Goal: Task Accomplishment & Management: Manage account settings

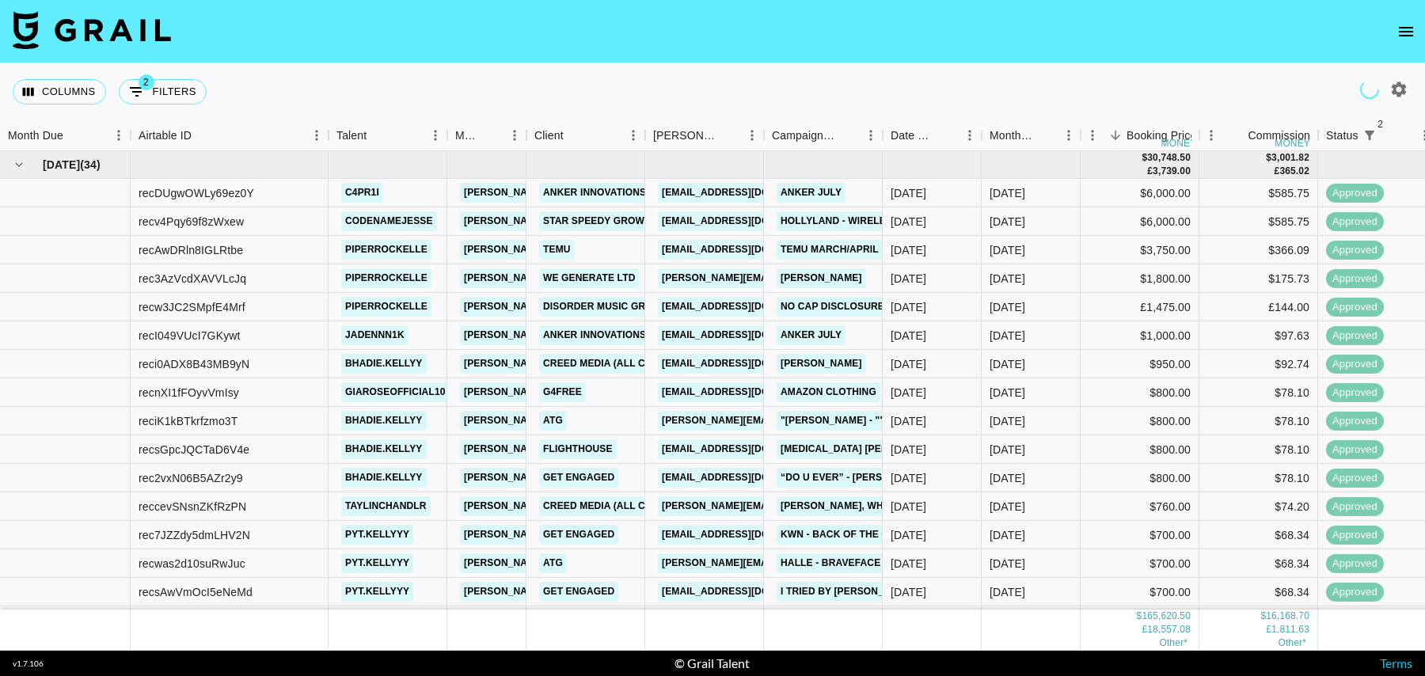
click at [1410, 32] on icon "open drawer" at bounding box center [1405, 31] width 19 height 19
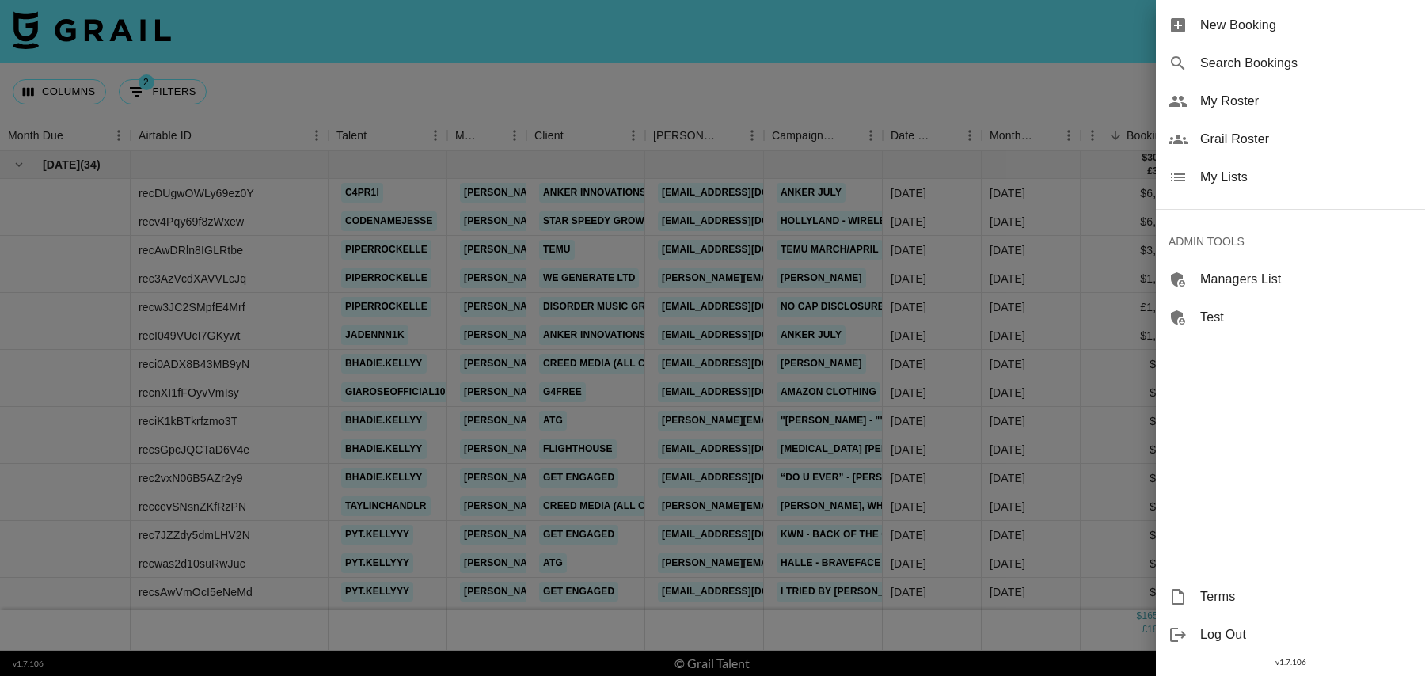
click at [1237, 104] on span "My Roster" at bounding box center [1306, 101] width 212 height 19
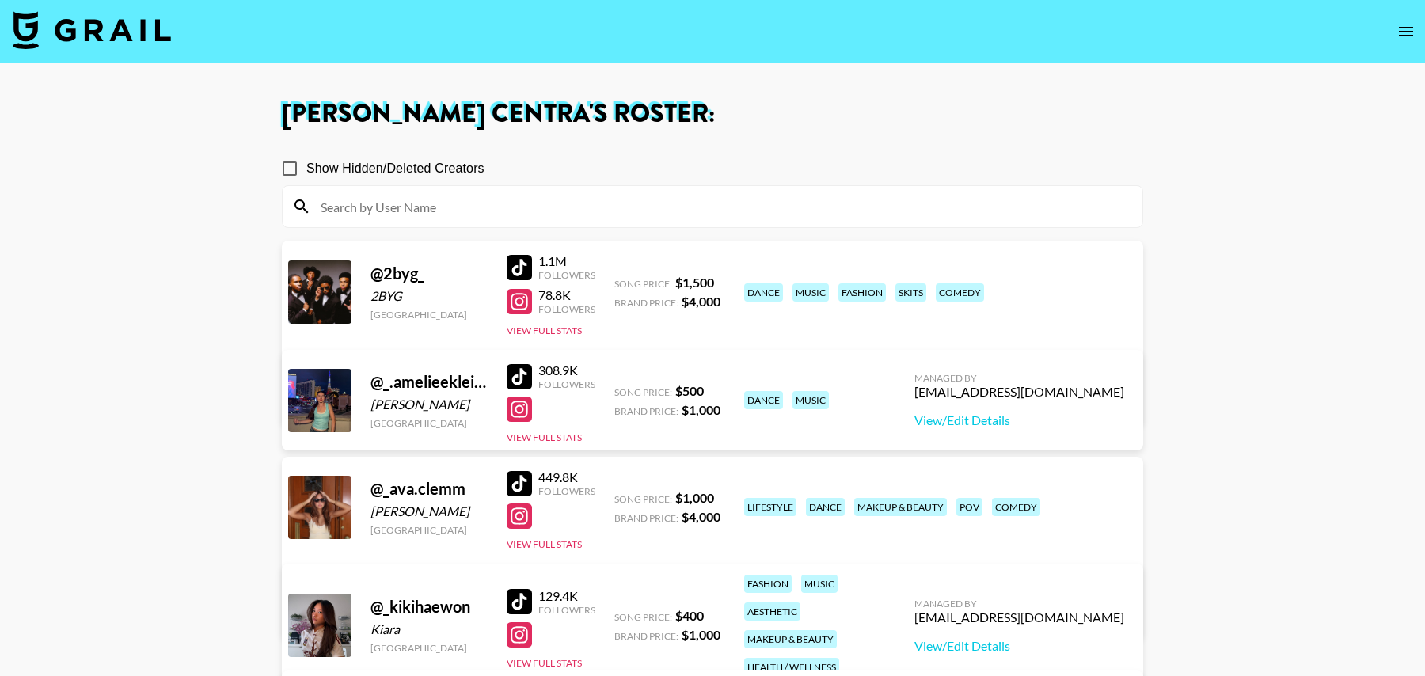
click at [454, 206] on input at bounding box center [722, 206] width 822 height 25
paste input "_.amelieeklein._"
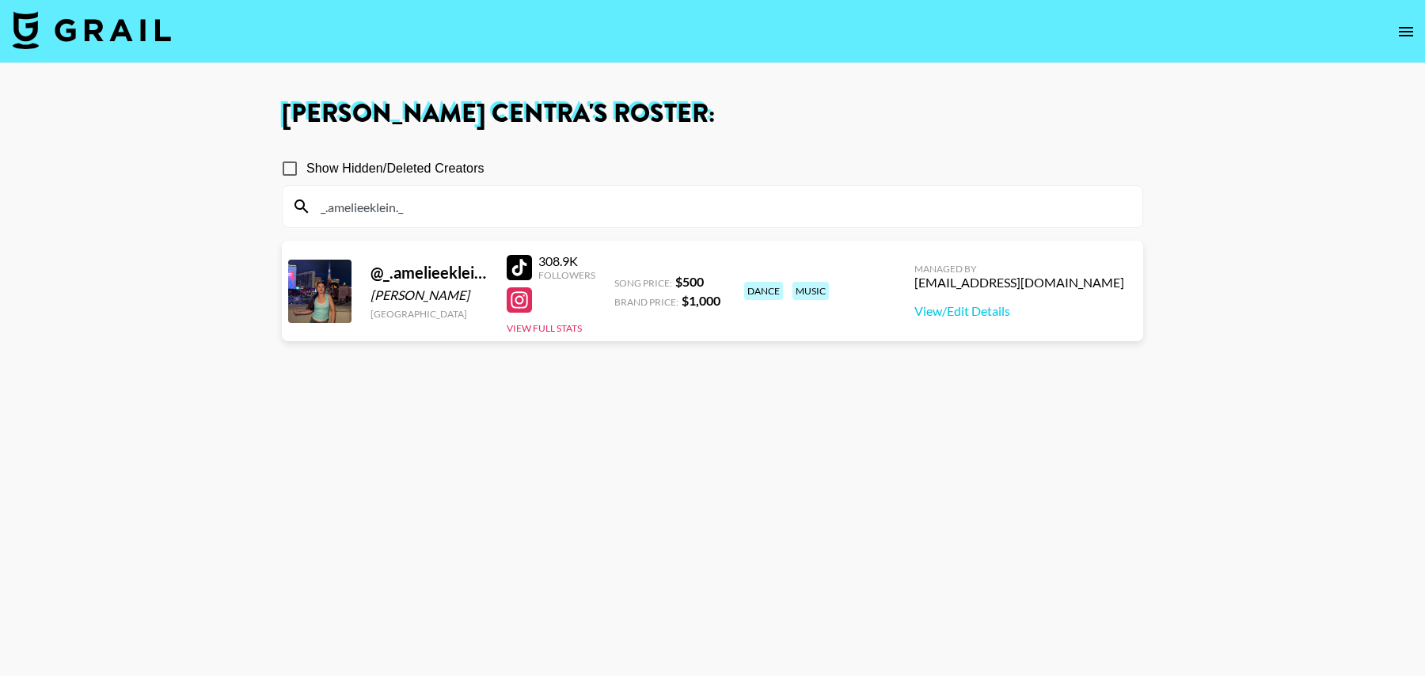
paste input "kikihaewon"
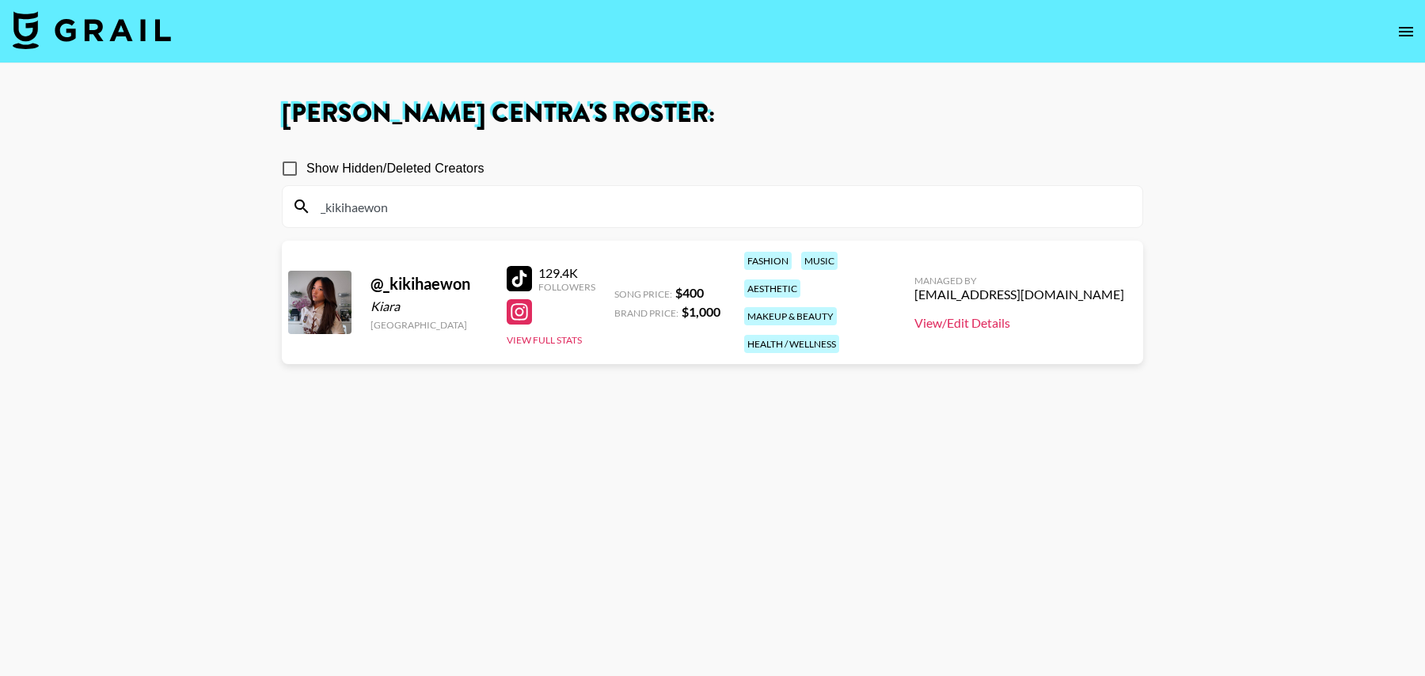
click at [1048, 315] on link "View/Edit Details" at bounding box center [1019, 323] width 210 height 16
click at [495, 199] on input "_kikihaewon" at bounding box center [722, 206] width 822 height 25
paste input "aimeejaihall"
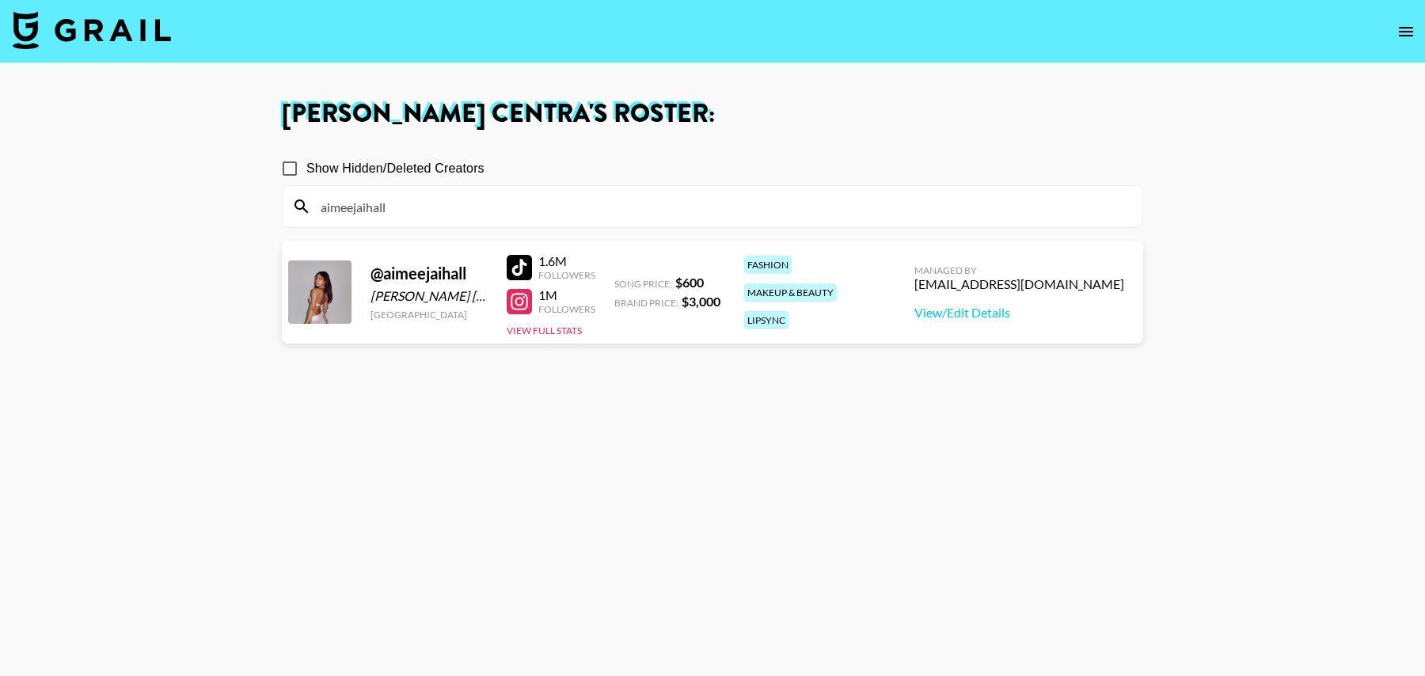
click at [745, 387] on section "Show Hidden/Deleted Creators aimeejaihall @ aimeejaihall Aimee Jai Hall Thailan…" at bounding box center [712, 413] width 861 height 549
click at [1045, 314] on link "View/Edit Details" at bounding box center [1019, 313] width 210 height 16
click at [537, 205] on input "aimeejaihall" at bounding box center [722, 206] width 822 height 25
paste input "rielleismynam3"
click at [995, 306] on link "View/Edit Details" at bounding box center [1019, 313] width 210 height 16
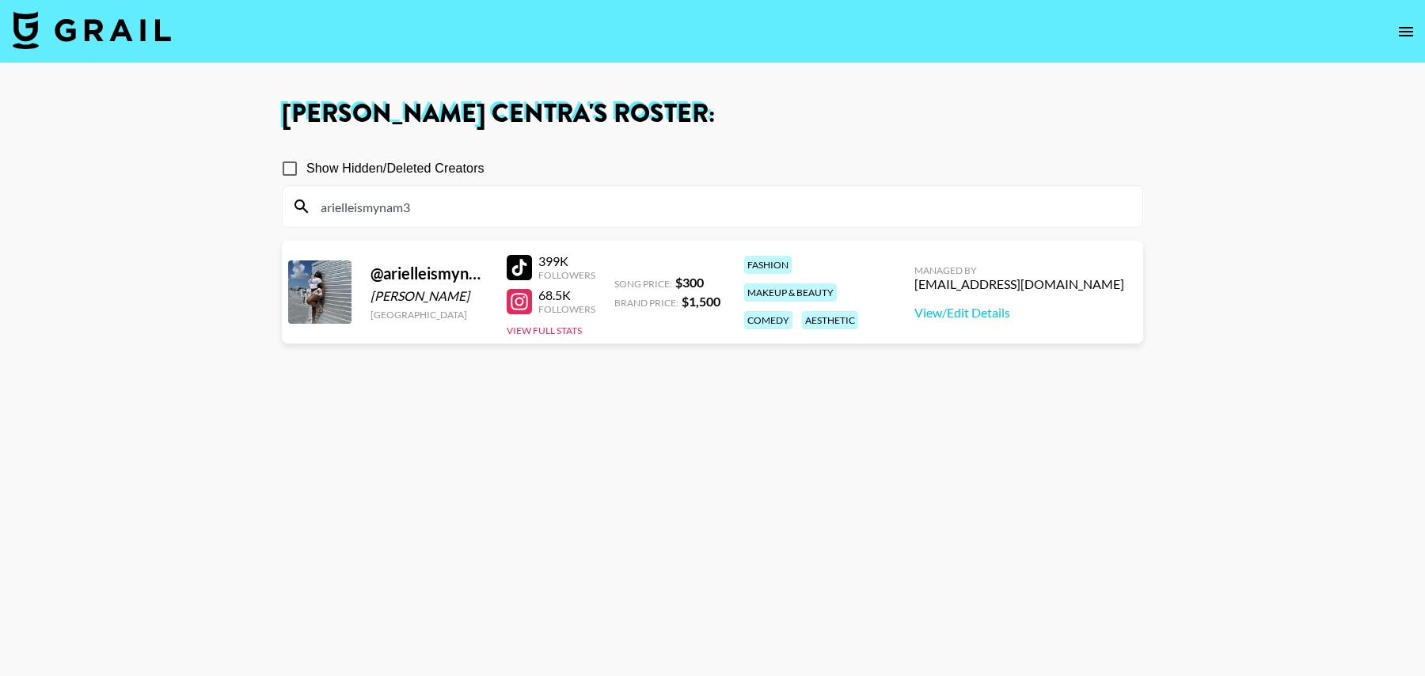
click at [434, 215] on input "arielleismynam3" at bounding box center [722, 206] width 822 height 25
paste input "yseacun_"
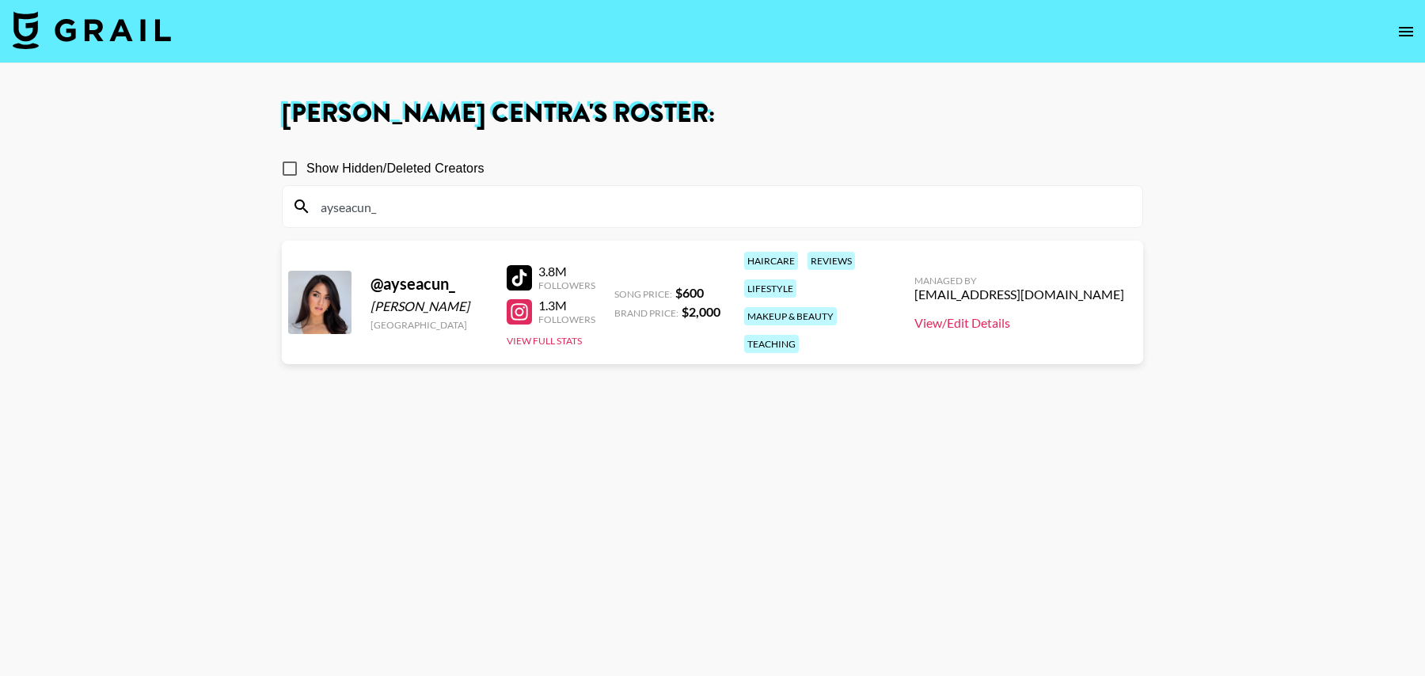
click at [1000, 315] on link "View/Edit Details" at bounding box center [1019, 323] width 210 height 16
click at [424, 204] on input "ayseacun_" at bounding box center [722, 206] width 822 height 25
paste input "catpisciotta"
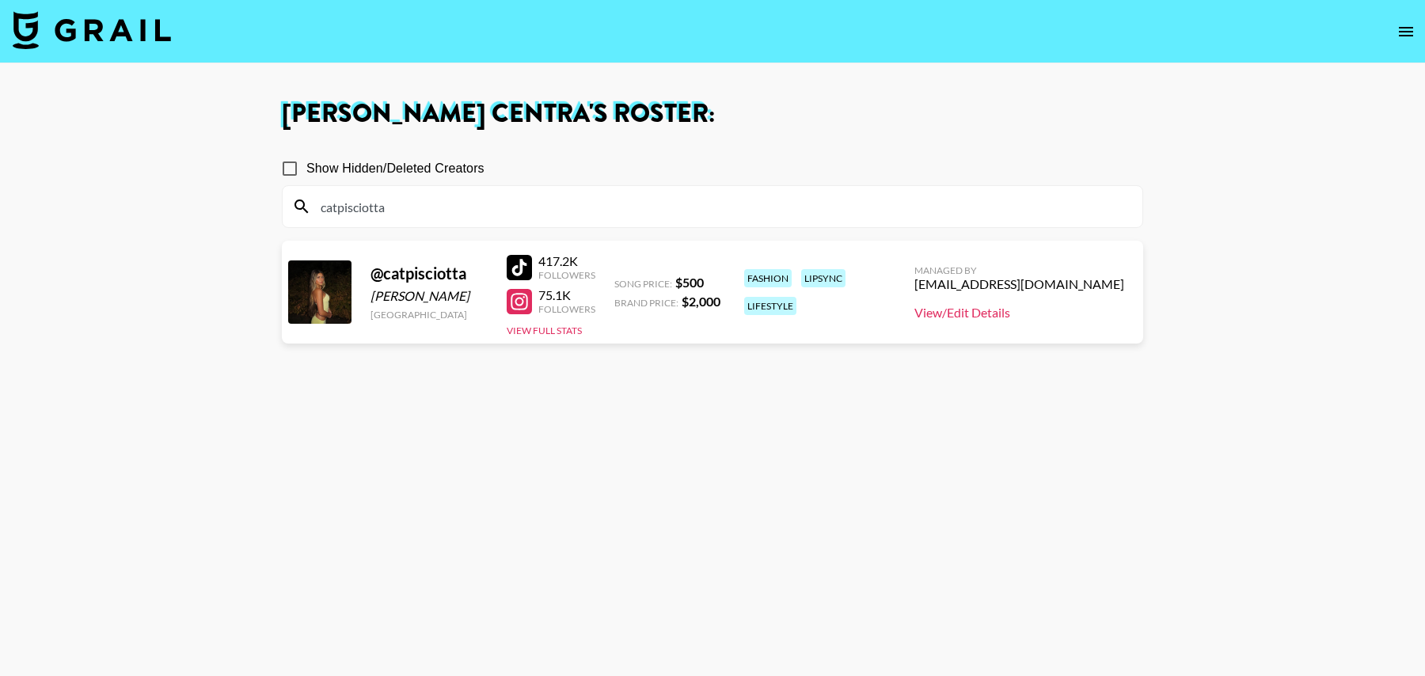
click at [1013, 314] on link "View/Edit Details" at bounding box center [1019, 313] width 210 height 16
click at [487, 207] on input "catpisciotta" at bounding box center [722, 206] width 822 height 25
paste input "hiaraecalisto"
click at [1001, 309] on link "View/Edit Details" at bounding box center [1019, 313] width 210 height 16
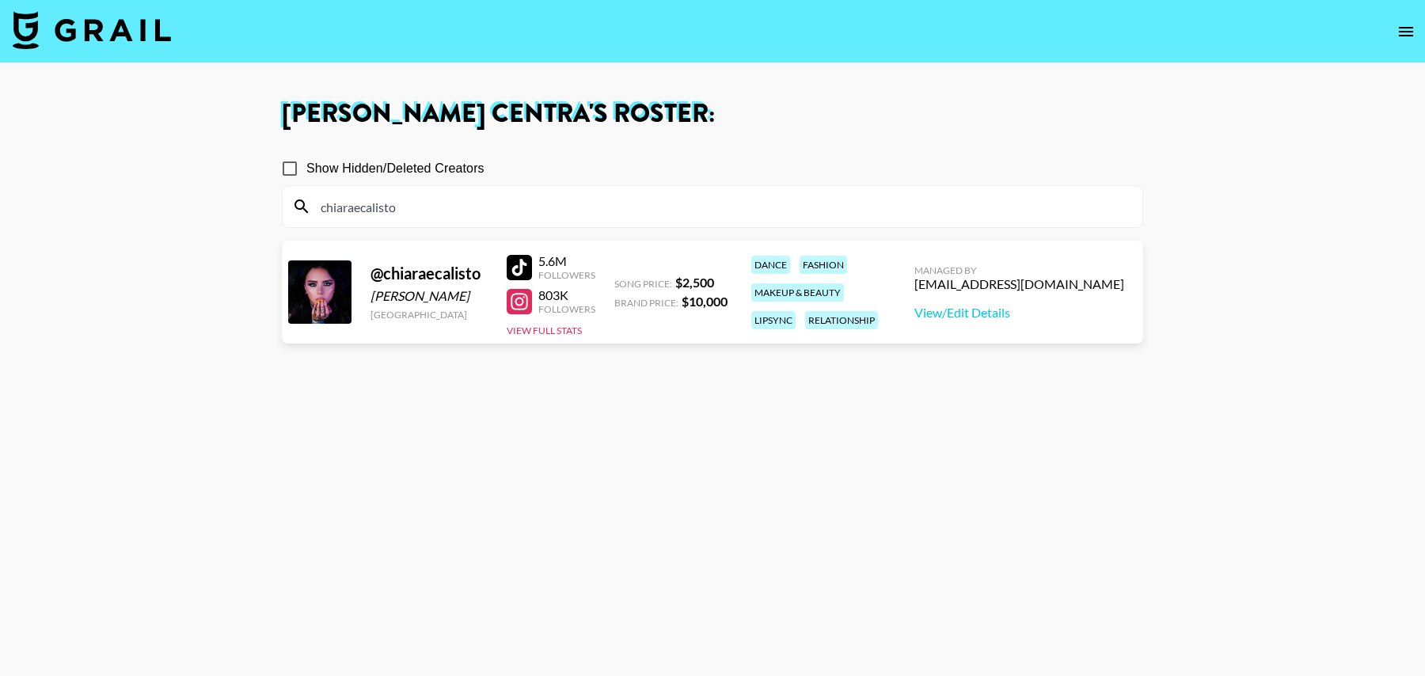
click at [442, 204] on input "chiaraecalisto" at bounding box center [722, 206] width 822 height 25
paste input "duhparis"
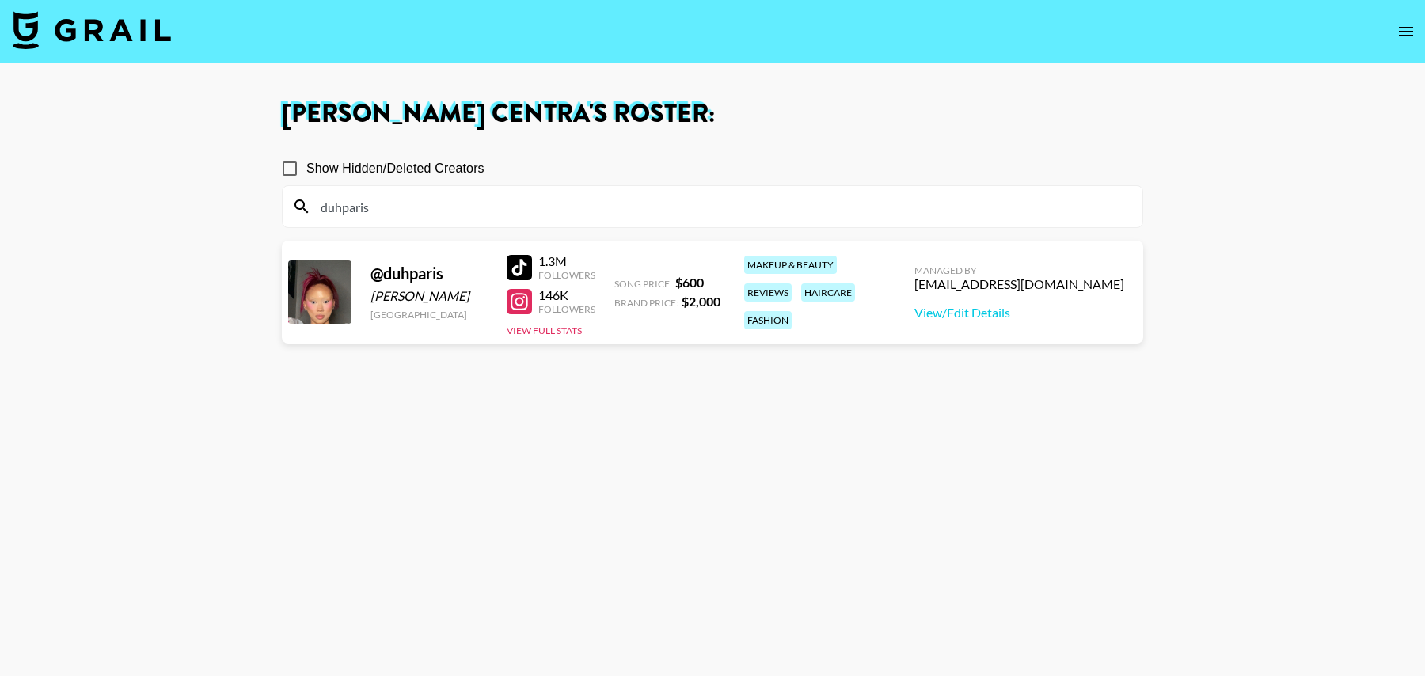
click at [694, 449] on section "Show Hidden/Deleted Creators duhparis @ duhparis Paris Stine United States 1.3M…" at bounding box center [712, 413] width 861 height 549
click at [1019, 309] on link "View/Edit Details" at bounding box center [1019, 313] width 210 height 16
click at [412, 207] on input "duhparis" at bounding box center [722, 206] width 822 height 25
paste input "ellegibsonn"
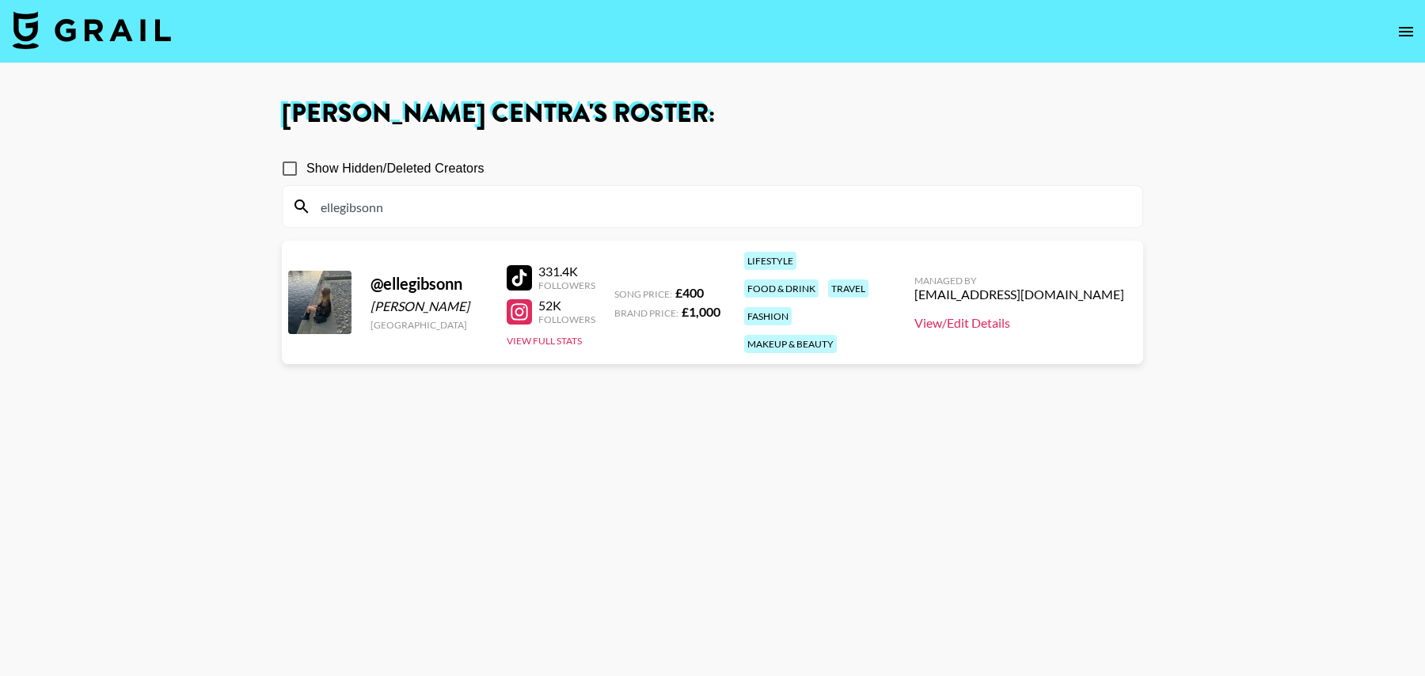
click at [1020, 317] on link "View/Edit Details" at bounding box center [1019, 323] width 210 height 16
click at [413, 218] on div "ellegibsonn" at bounding box center [713, 206] width 860 height 41
click at [412, 204] on input "ellegibsonn" at bounding box center [722, 206] width 822 height 25
paste input "mmalizzz"
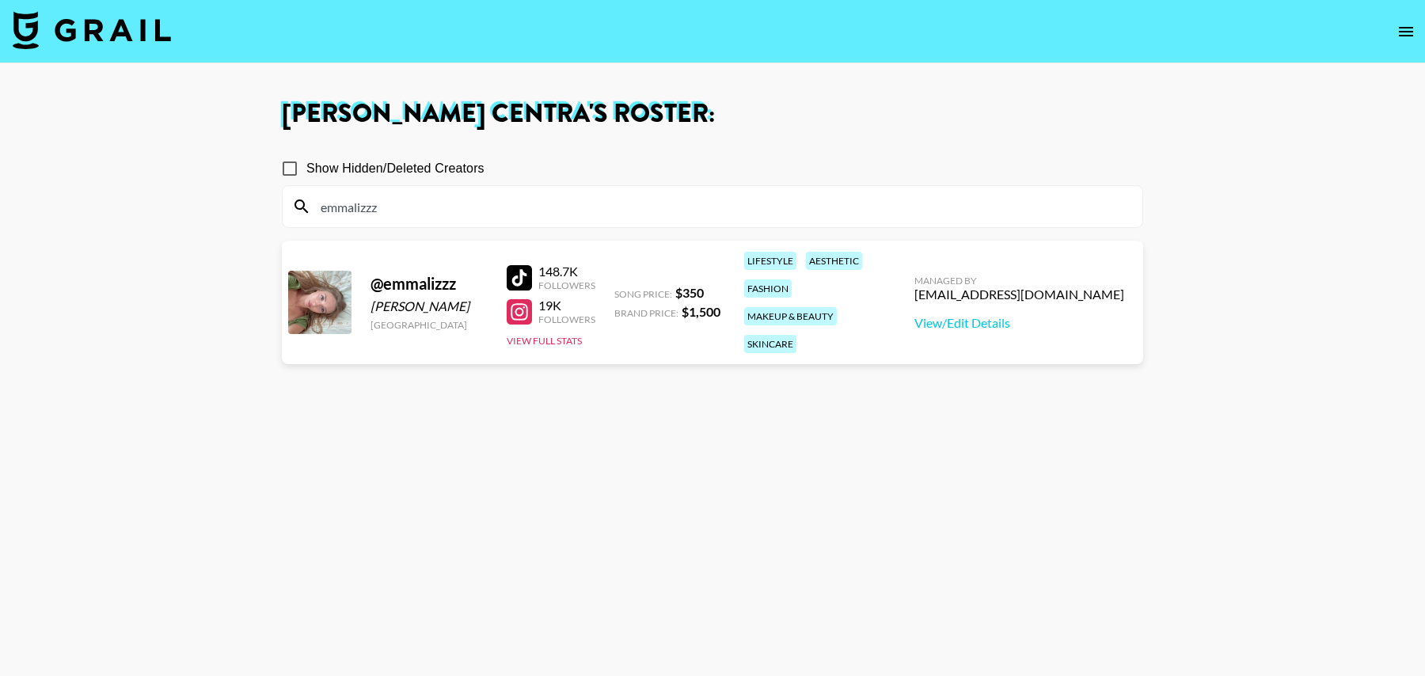
click at [734, 368] on section "Show Hidden/Deleted Creators emmalizzz @ emmalizzz Emma Johnson United States 1…" at bounding box center [712, 413] width 861 height 549
click at [995, 315] on link "View/Edit Details" at bounding box center [1019, 323] width 210 height 16
click at [412, 207] on input "emmalizzz" at bounding box center [722, 206] width 822 height 25
paste input "gabri3l.dar dancer Germany https://www.tiktok.com/@gabri3l.dar"
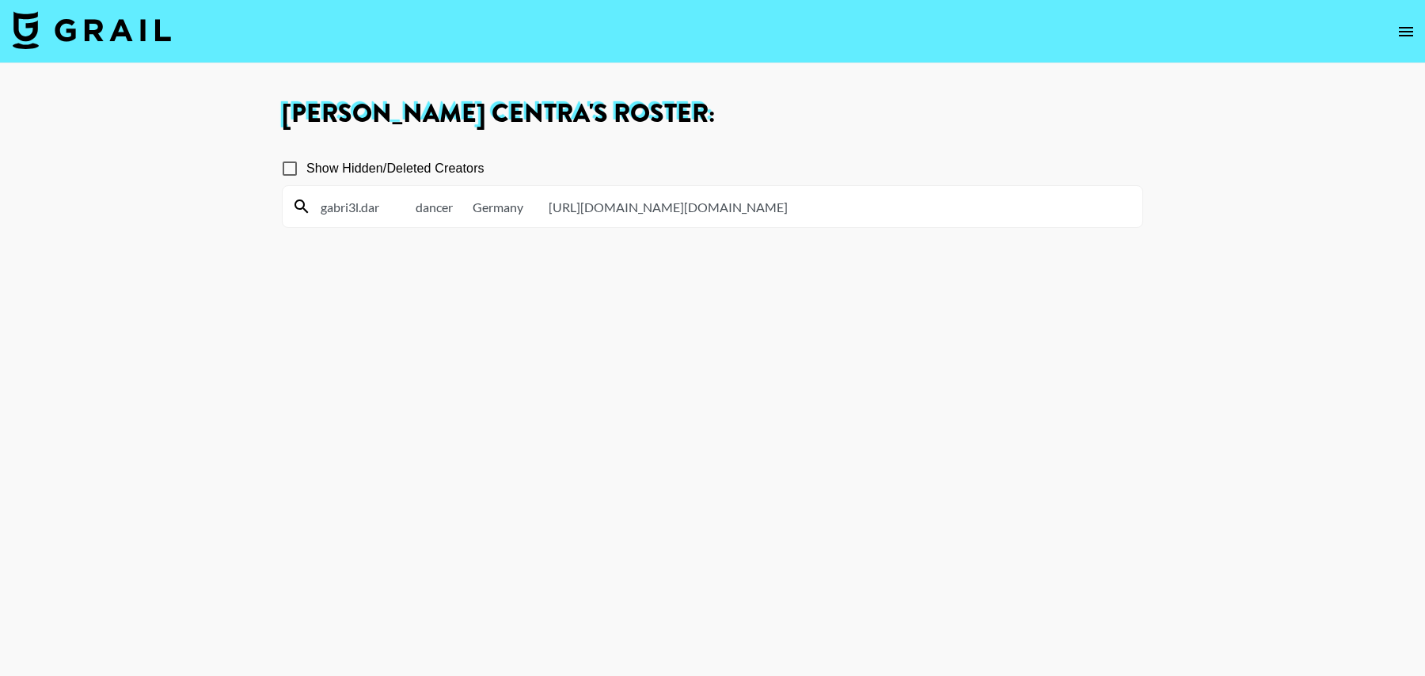
drag, startPoint x: 833, startPoint y: 198, endPoint x: 404, endPoint y: 201, distance: 429.0
click at [404, 201] on input "gabri3l.dar dancer Germany https://www.tiktok.com/@gabri3l.dar" at bounding box center [722, 206] width 822 height 25
drag, startPoint x: 380, startPoint y: 208, endPoint x: 776, endPoint y: 210, distance: 395.7
click at [776, 210] on input "gabri3l.dar dancer Germany https://www.tiktok.com/@gabri3l.dar" at bounding box center [722, 206] width 822 height 25
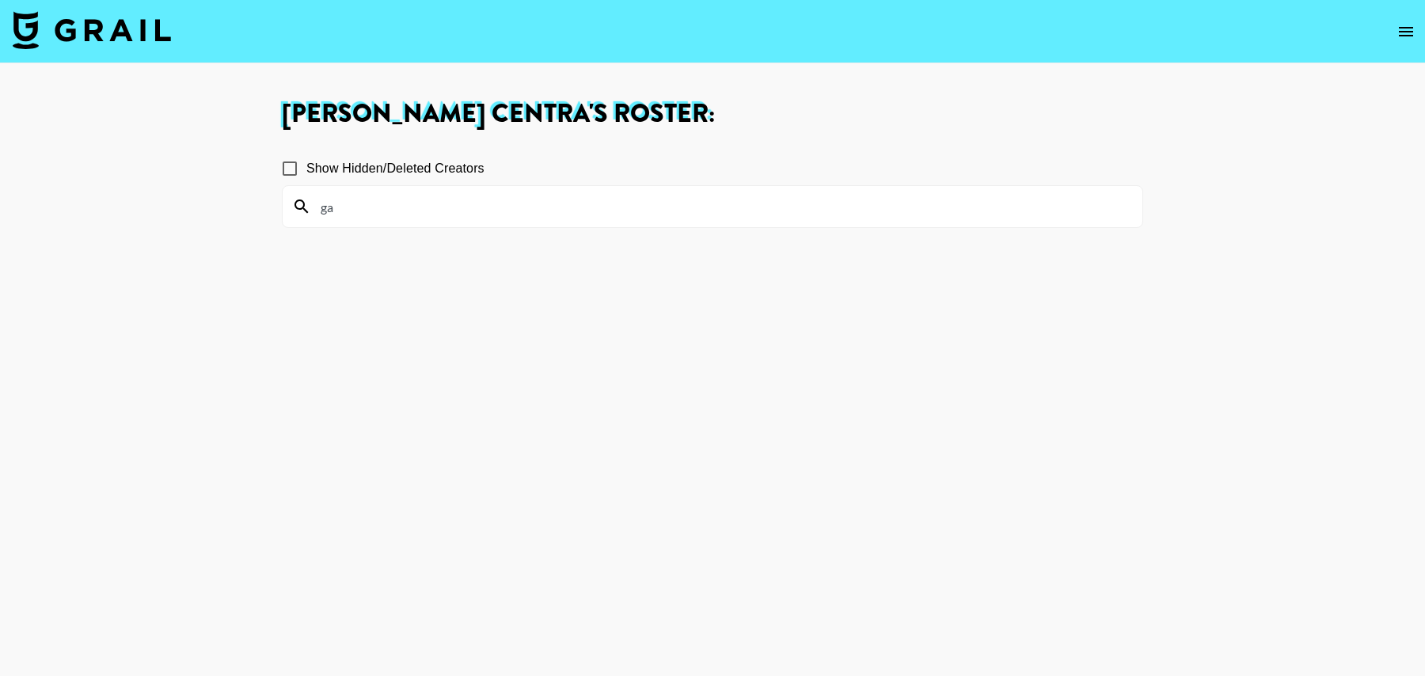
type input "g"
click at [291, 167] on input "Show Hidden/Deleted Creators" at bounding box center [289, 168] width 33 height 33
checkbox input "true"
click at [389, 200] on input at bounding box center [722, 206] width 822 height 25
paste input "gabri3l"
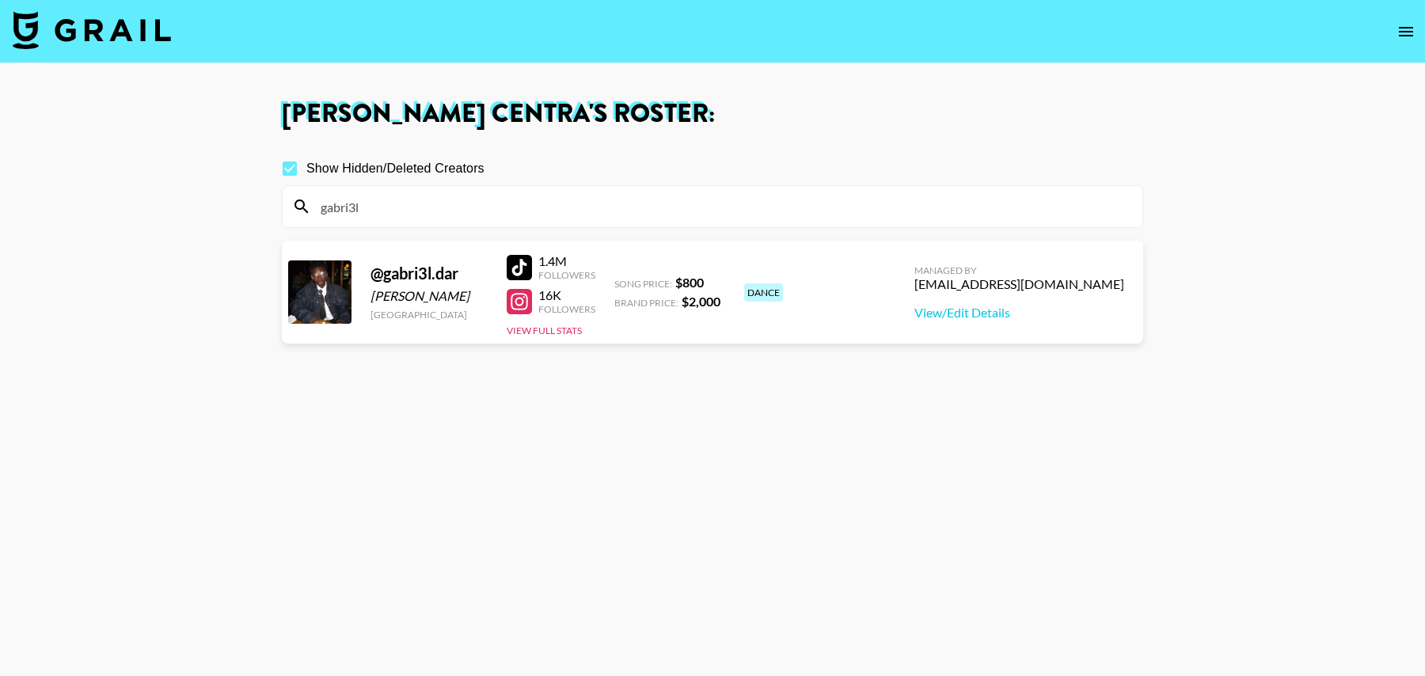
click at [780, 362] on section "Show Hidden/Deleted Creators gabri3l @ gabri3l.dar Gabriel Da Rocha Germany 1.4…" at bounding box center [712, 413] width 861 height 549
click at [993, 310] on link "View/Edit Details" at bounding box center [1019, 313] width 210 height 16
click at [446, 211] on input "gabri3l" at bounding box center [722, 206] width 822 height 25
paste input "igicakes69"
paste input "expoparker"
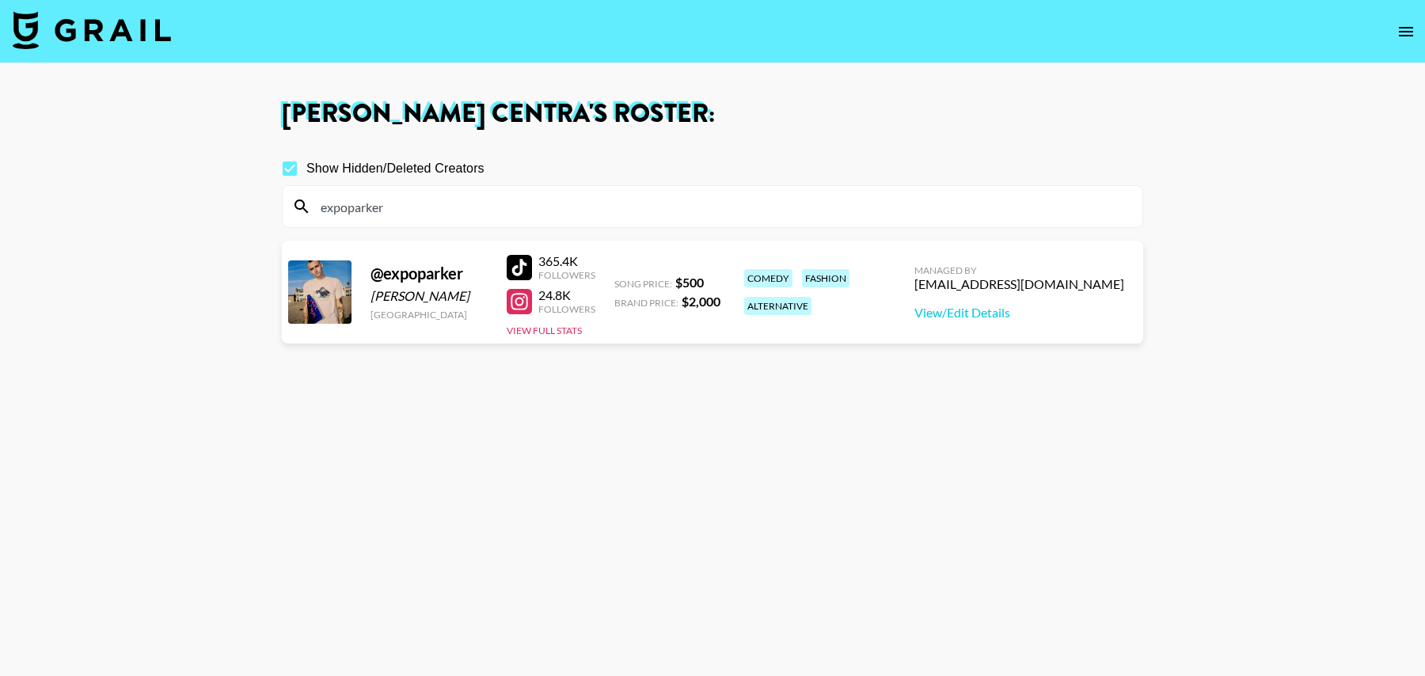
paste input "impostordarina"
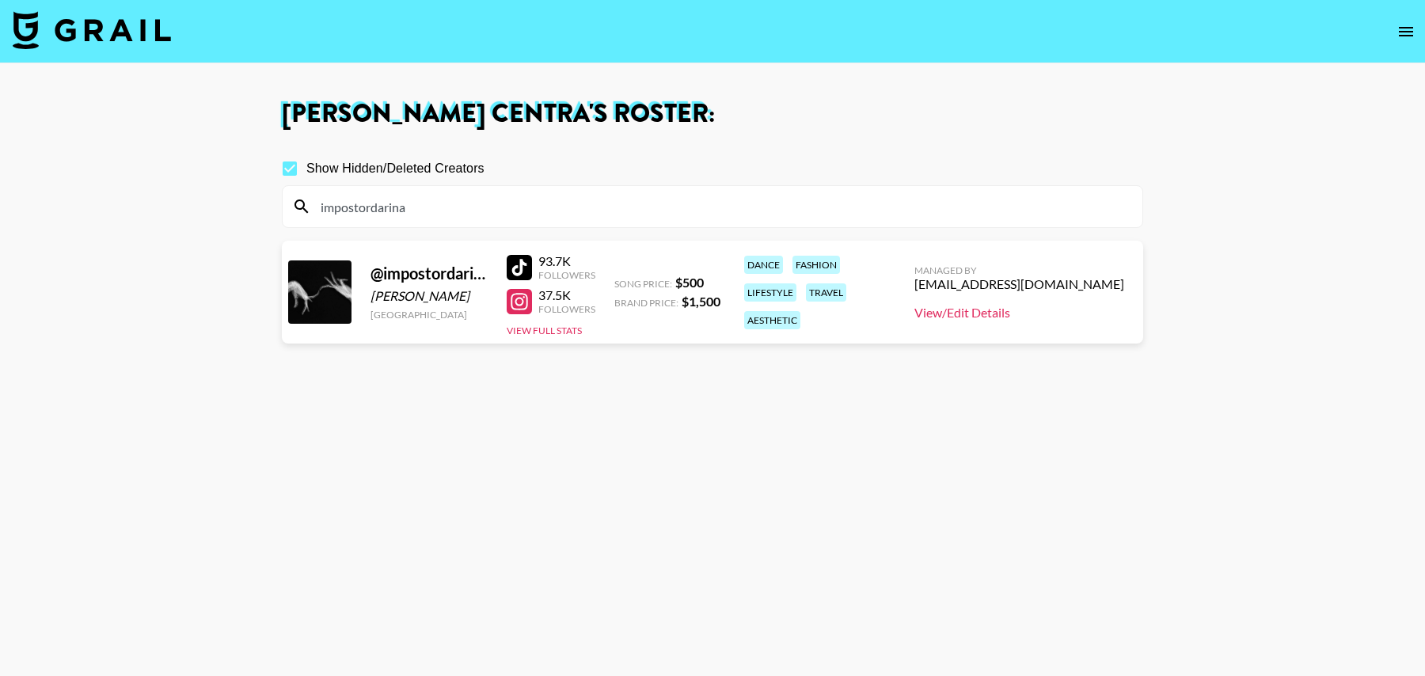
click at [1017, 313] on link "View/Edit Details" at bounding box center [1019, 313] width 210 height 16
click at [531, 206] on input "impostordarina" at bounding box center [722, 206] width 822 height 25
paste input "kiocyrrr"
click at [1011, 305] on link "View/Edit Details" at bounding box center [1019, 313] width 210 height 16
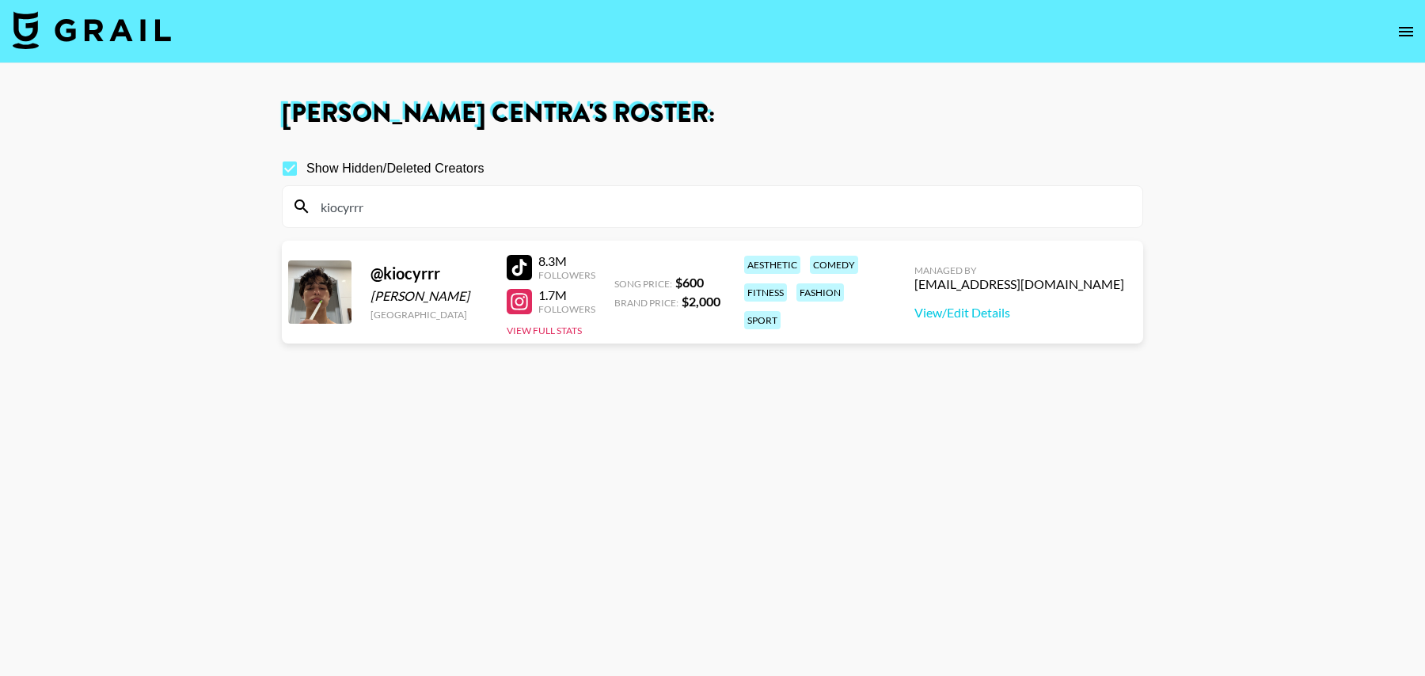
click at [496, 196] on input "kiocyrrr" at bounding box center [722, 206] width 822 height 25
paste input "loukoulaa"
click at [1011, 316] on link "View/Edit Details" at bounding box center [1019, 313] width 210 height 16
click at [402, 210] on input "loukoulaa" at bounding box center [722, 206] width 822 height 25
paste input "makayla.domagalski1"
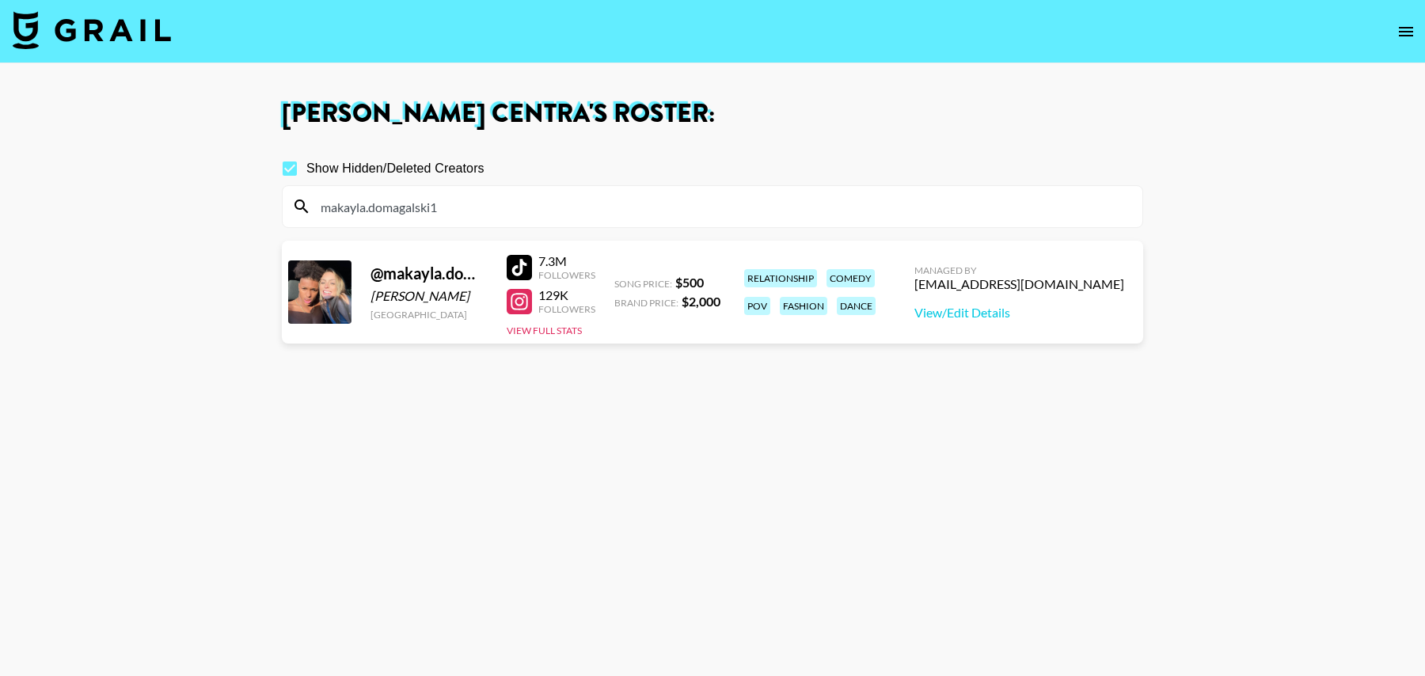
click at [518, 302] on div at bounding box center [519, 301] width 25 height 25
click at [1030, 309] on link "View/Edit Details" at bounding box center [1019, 313] width 210 height 16
click at [381, 211] on input "makayla.domagalski1" at bounding box center [722, 206] width 822 height 25
paste input "elandphil"
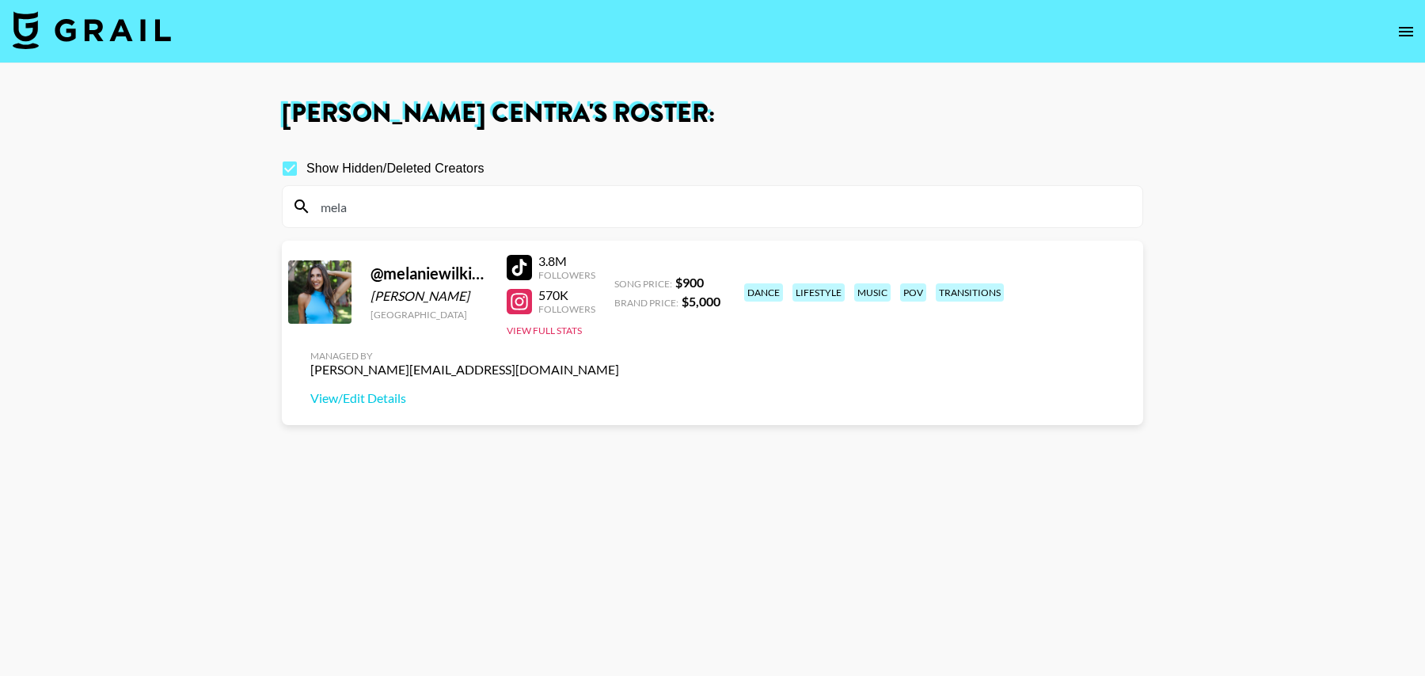
paste input "nottrebec"
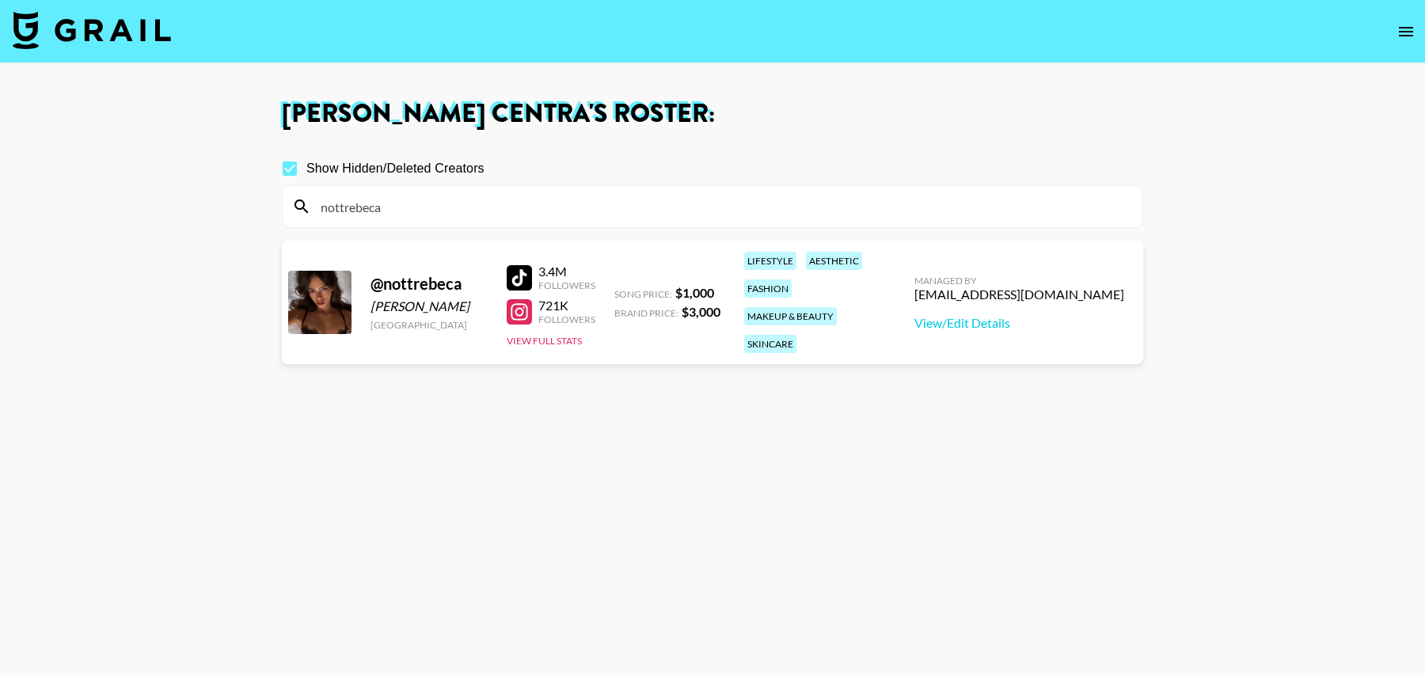
click at [514, 299] on div at bounding box center [519, 311] width 25 height 25
click at [1011, 315] on link "View/Edit Details" at bounding box center [1019, 323] width 210 height 16
click at [434, 210] on input "nottrebeca" at bounding box center [722, 206] width 822 height 25
paste input "rahtitouille"
paste input "tyalad"
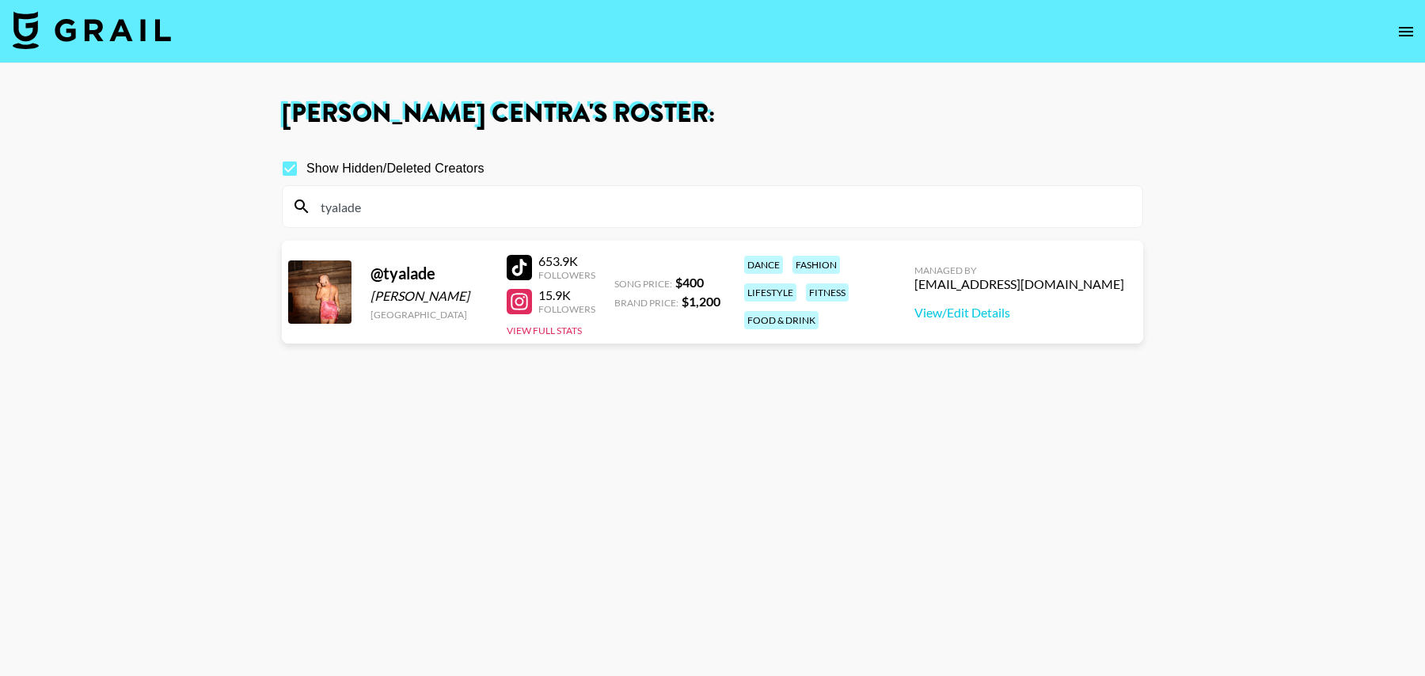
click at [520, 303] on div at bounding box center [519, 301] width 25 height 25
click at [556, 328] on button "View Full Stats" at bounding box center [544, 330] width 75 height 12
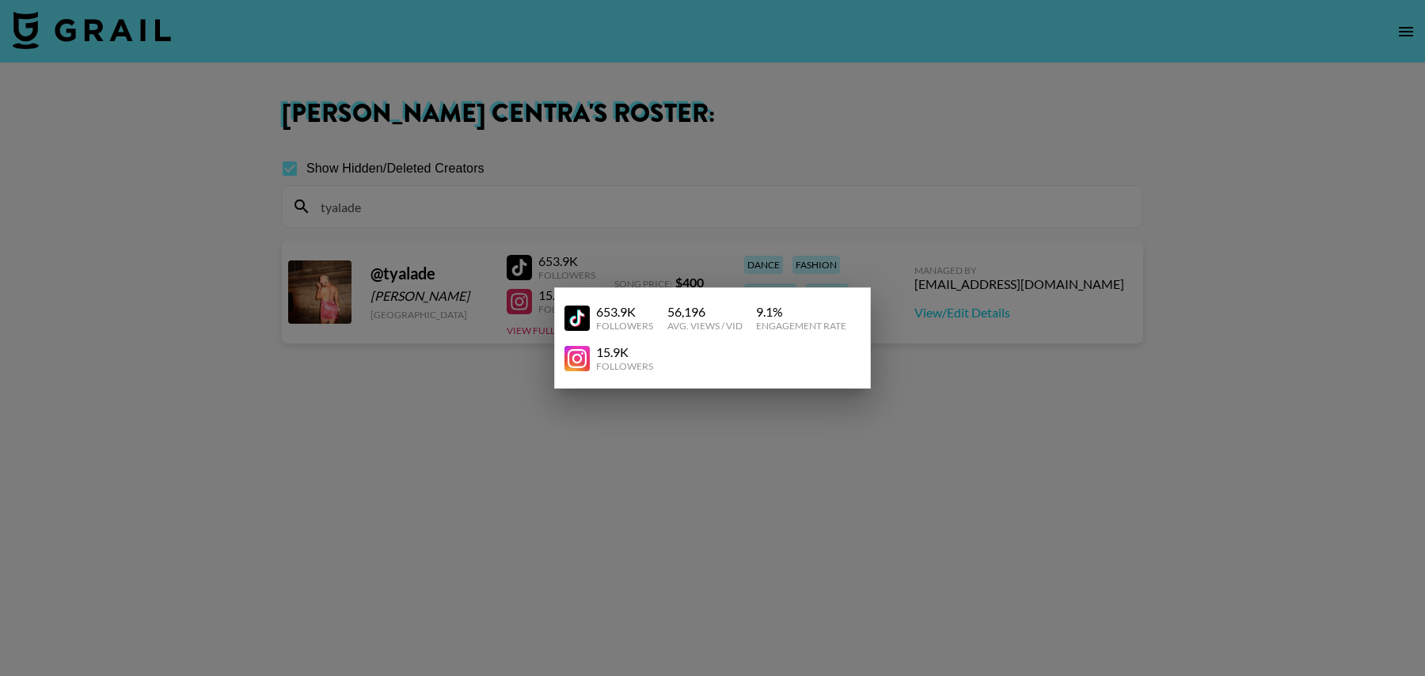
click at [546, 465] on div at bounding box center [712, 338] width 1425 height 676
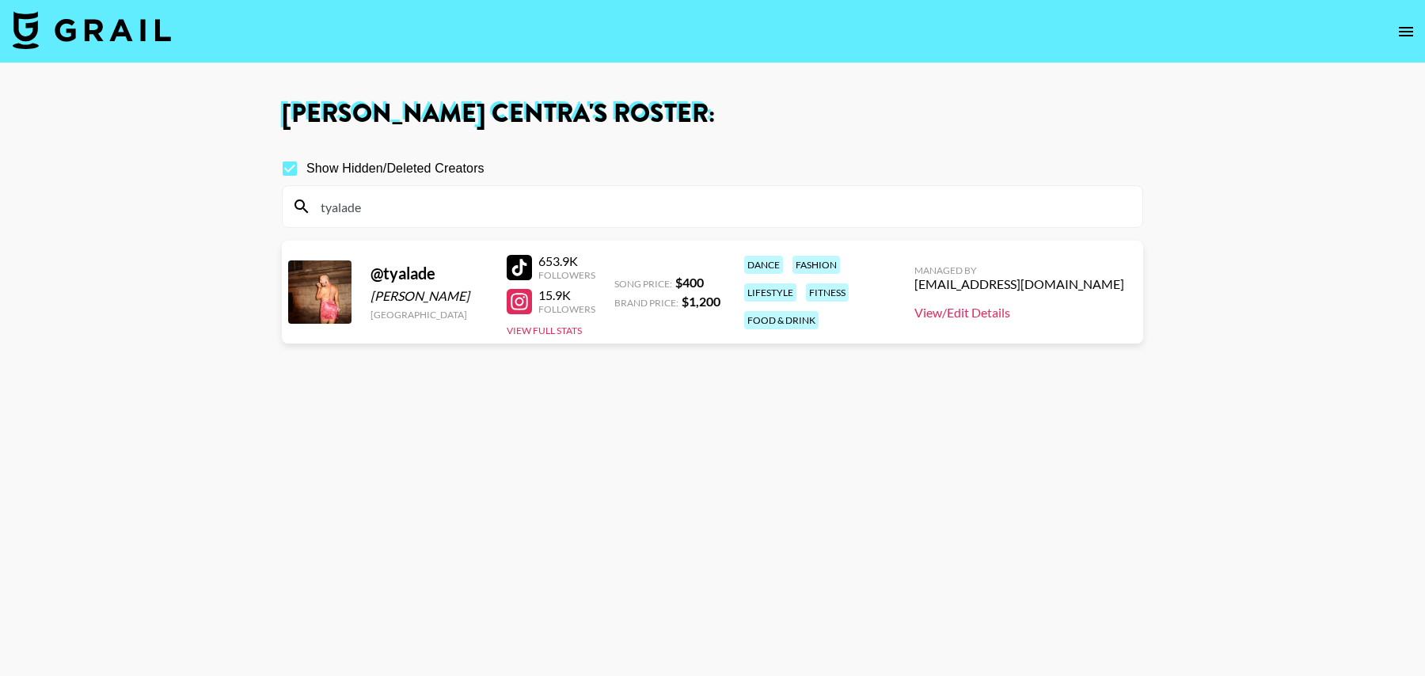
click at [1045, 311] on link "View/Edit Details" at bounding box center [1019, 313] width 210 height 16
click at [366, 204] on input "tyalade" at bounding box center [722, 206] width 822 height 25
paste input "vincentgigantee"
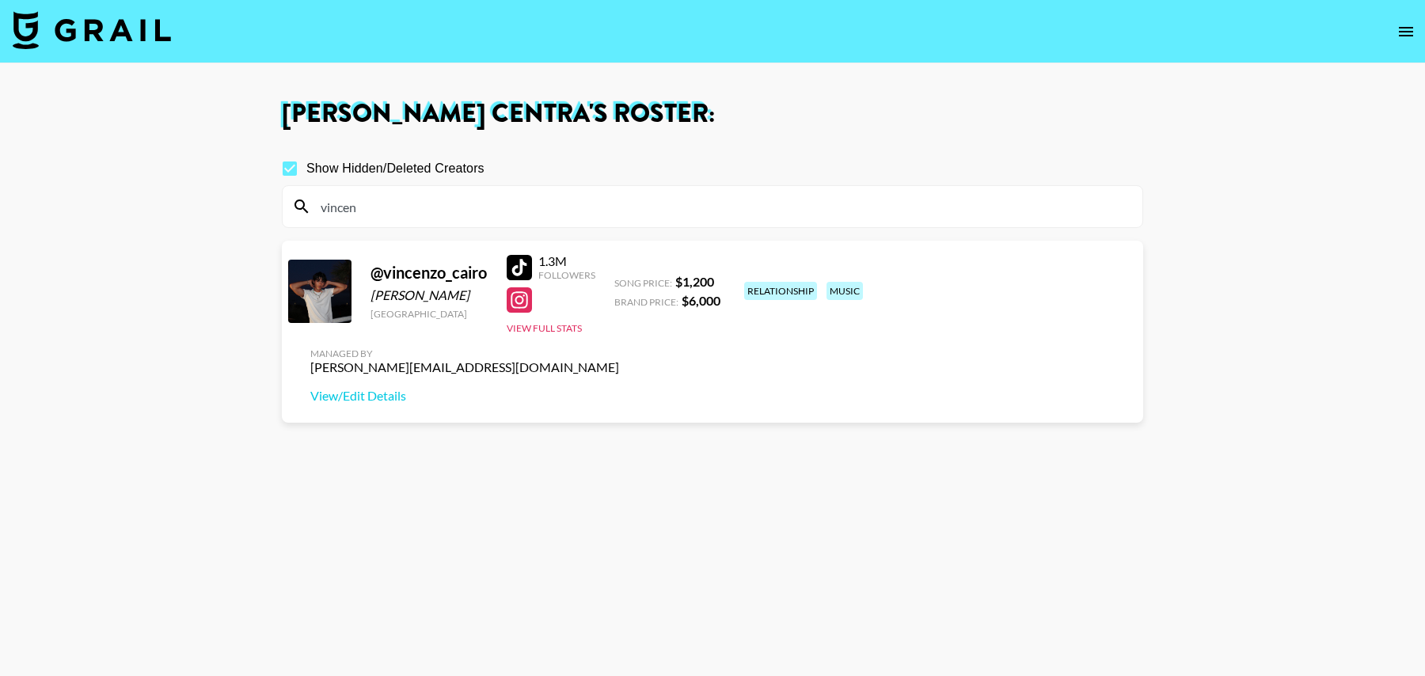
paste input "toandniyah"
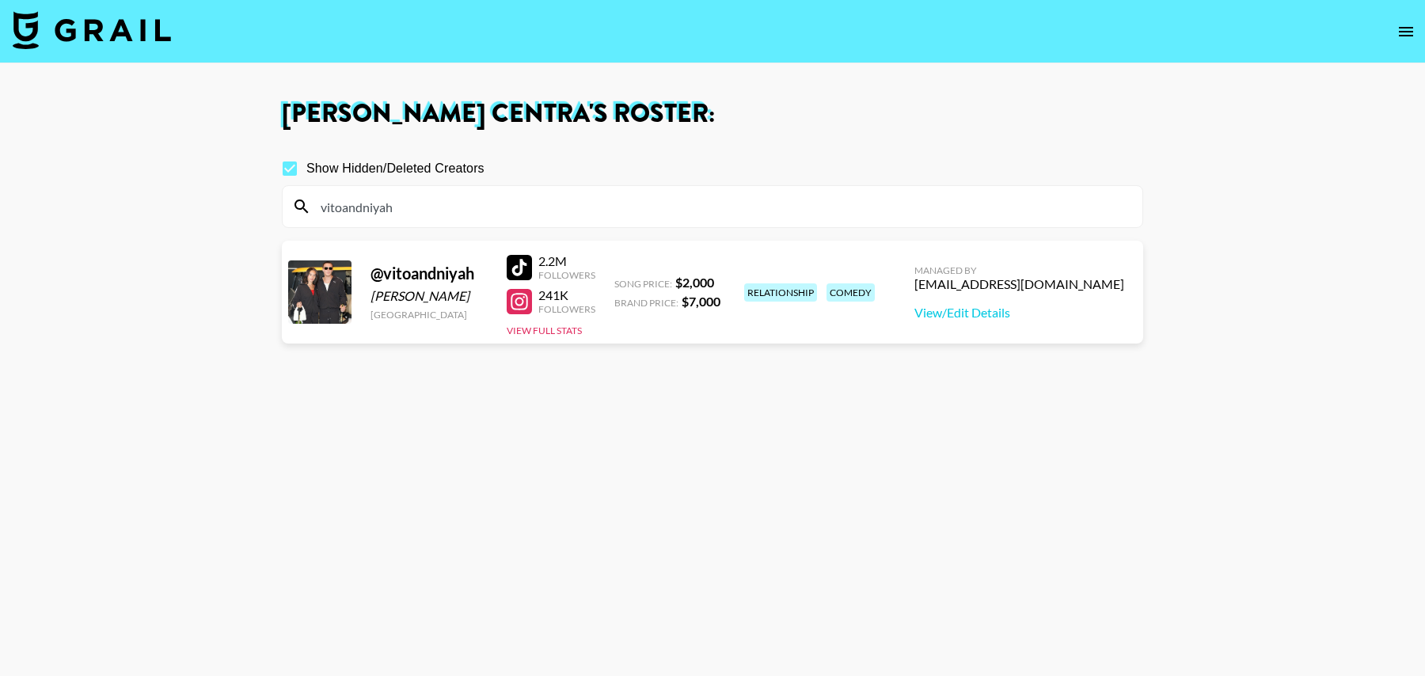
click at [658, 394] on section "Show Hidden/Deleted Creators vitoandniyah @ vitoandniyah Vito Gigante United St…" at bounding box center [712, 413] width 861 height 549
click at [517, 299] on div at bounding box center [519, 301] width 25 height 25
click at [1026, 310] on link "View/Edit Details" at bounding box center [1019, 313] width 210 height 16
click at [416, 213] on input "vitoandniyah" at bounding box center [722, 206] width 822 height 25
paste input "samrosauvage"
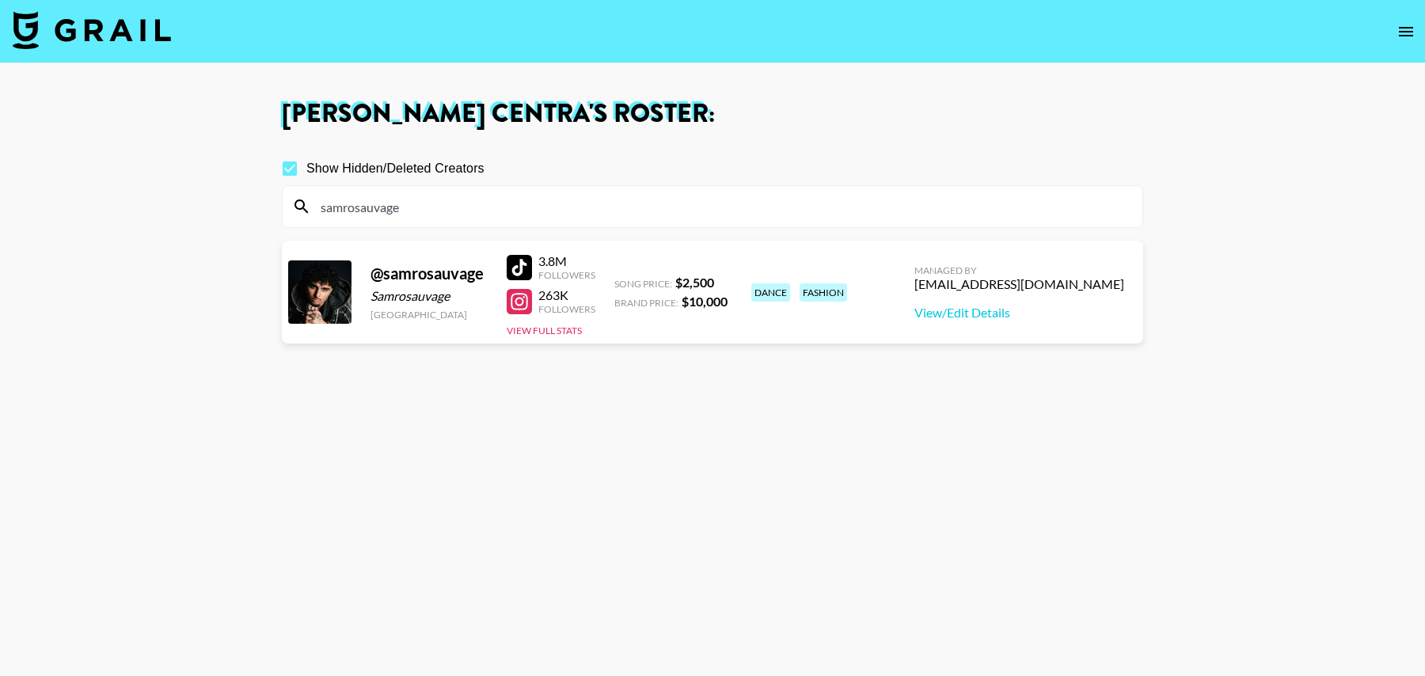
click at [519, 302] on div at bounding box center [519, 301] width 25 height 25
click at [1050, 305] on link "View/Edit Details" at bounding box center [1019, 313] width 210 height 16
click at [453, 210] on input "samrosauvage" at bounding box center [722, 206] width 822 height 25
paste input "rroomfies"
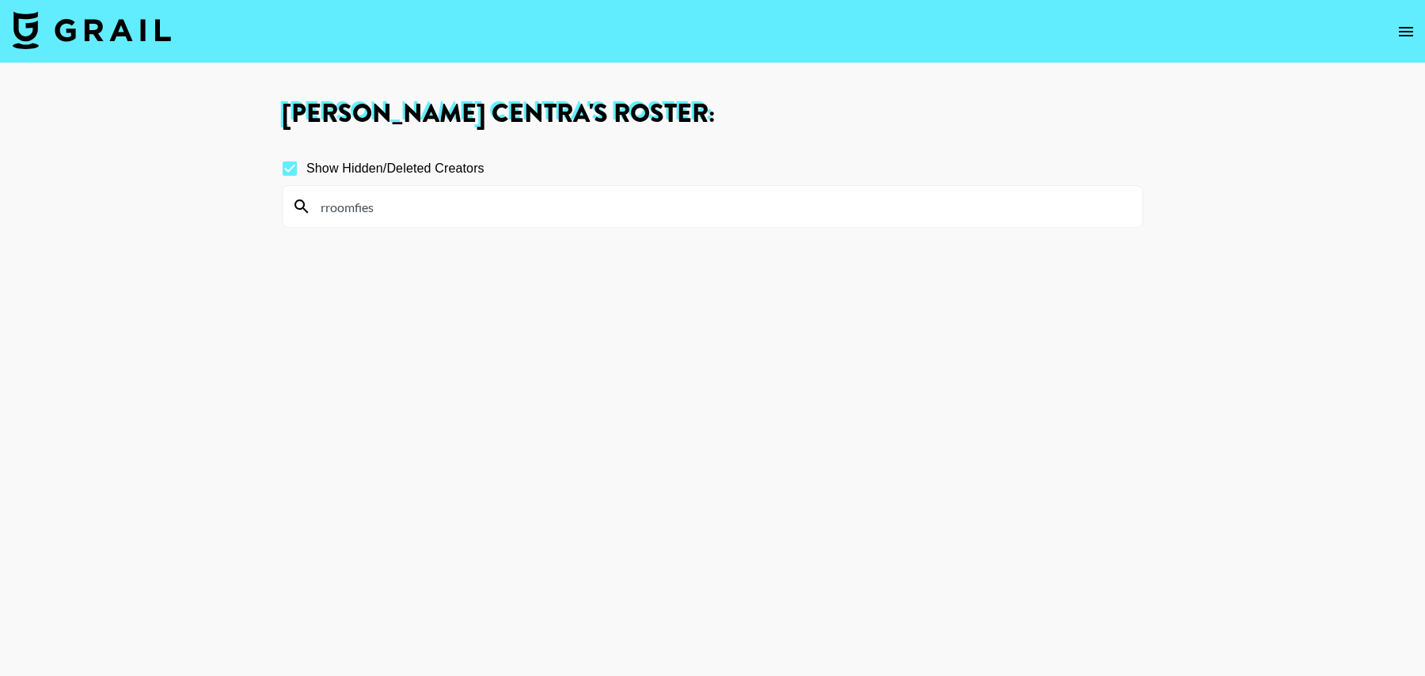
paste input "aliyahxelia"
click at [424, 239] on section "Show Hidden/Deleted Creators aliyahxelia" at bounding box center [712, 413] width 861 height 549
click at [466, 203] on input "aliyahxelia" at bounding box center [722, 206] width 822 height 25
paste input "caaseybarker"
paste input "nicoletcorrales"
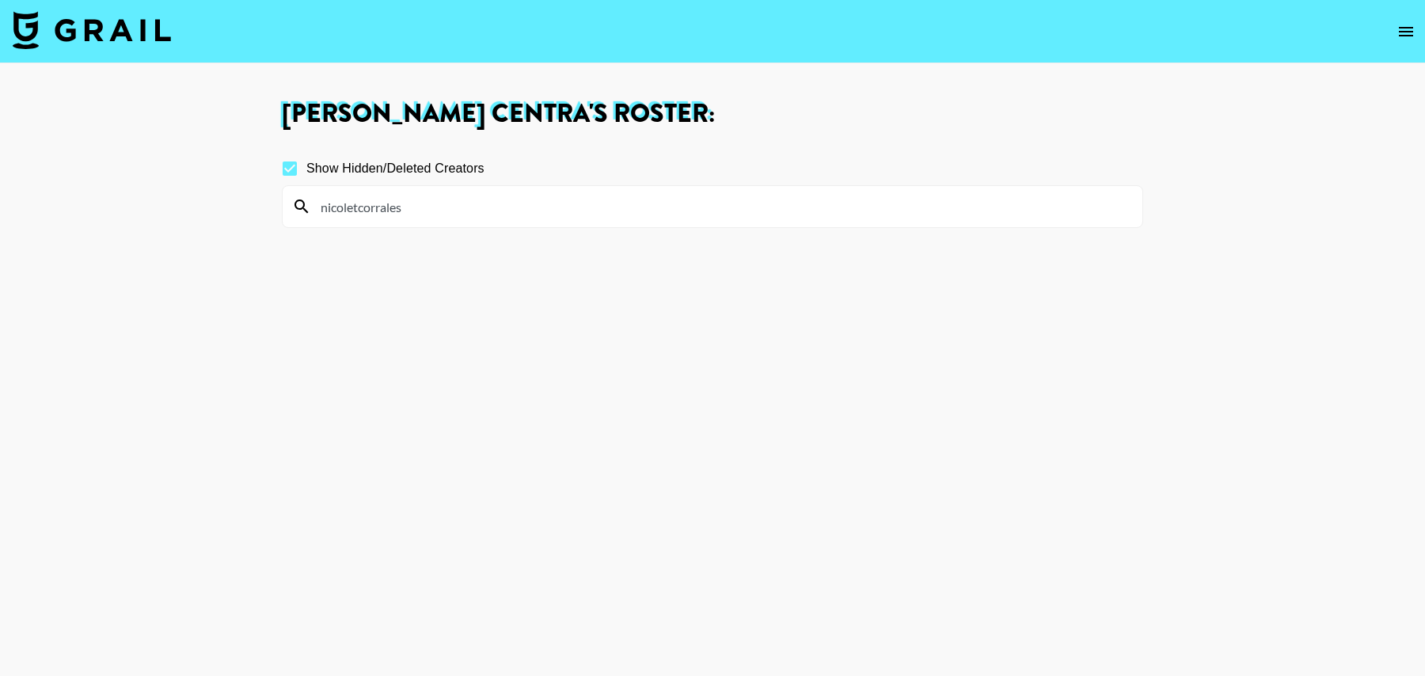
paste input "lilssouthall"
paste input "toastwithhope"
type input "toastwithhope"
click at [464, 284] on section "Show Hidden/Deleted Creators toastwithhope" at bounding box center [712, 413] width 861 height 549
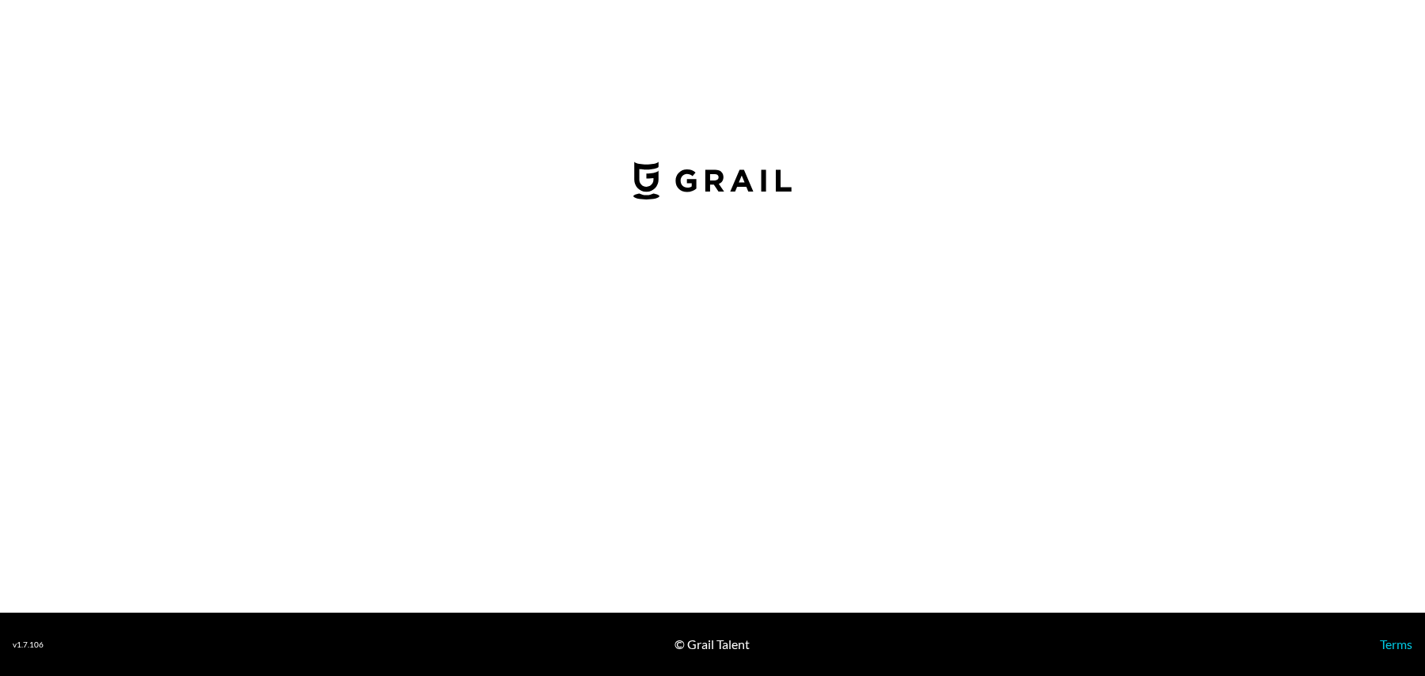
select select "USD"
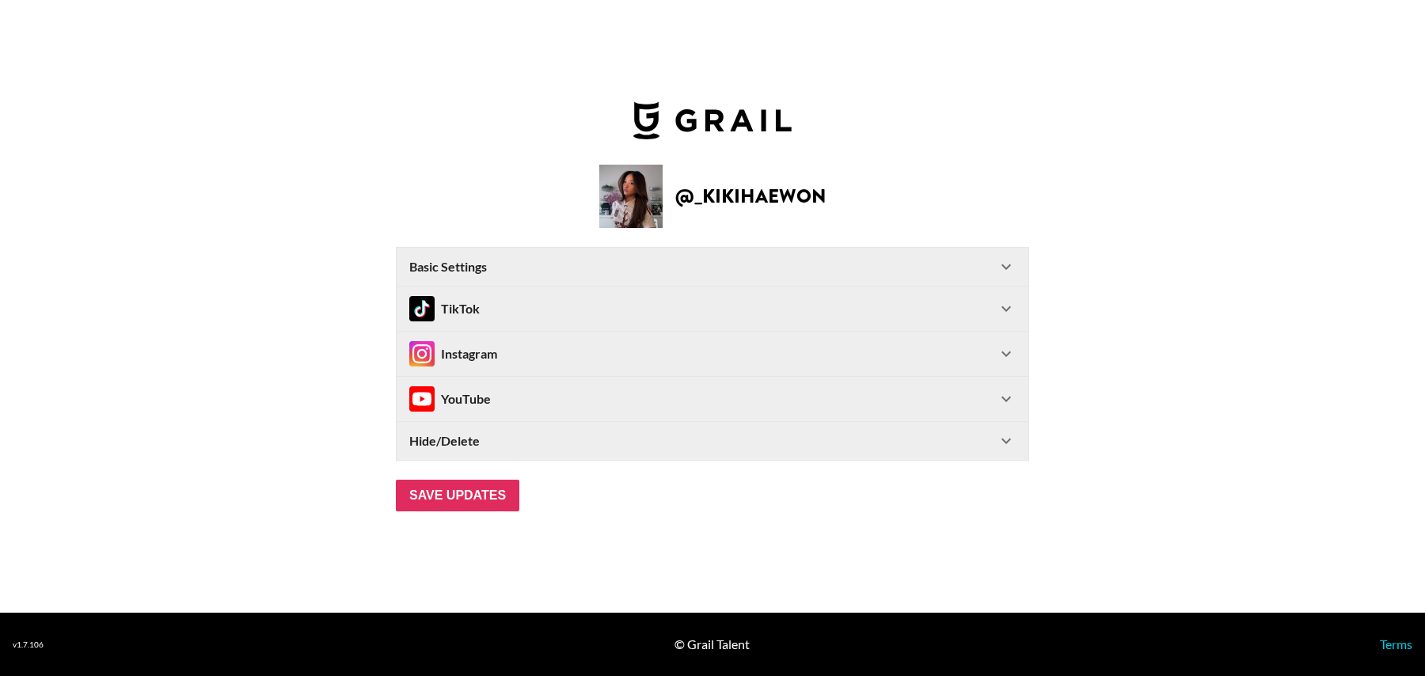
click at [510, 356] on div "Instagram" at bounding box center [702, 353] width 587 height 25
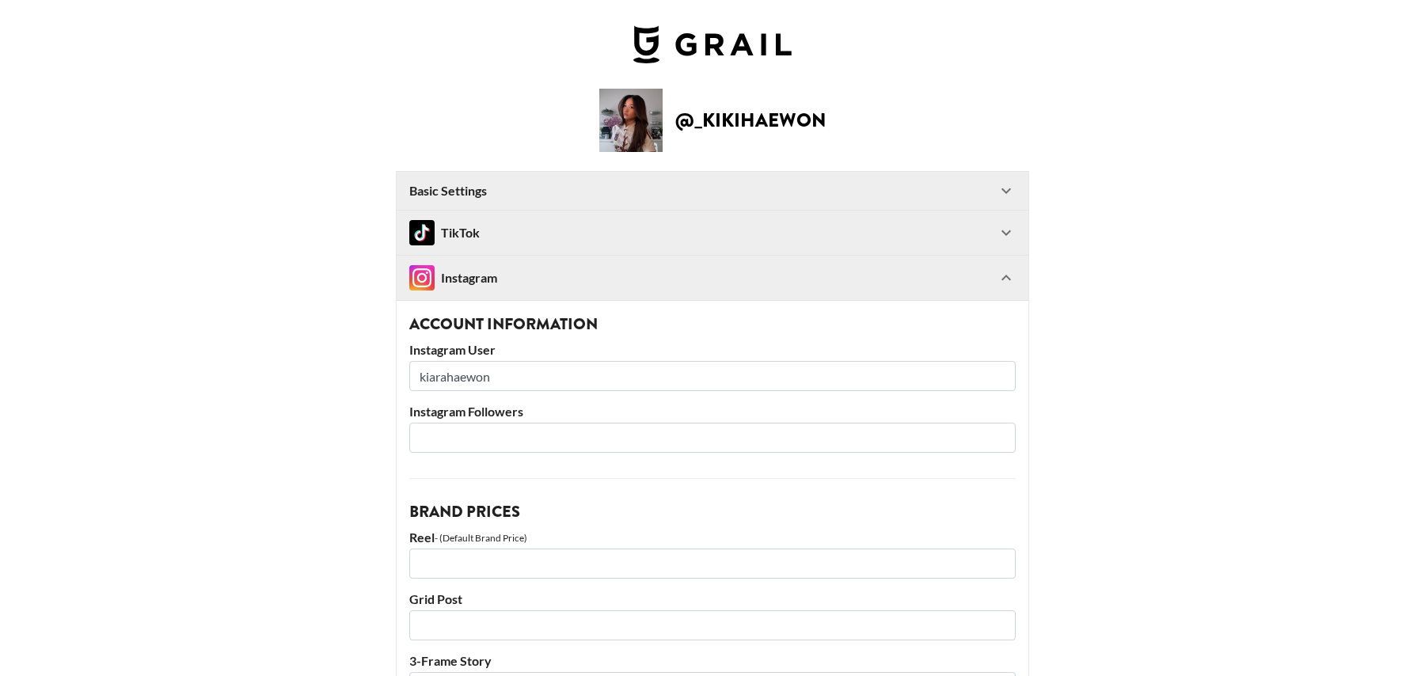
click at [487, 430] on input "number" at bounding box center [712, 438] width 606 height 30
drag, startPoint x: 518, startPoint y: 373, endPoint x: 351, endPoint y: 373, distance: 167.0
click at [502, 438] on input "number" at bounding box center [712, 438] width 606 height 30
type input "11700"
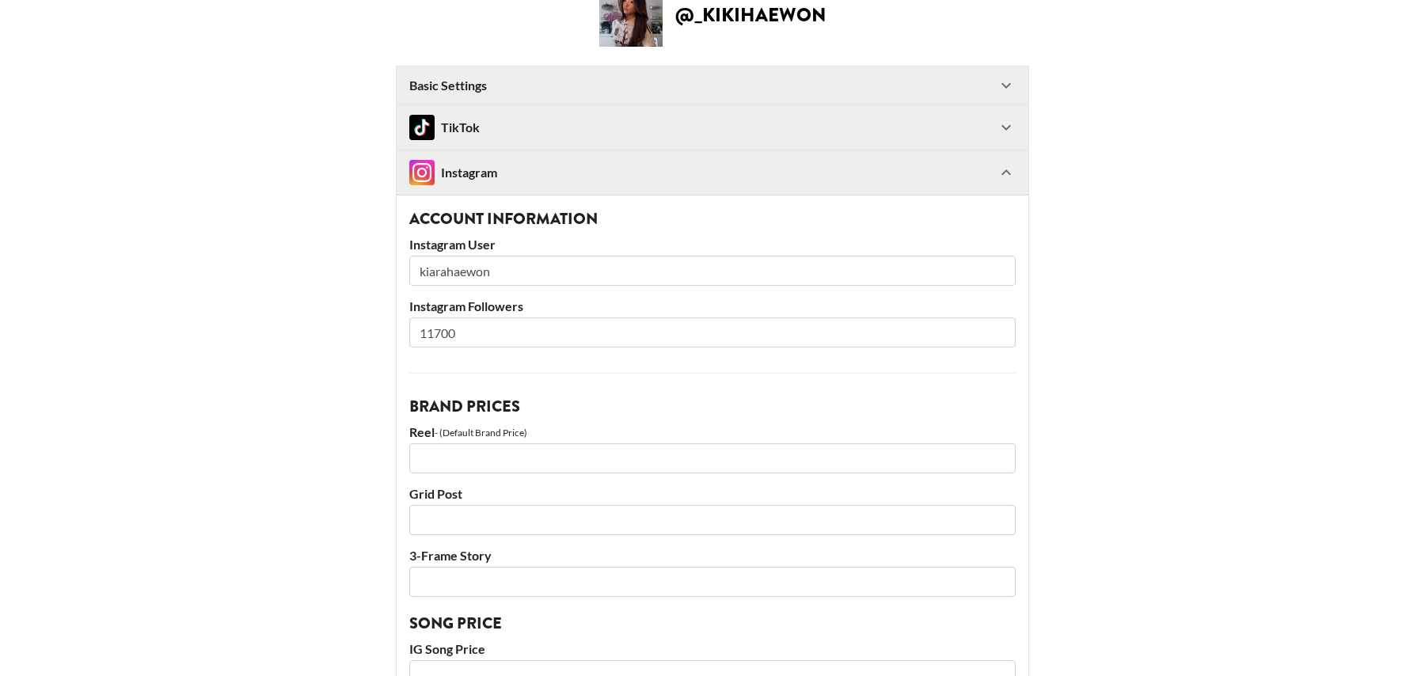
scroll to position [136, 0]
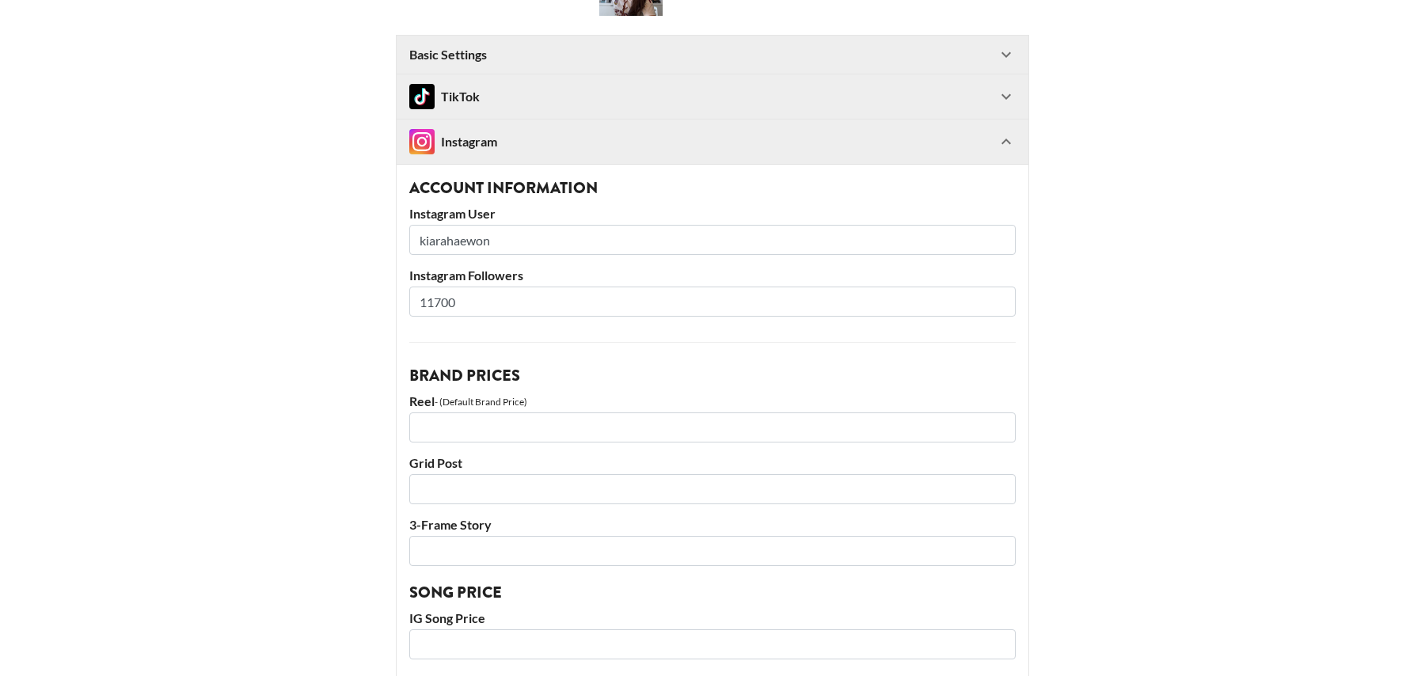
click at [461, 438] on input "number" at bounding box center [712, 427] width 606 height 30
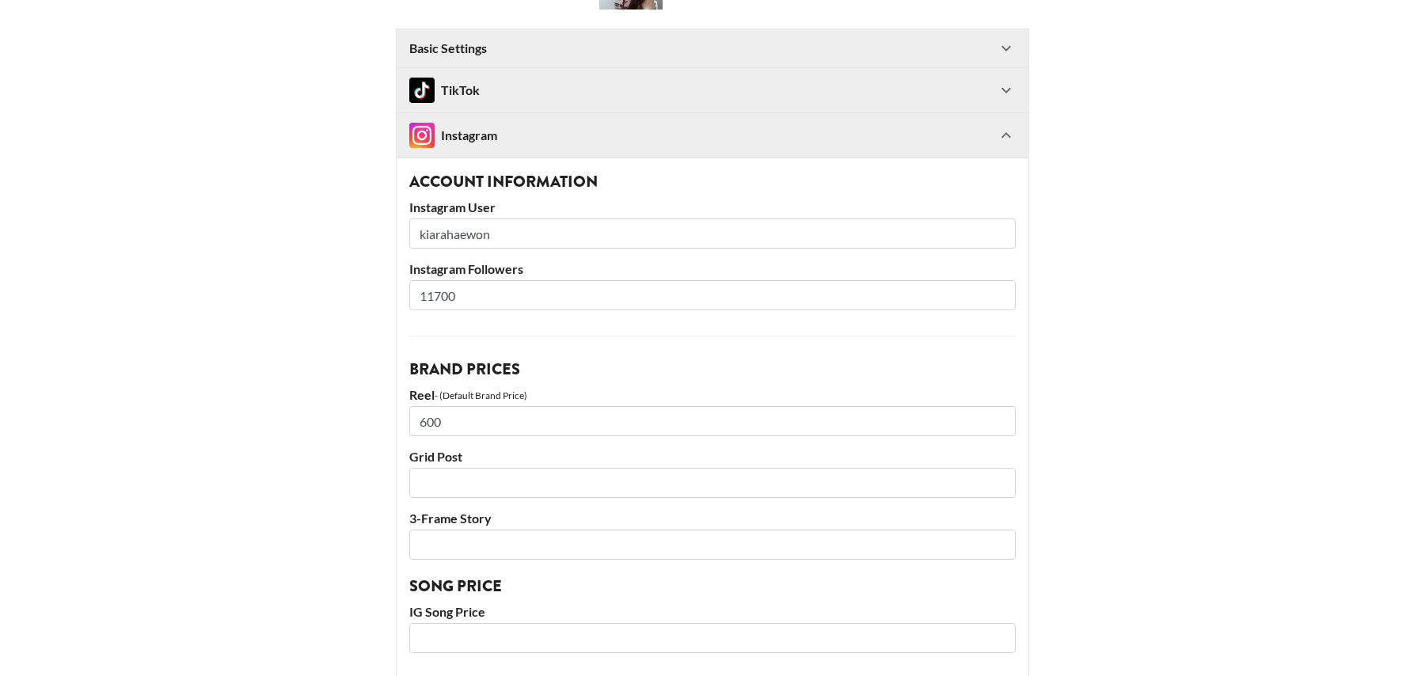
scroll to position [144, 0]
type input "600"
click at [468, 631] on input "number" at bounding box center [712, 636] width 606 height 30
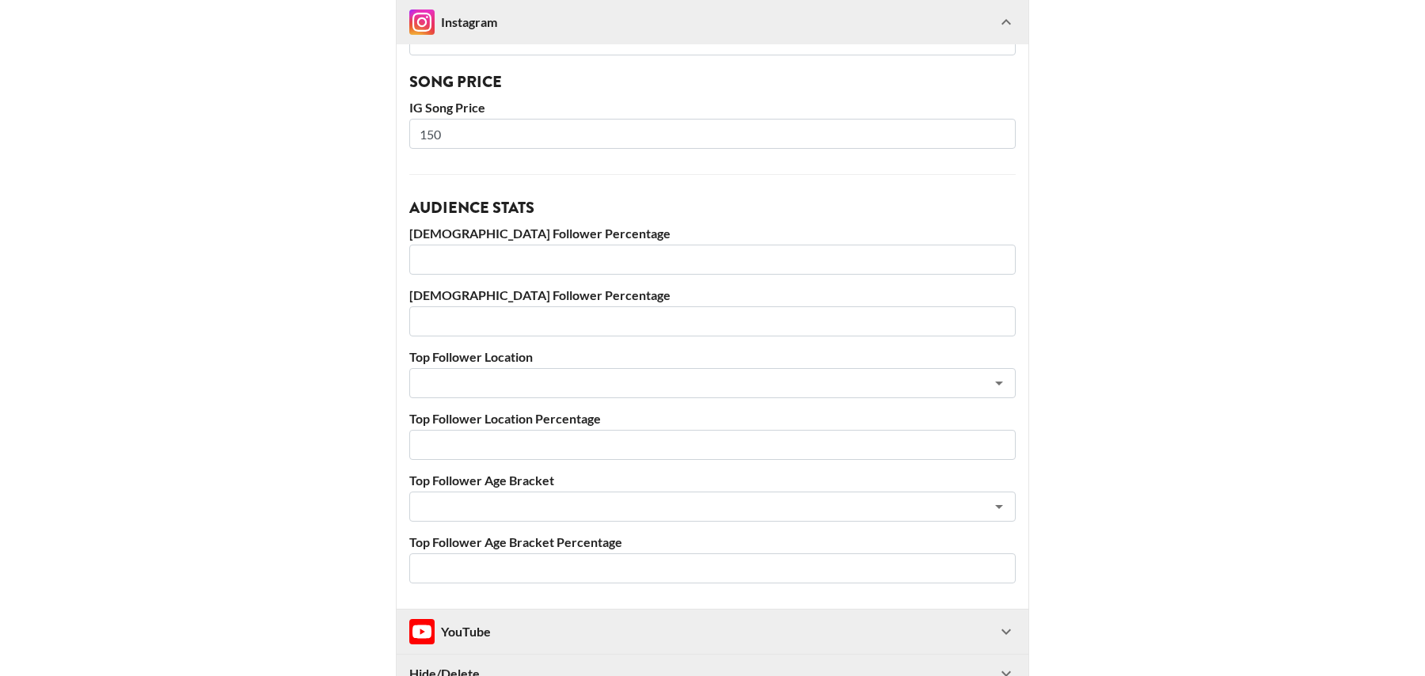
scroll to position [800, 0]
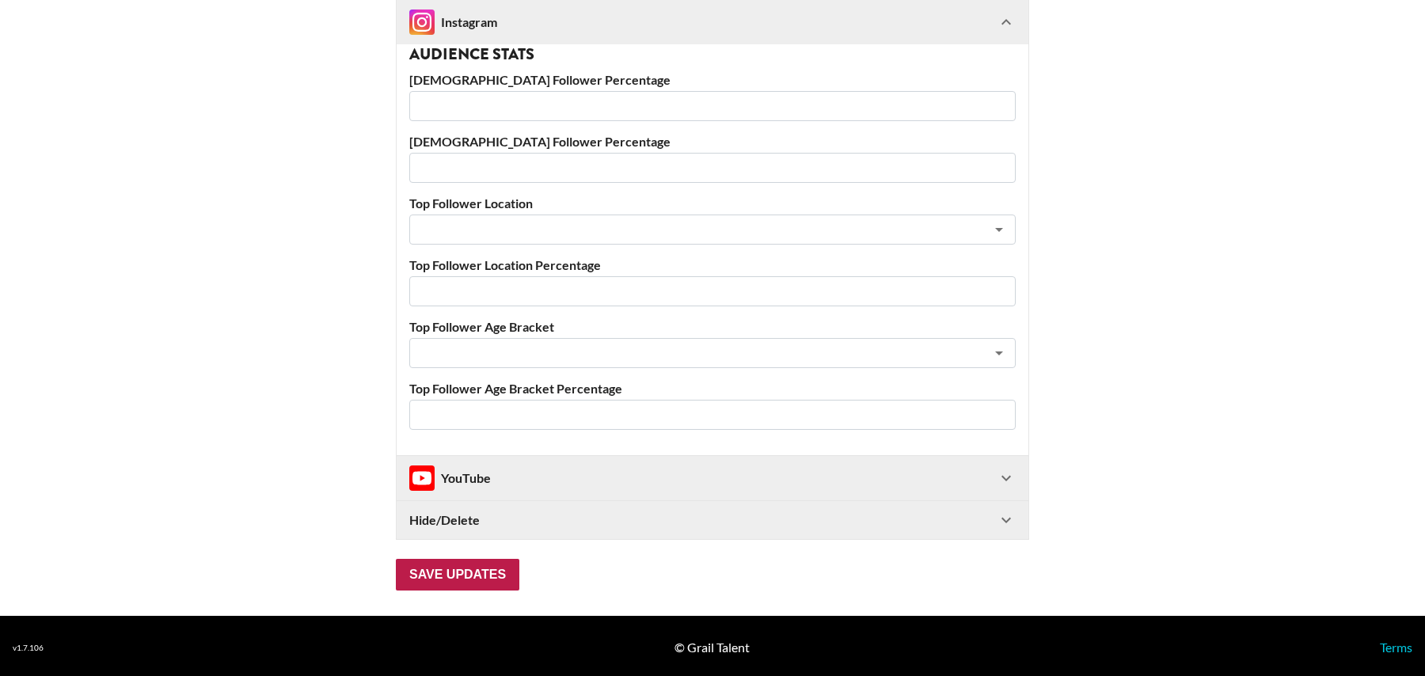
type input "150"
click at [477, 567] on input "Save Updates" at bounding box center [457, 575] width 123 height 32
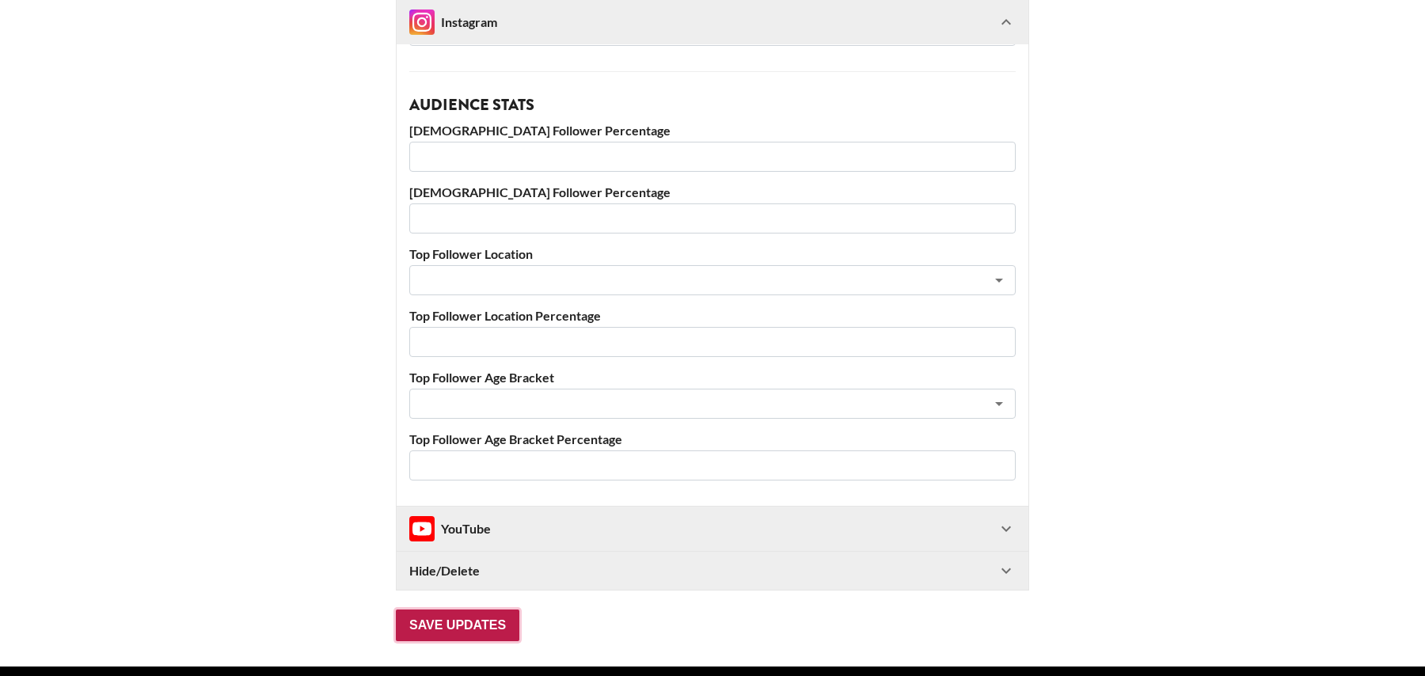
scroll to position [88, 0]
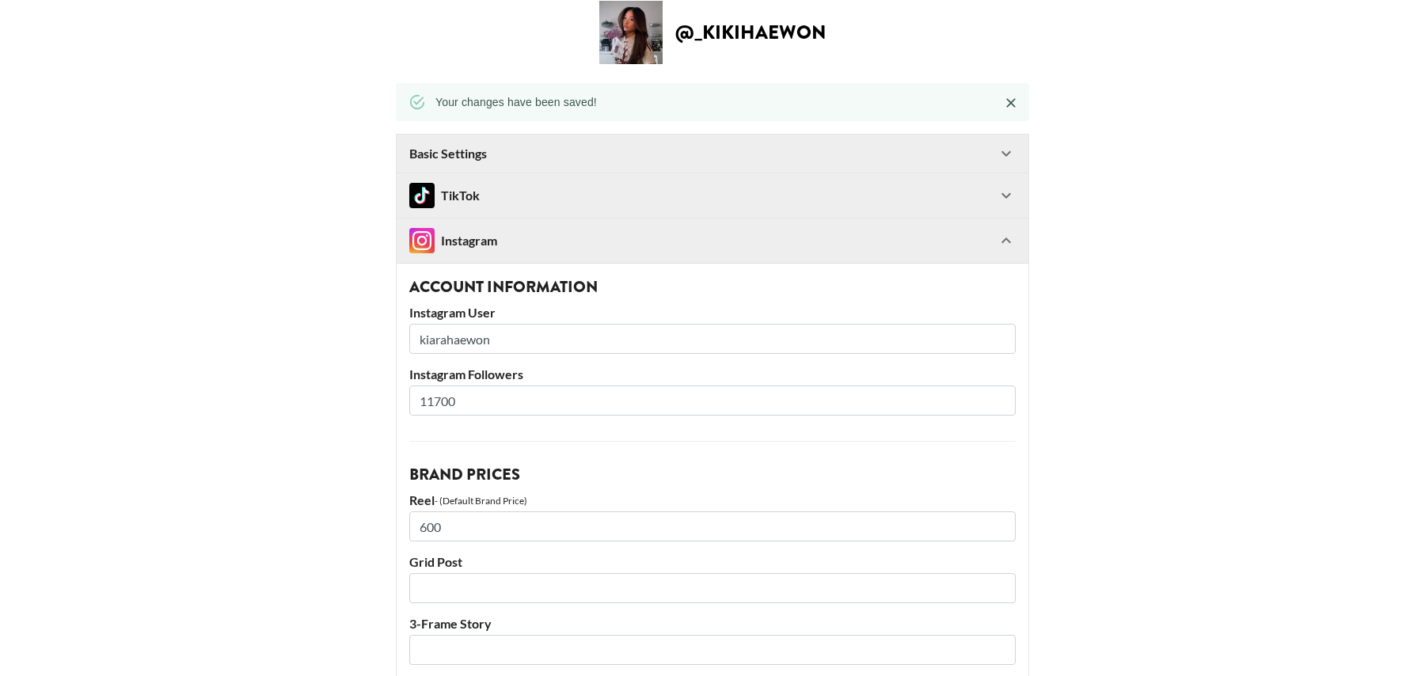
click at [470, 574] on input "number" at bounding box center [712, 588] width 606 height 30
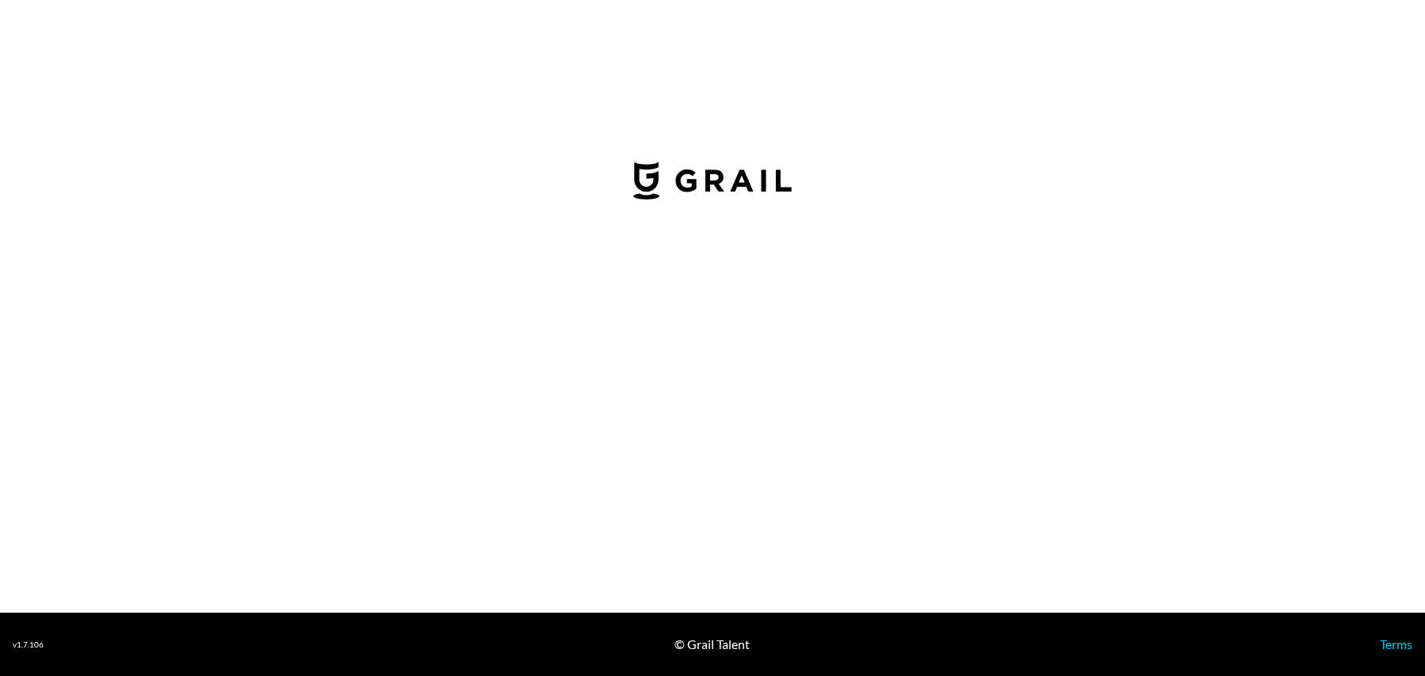
select select "USD"
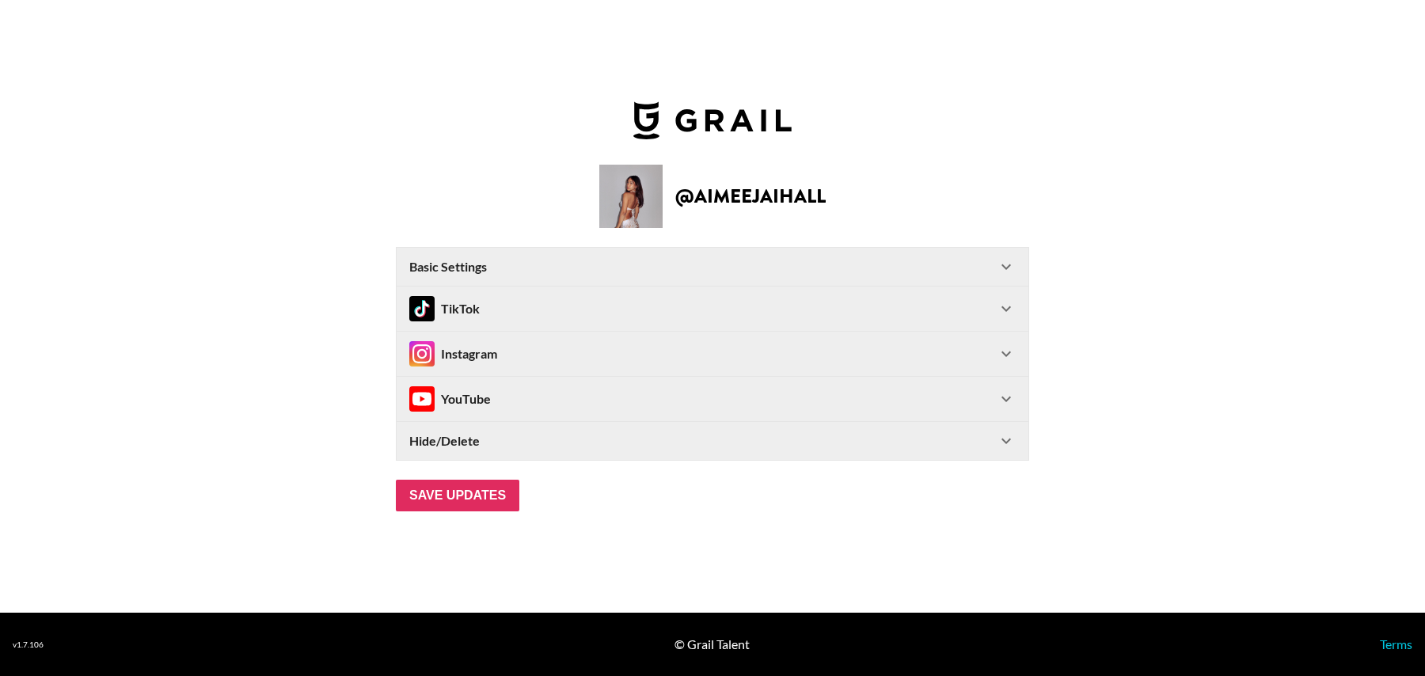
click at [565, 355] on div "Instagram" at bounding box center [702, 353] width 587 height 25
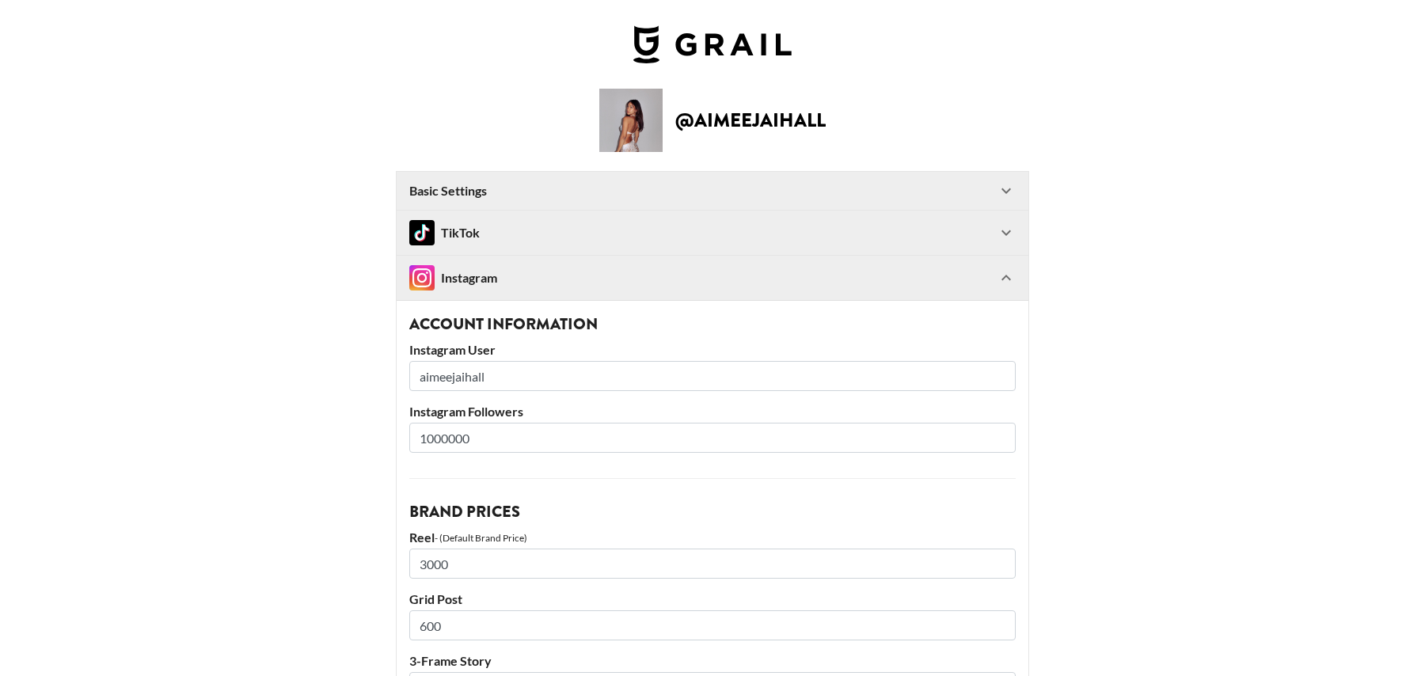
click at [416, 277] on img at bounding box center [421, 277] width 25 height 25
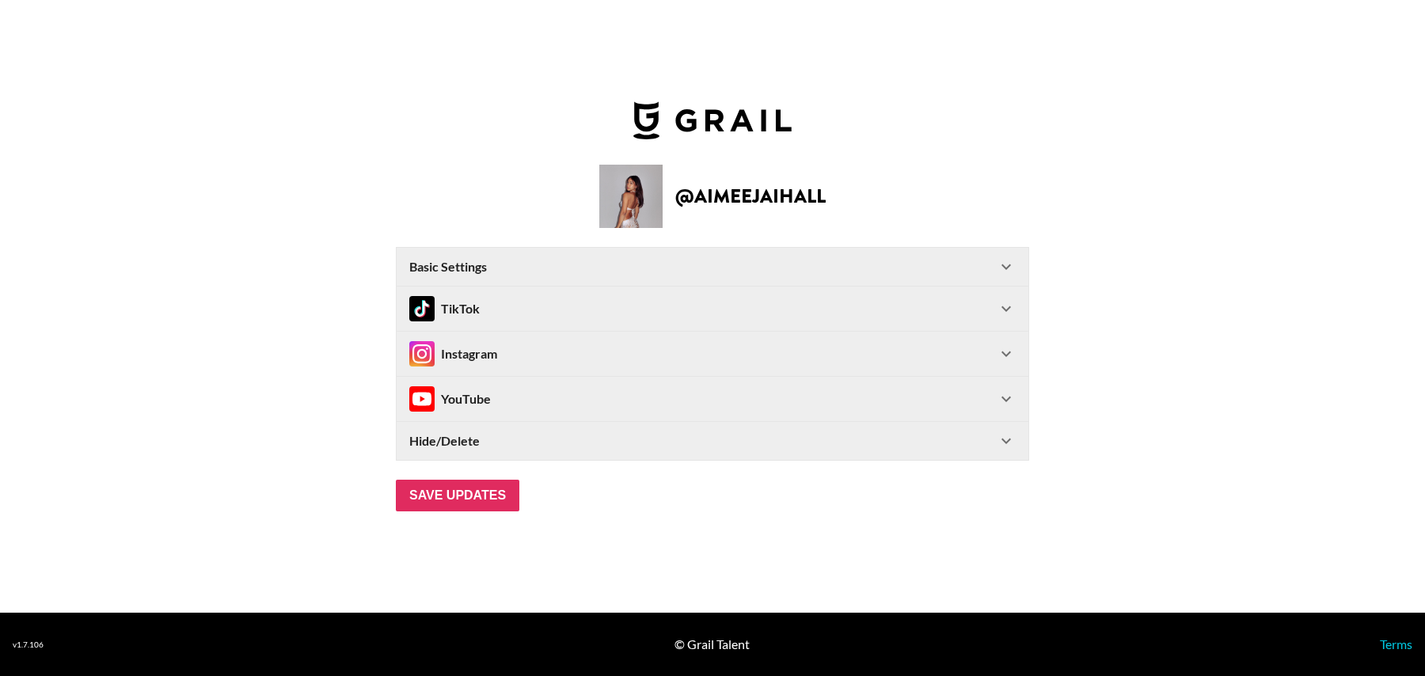
click at [492, 346] on div "Instagram" at bounding box center [453, 353] width 88 height 25
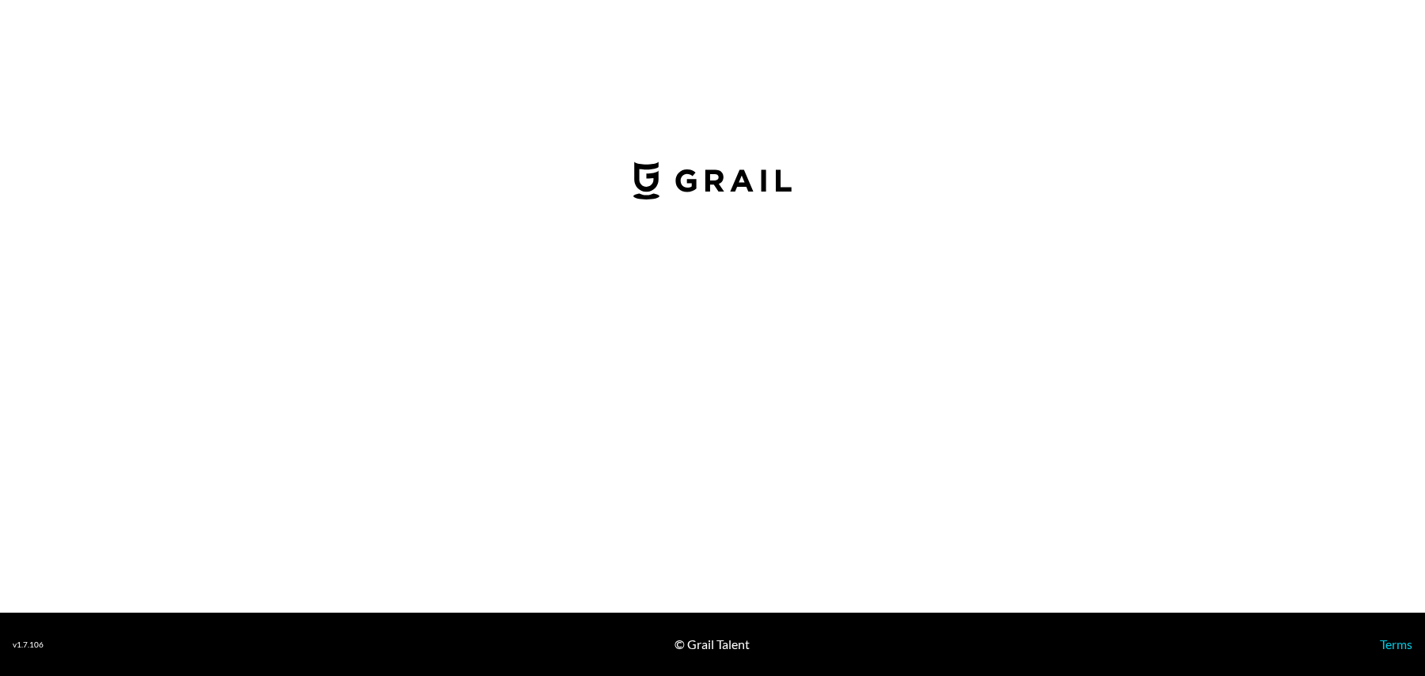
select select "USD"
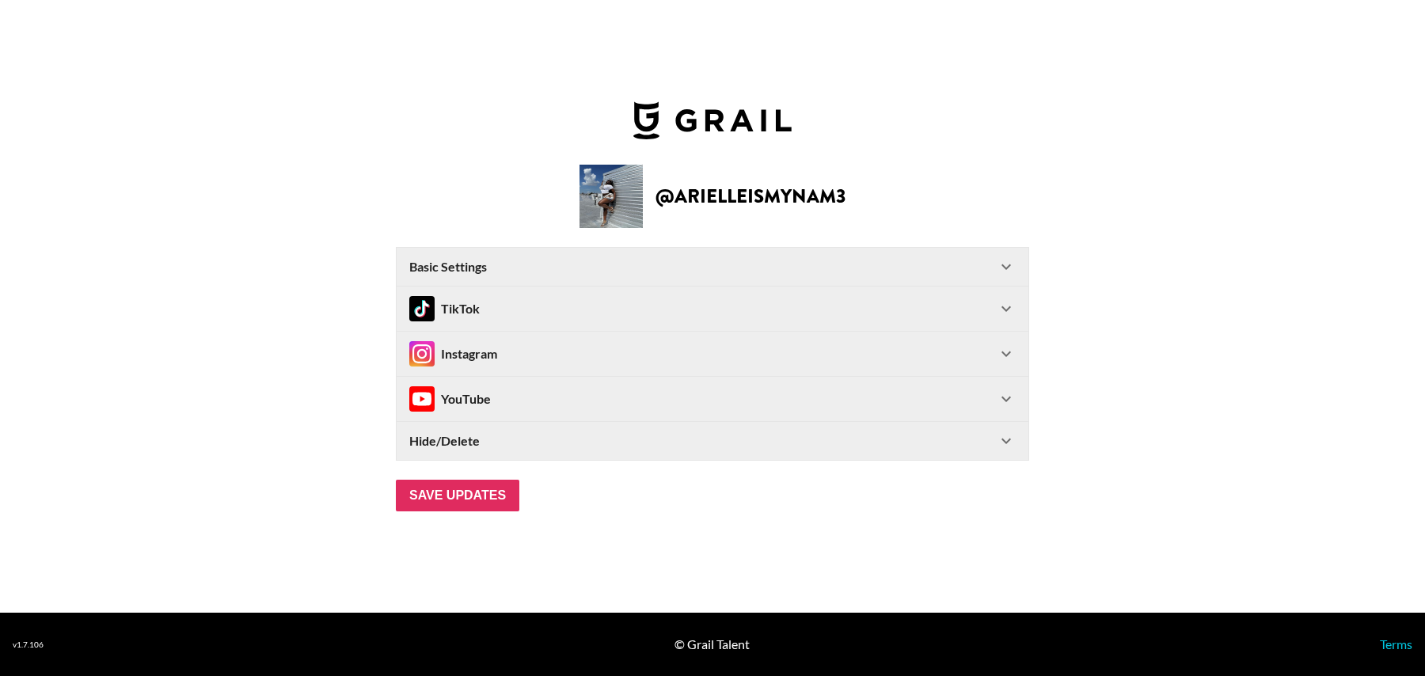
click at [609, 356] on div "Instagram" at bounding box center [702, 353] width 587 height 25
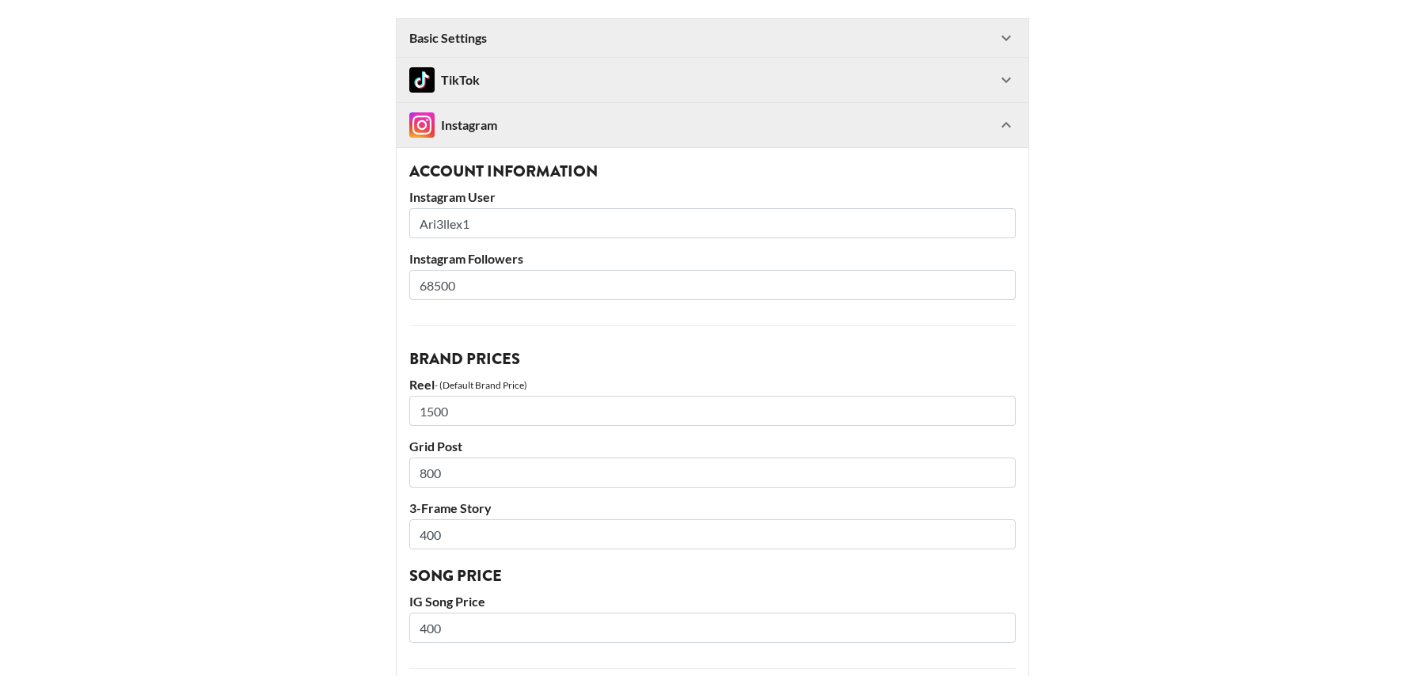
scroll to position [97, 0]
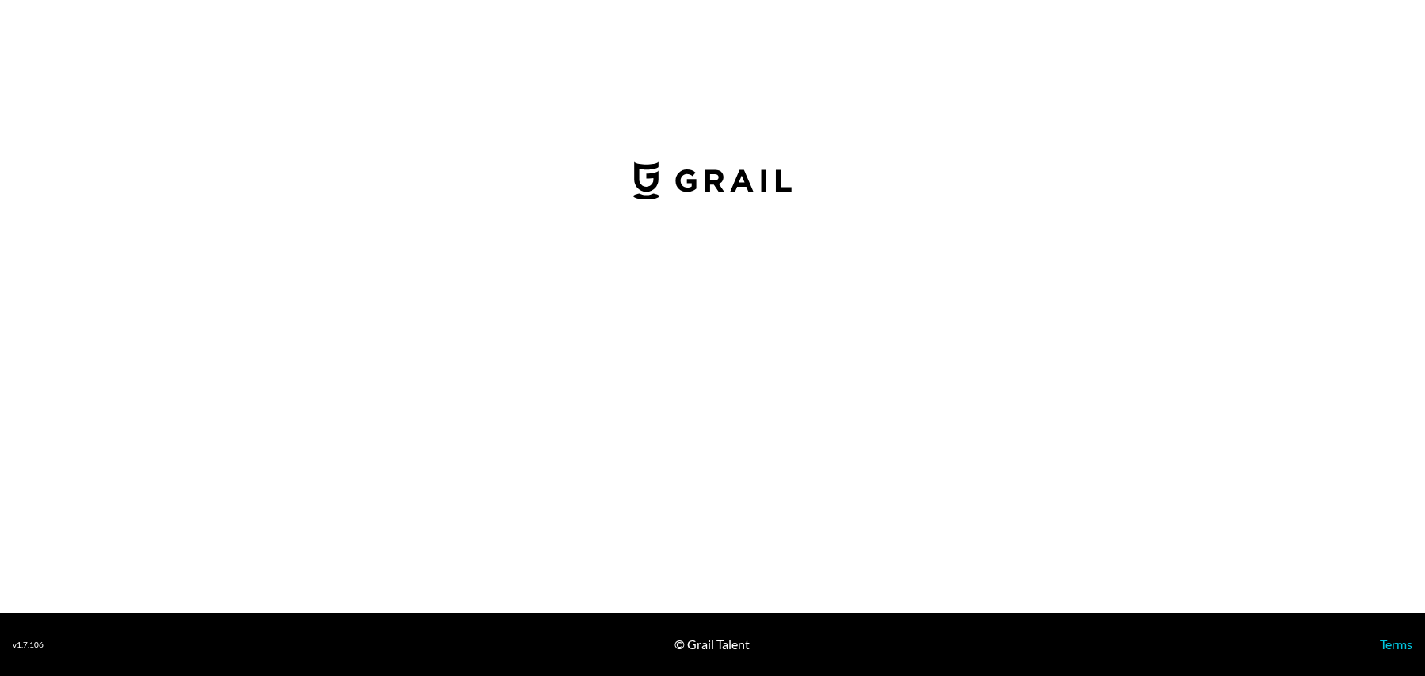
select select "USD"
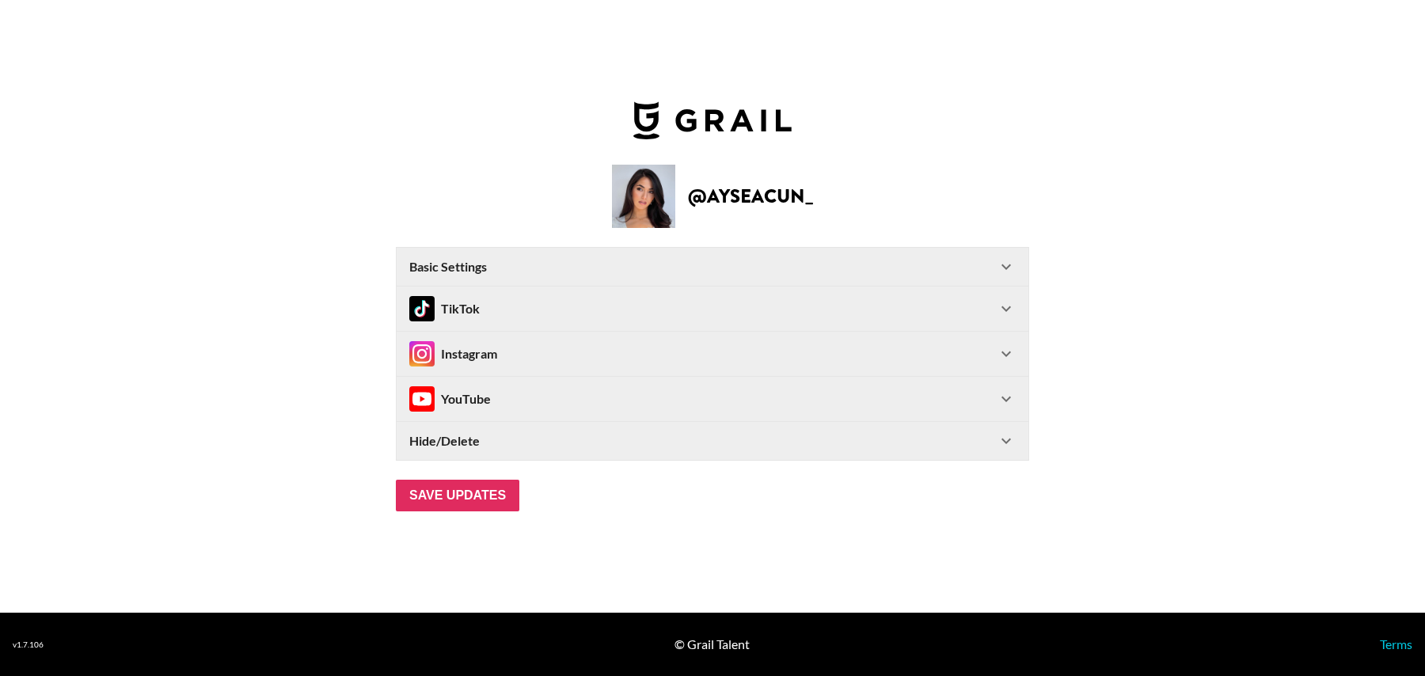
click at [541, 347] on div "Instagram" at bounding box center [702, 353] width 587 height 25
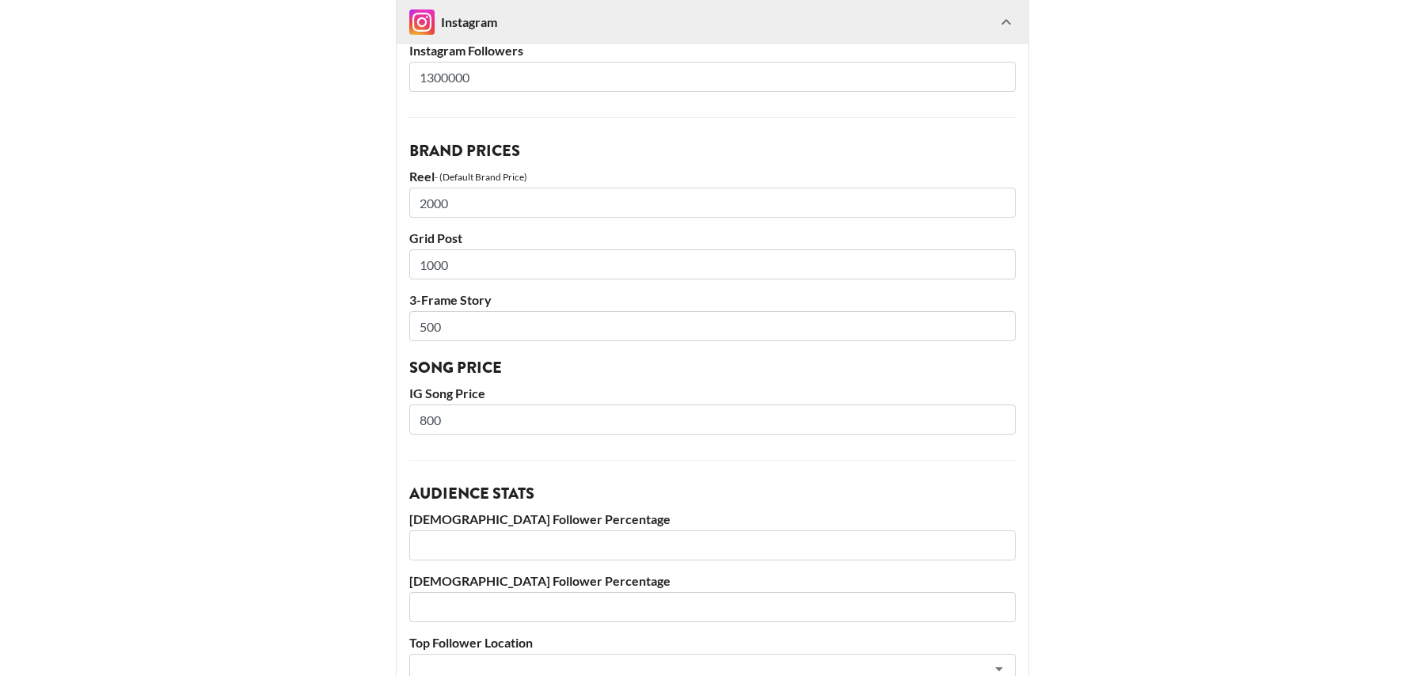
scroll to position [294, 0]
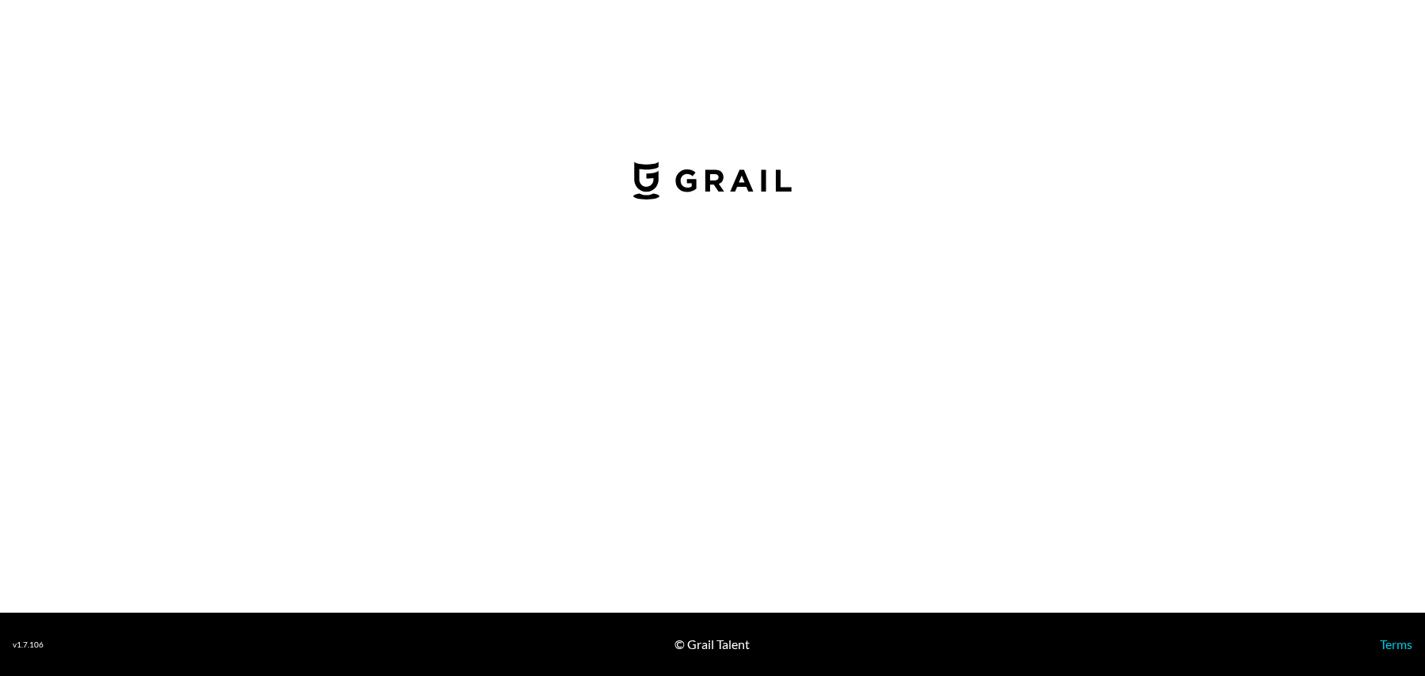
select select "USD"
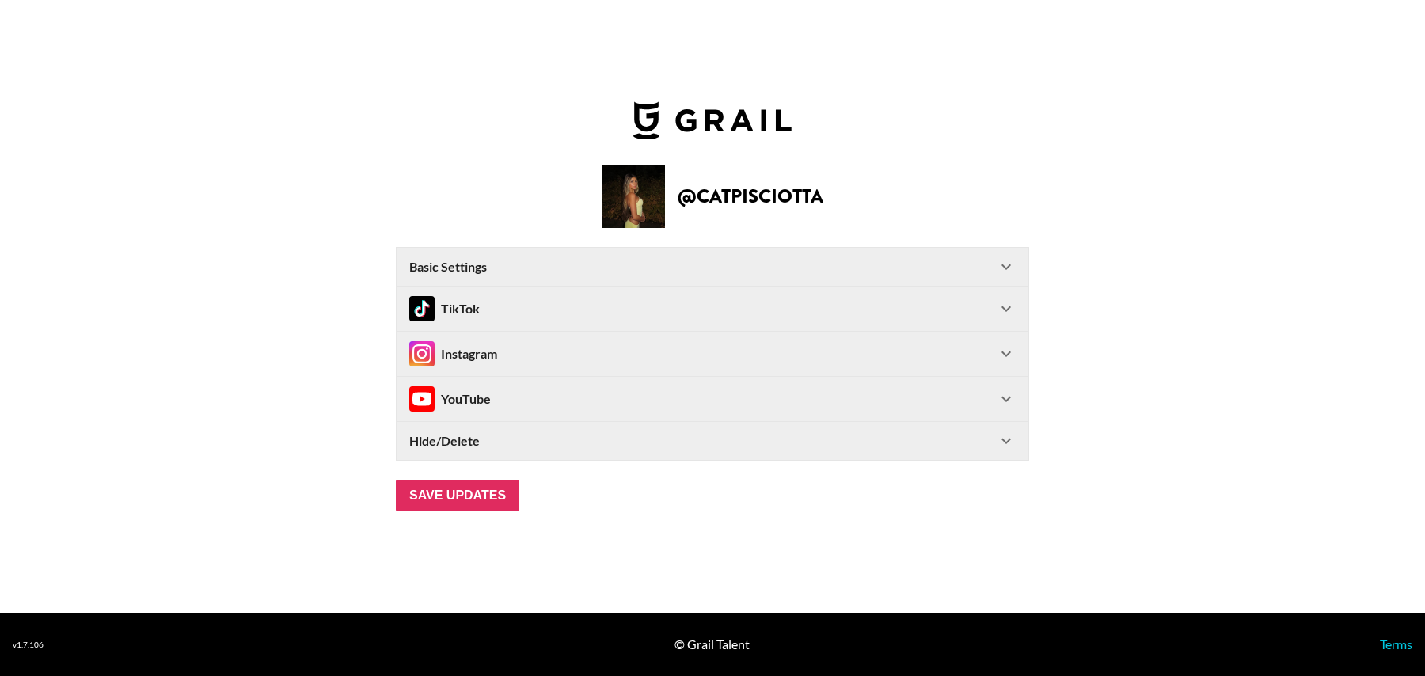
click at [580, 354] on div "Instagram" at bounding box center [702, 353] width 587 height 25
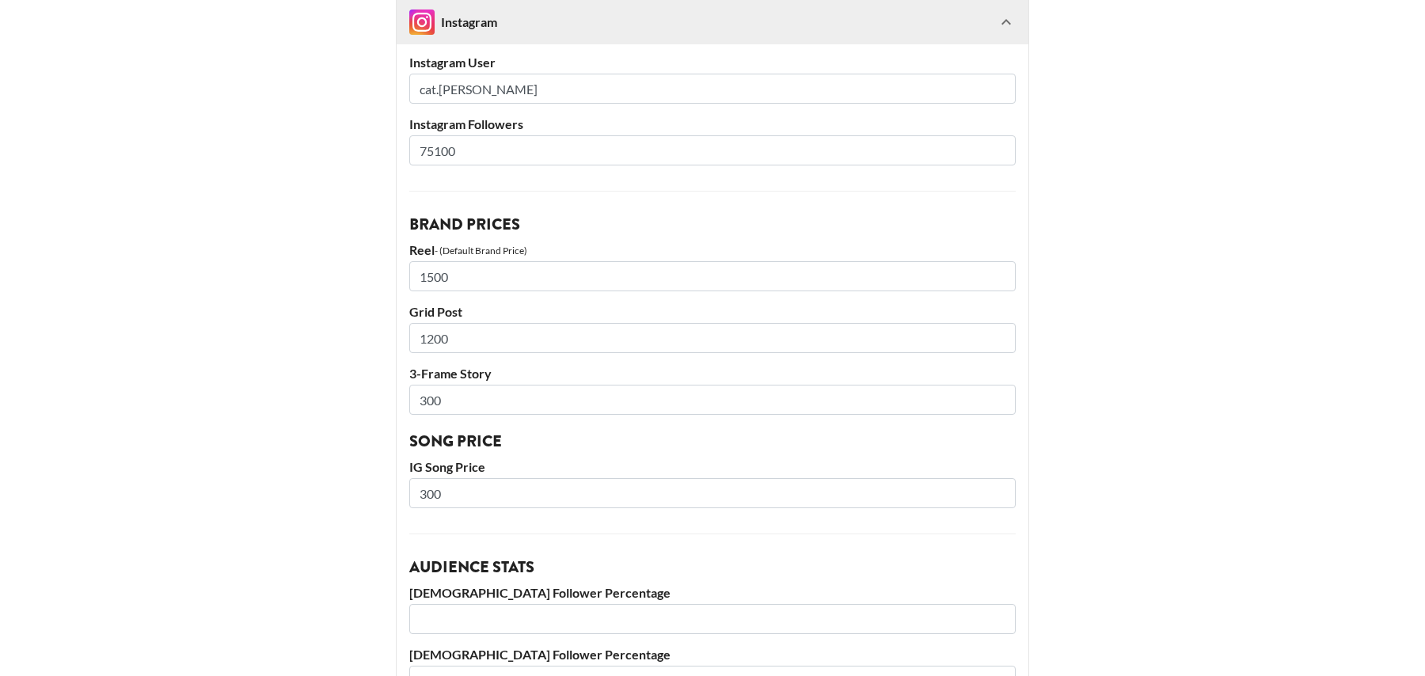
scroll to position [262, 0]
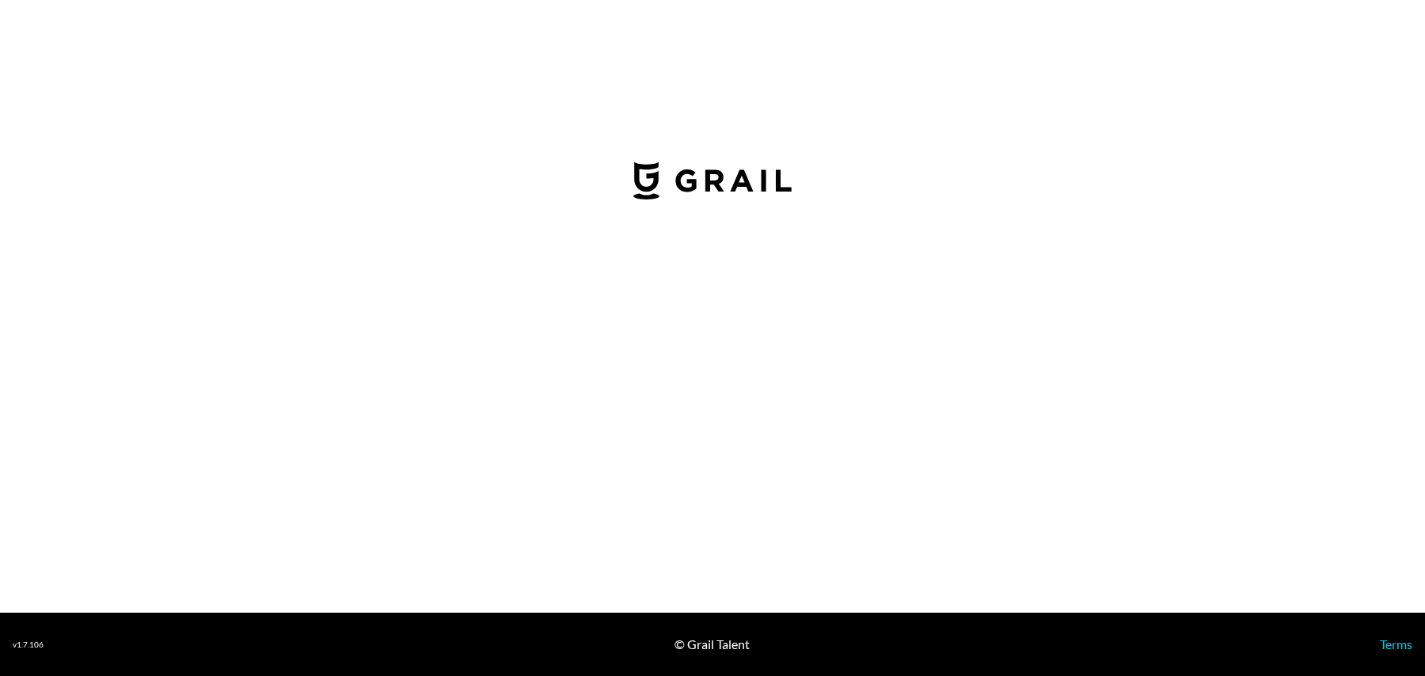
select select "USD"
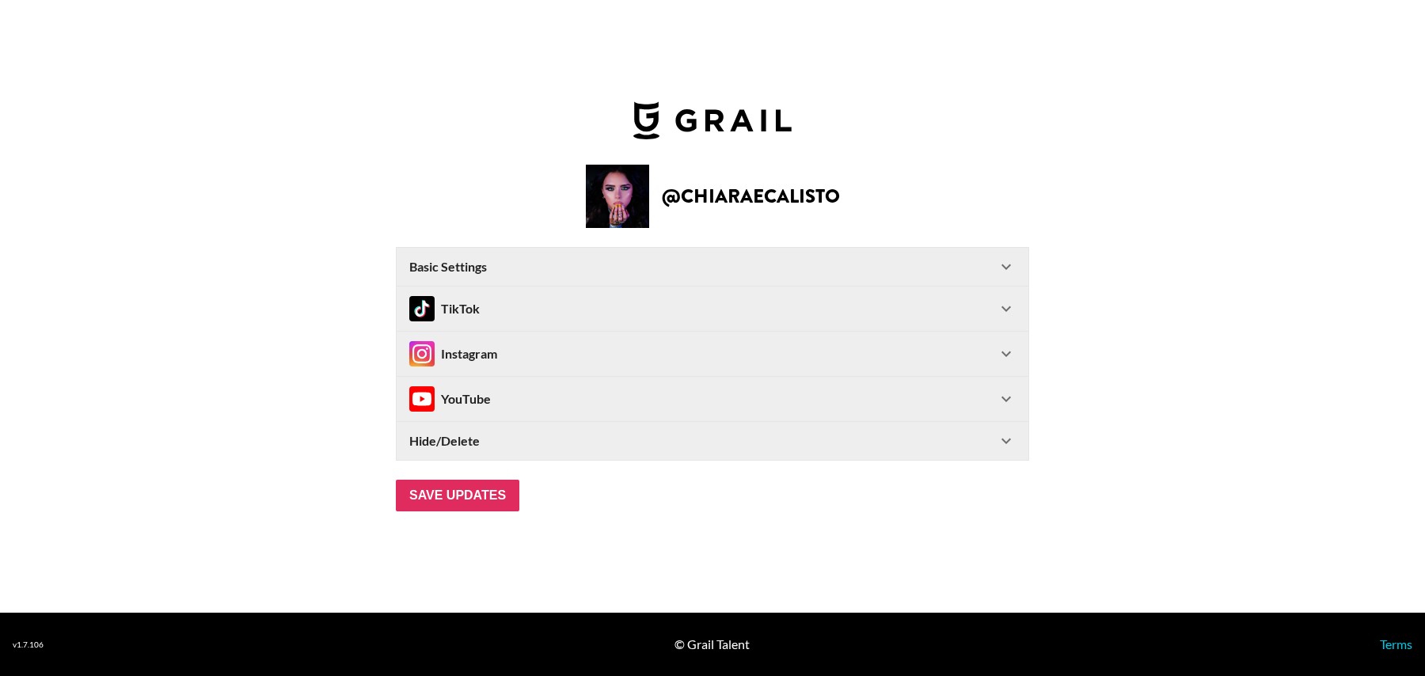
click at [514, 359] on div "Instagram" at bounding box center [702, 353] width 587 height 25
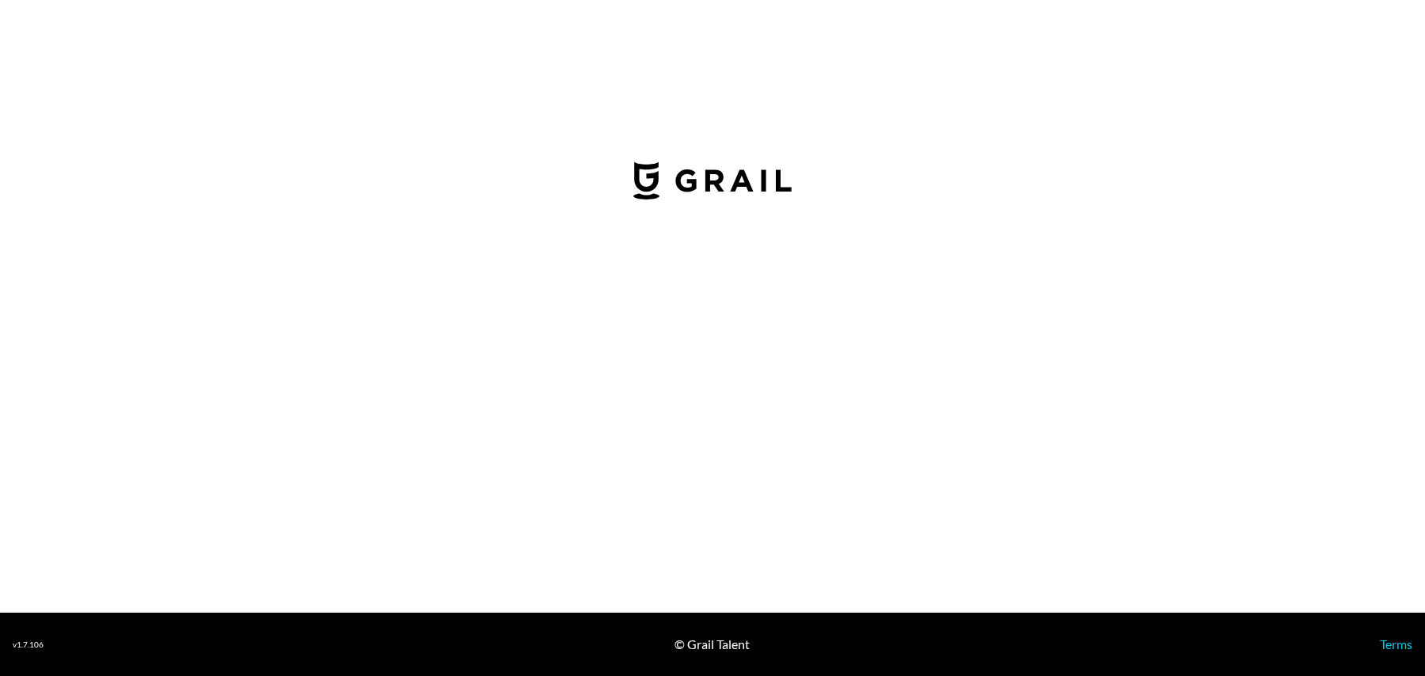
select select "USD"
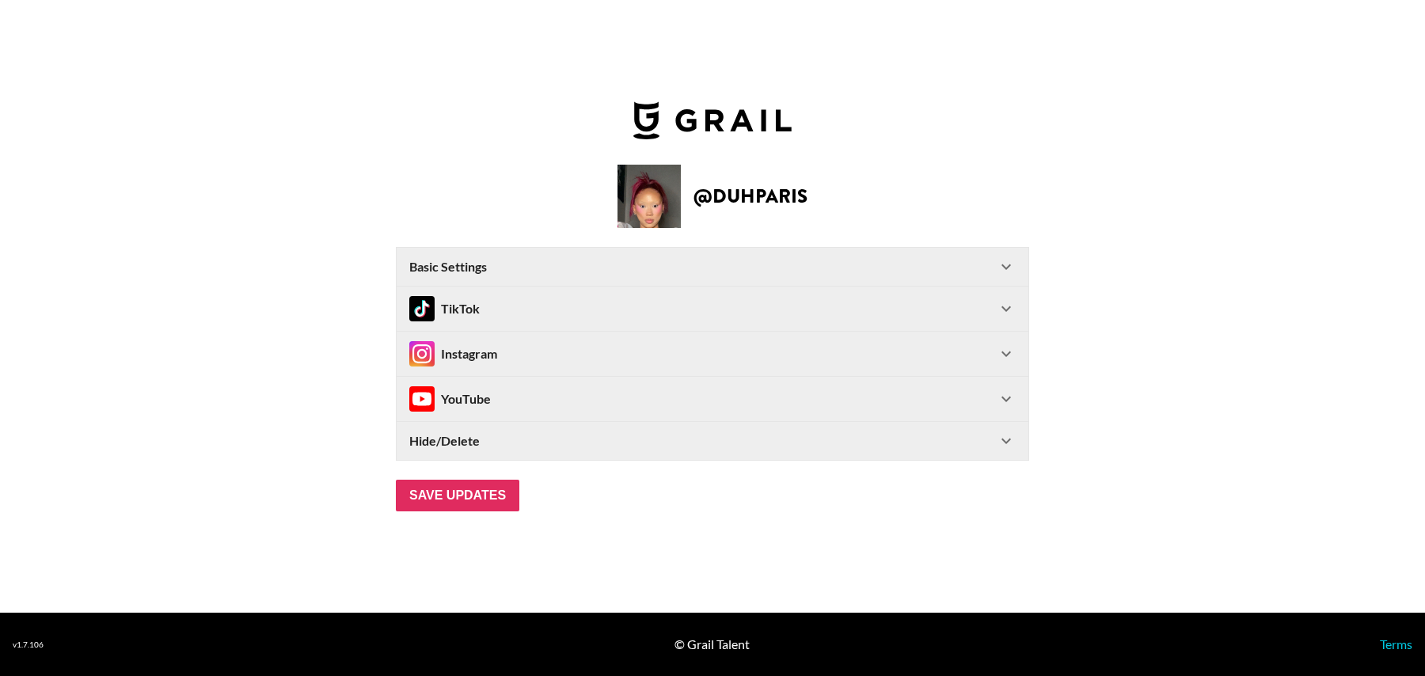
click at [495, 351] on div "Instagram" at bounding box center [453, 353] width 88 height 25
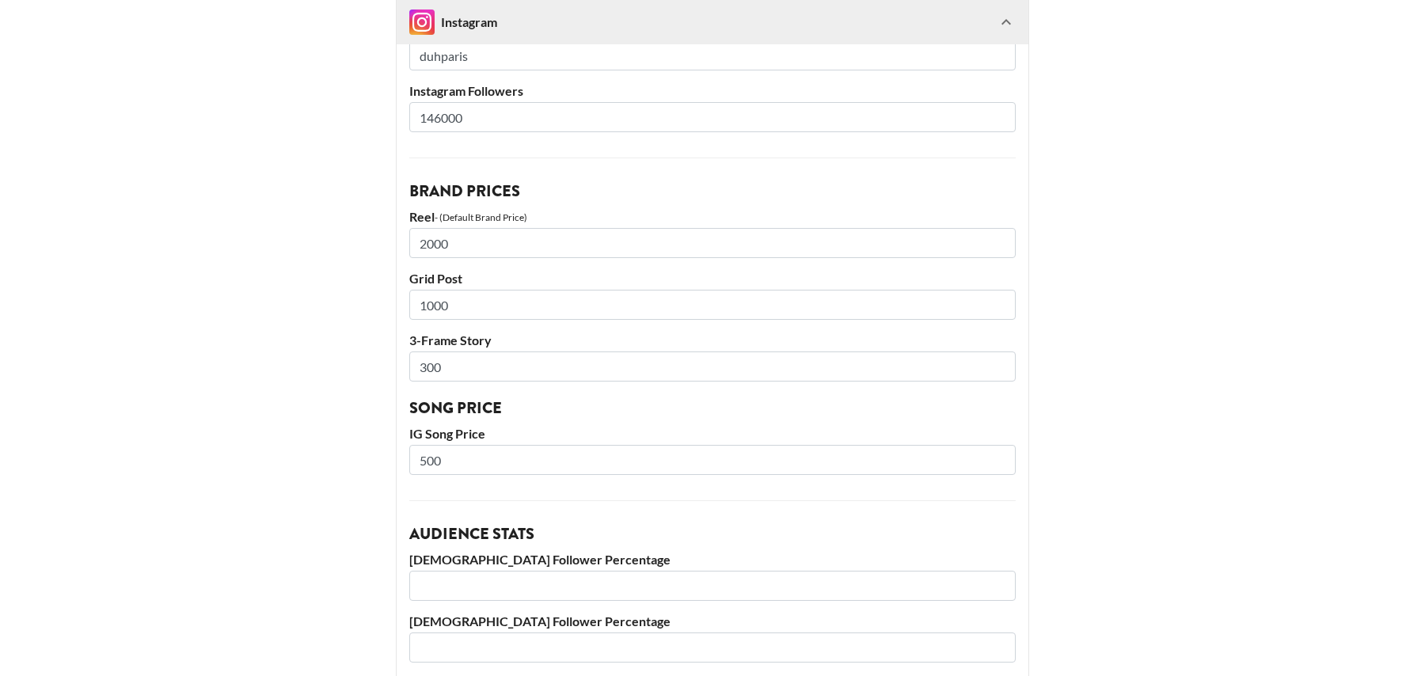
scroll to position [222, 0]
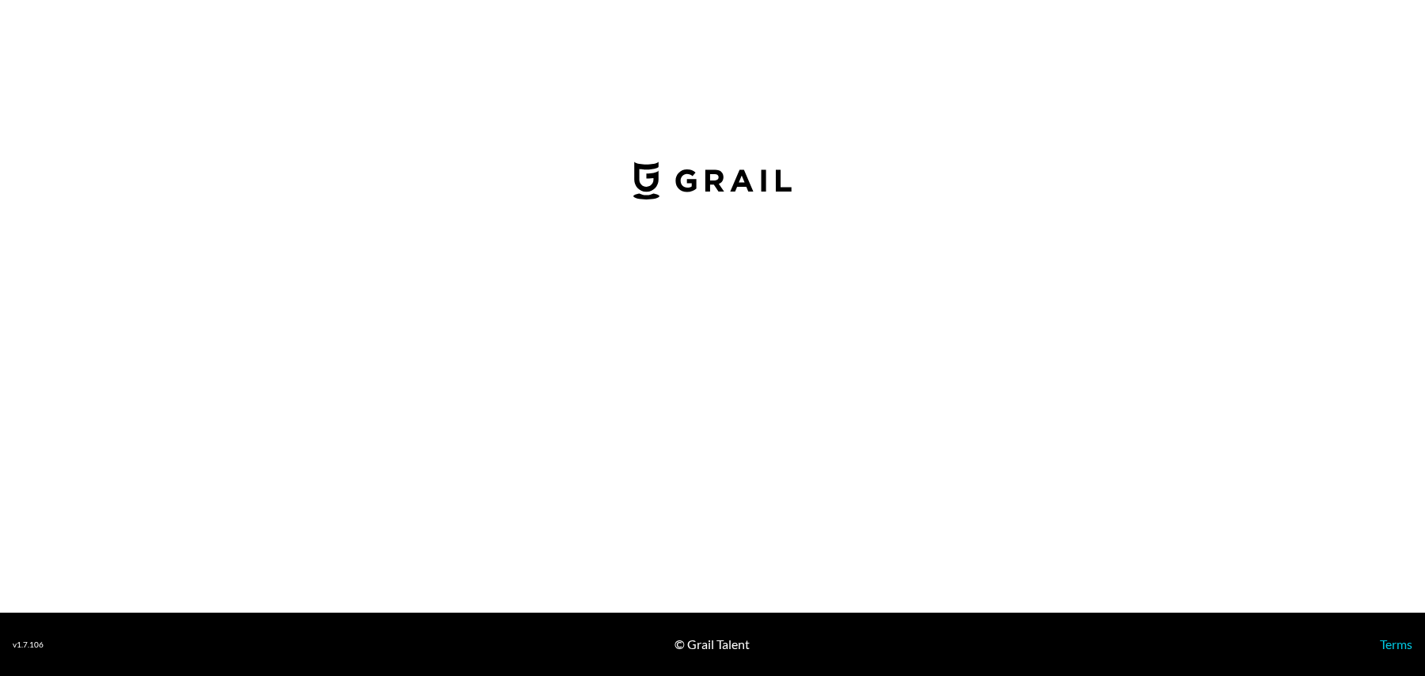
select select "GBP"
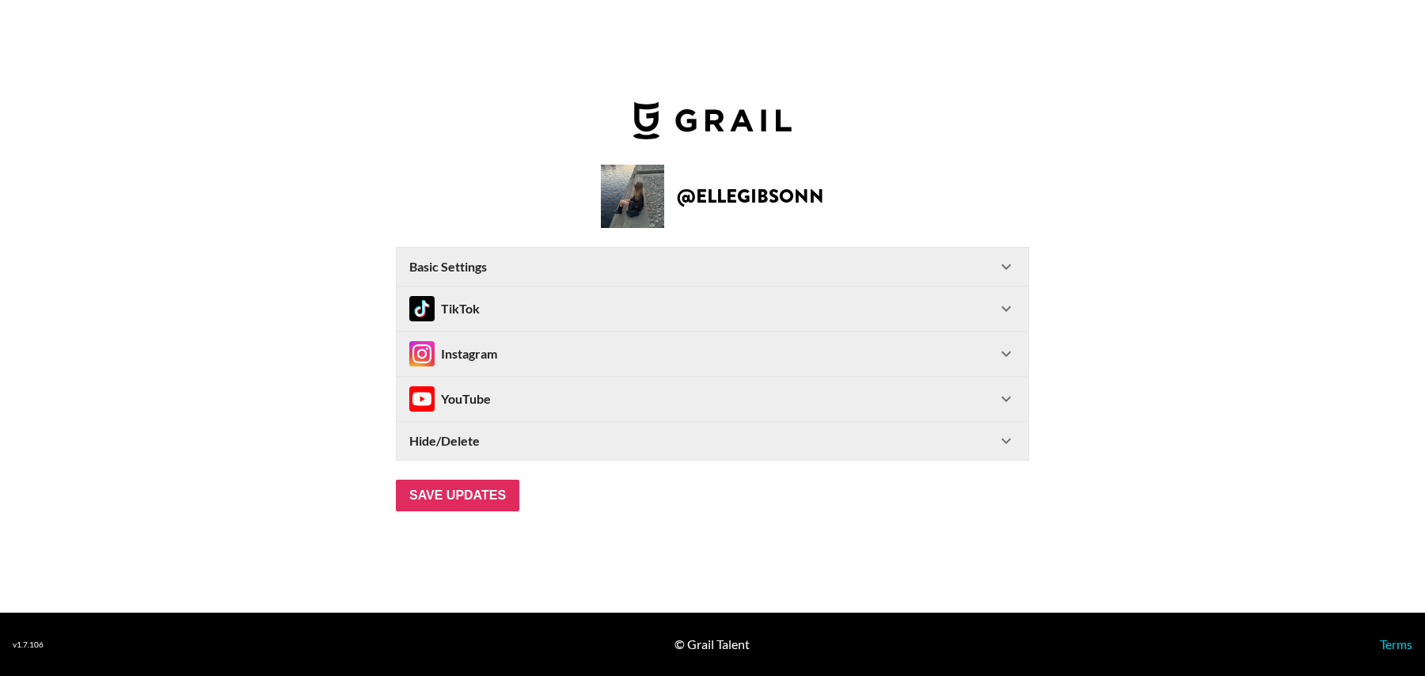
click at [559, 354] on div "Instagram" at bounding box center [702, 353] width 587 height 25
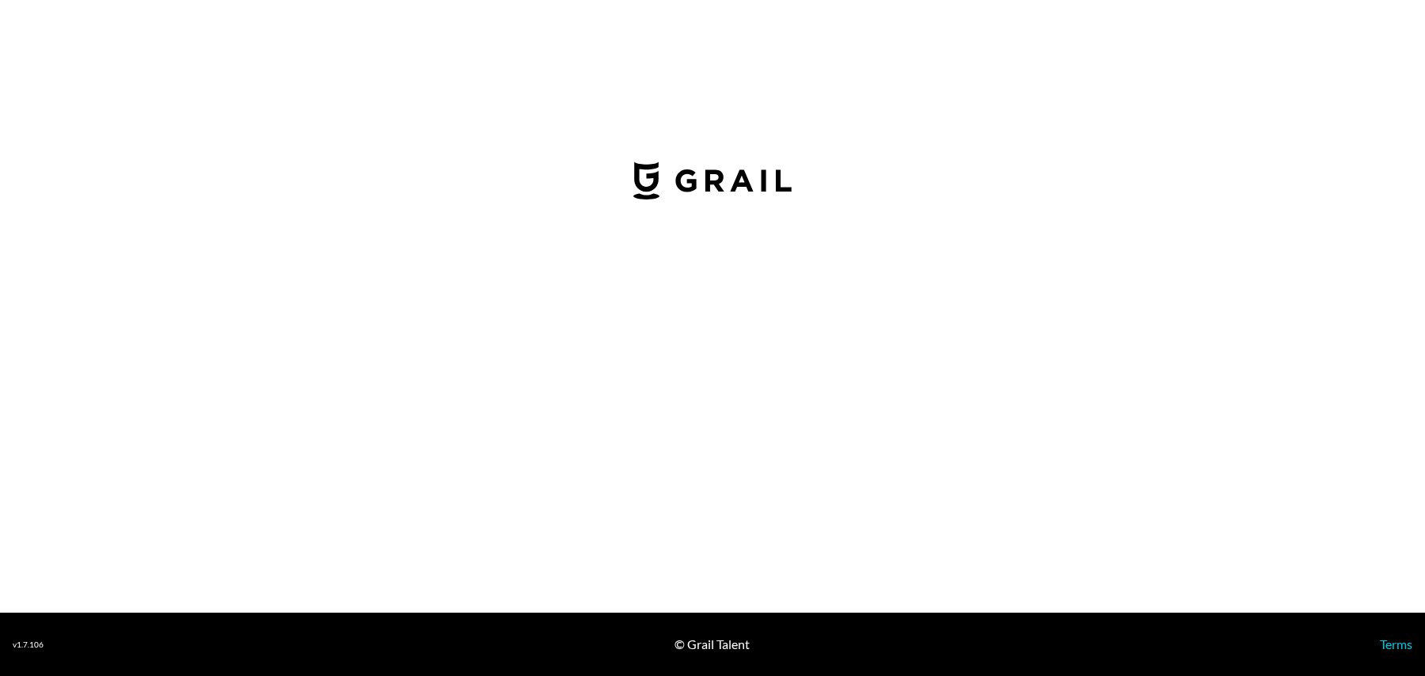
select select "USD"
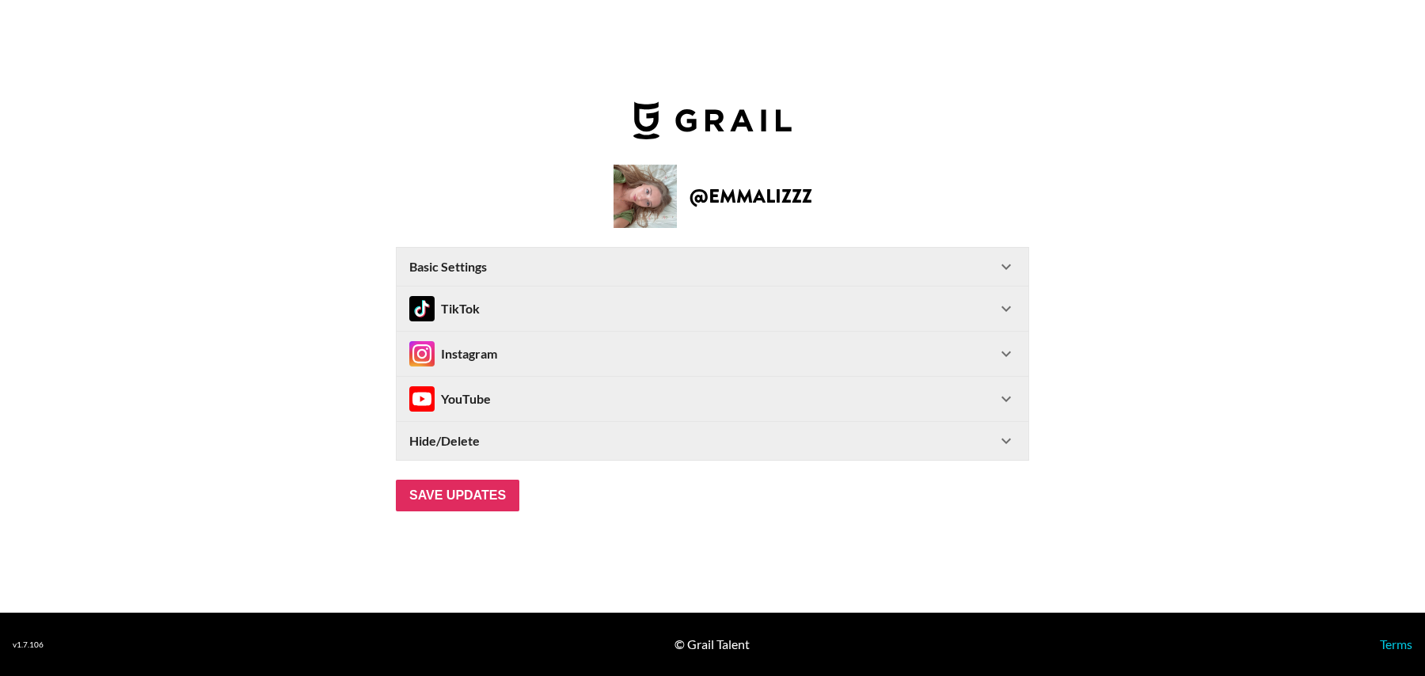
click at [520, 354] on div "Instagram" at bounding box center [702, 353] width 587 height 25
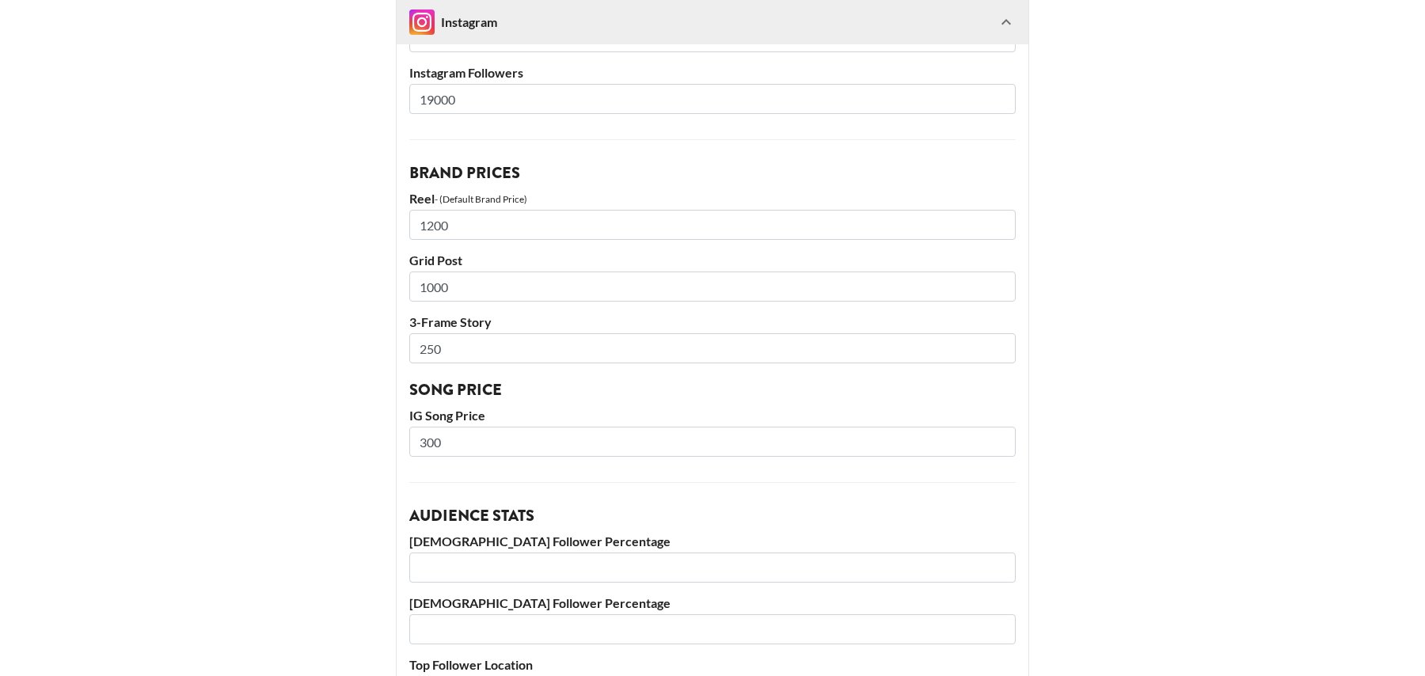
scroll to position [327, 0]
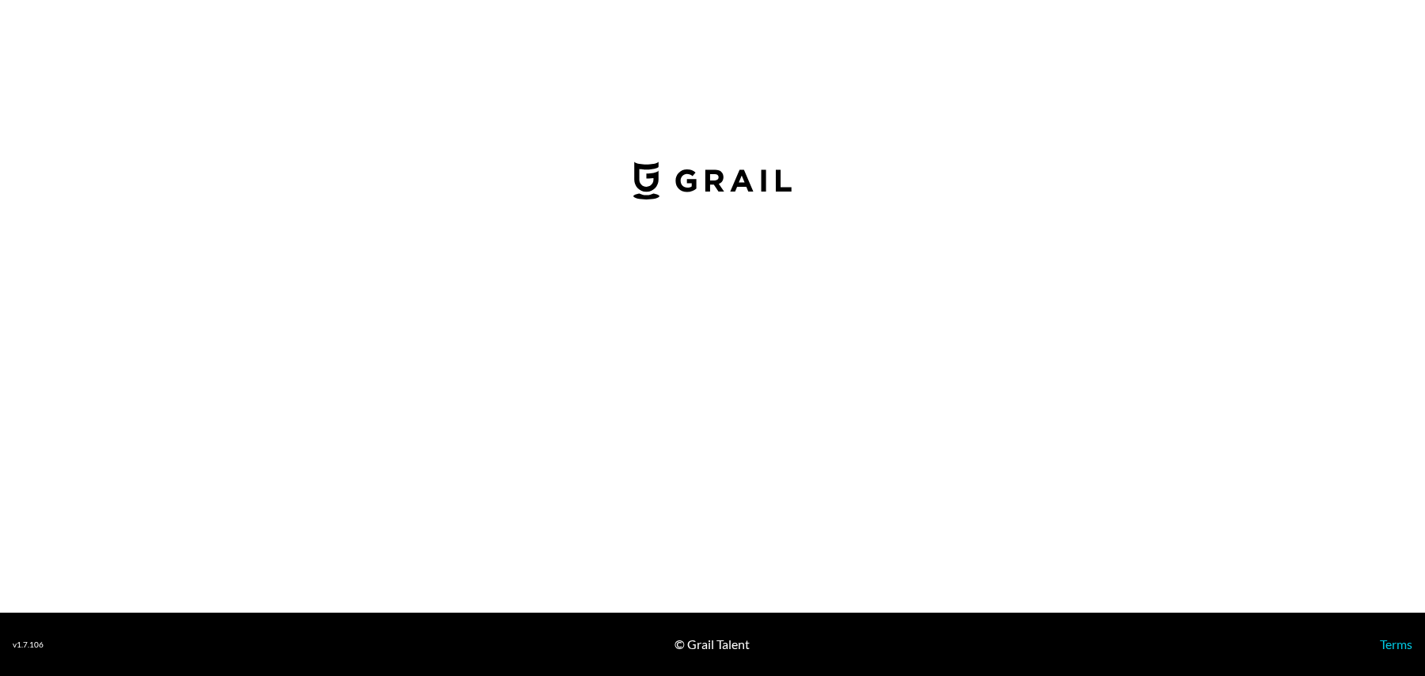
select select "USD"
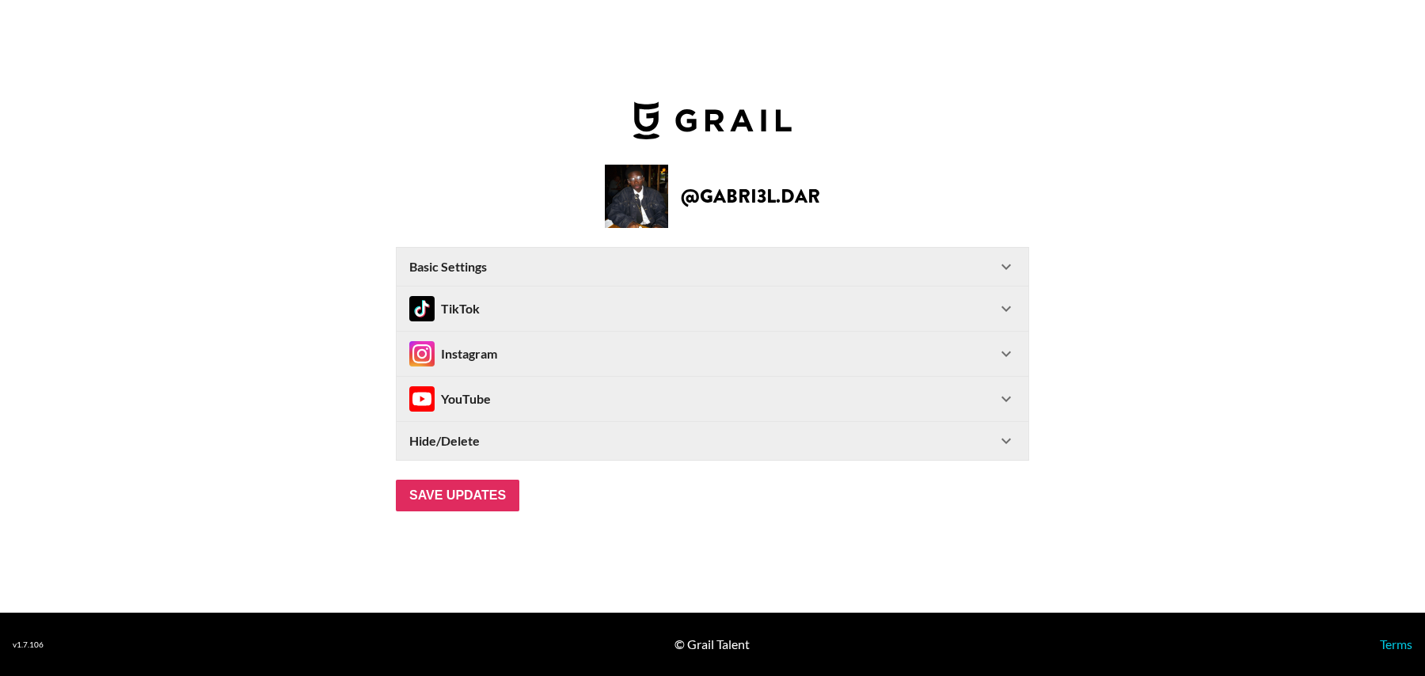
click at [496, 354] on div "Instagram" at bounding box center [453, 353] width 88 height 25
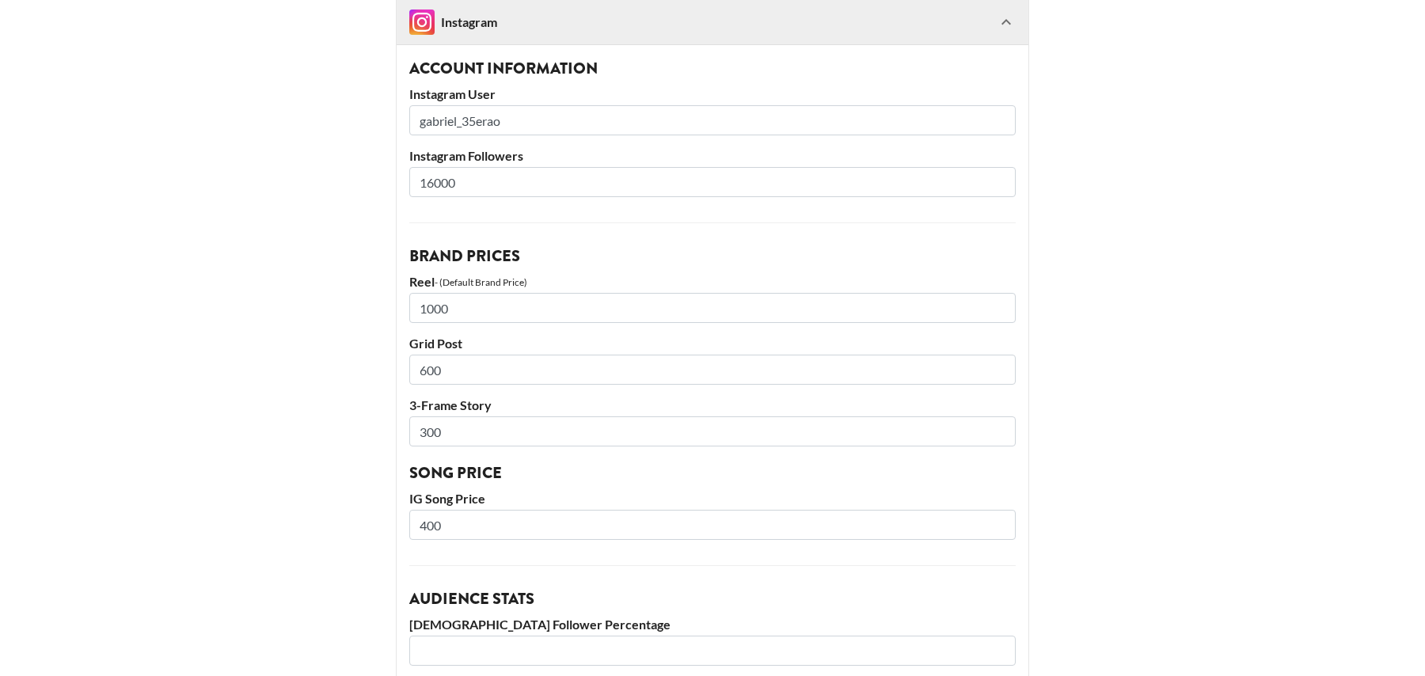
scroll to position [255, 0]
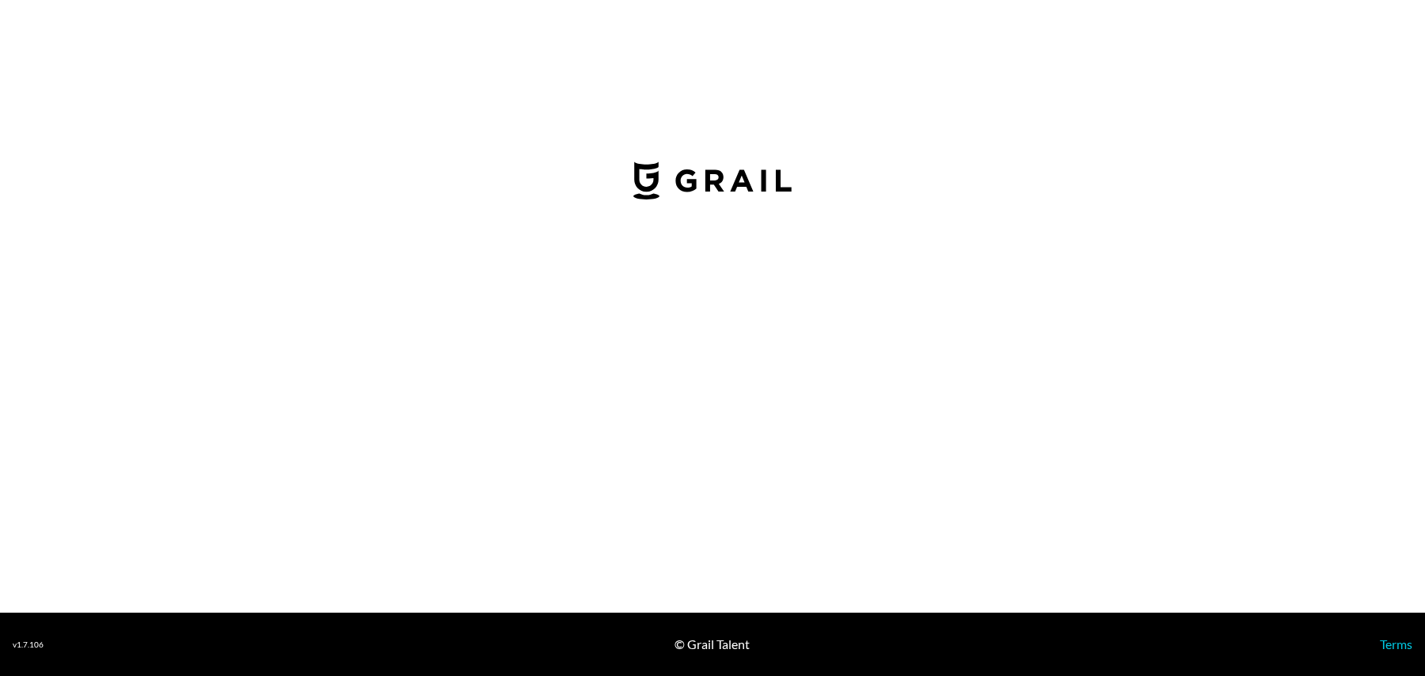
select select "USD"
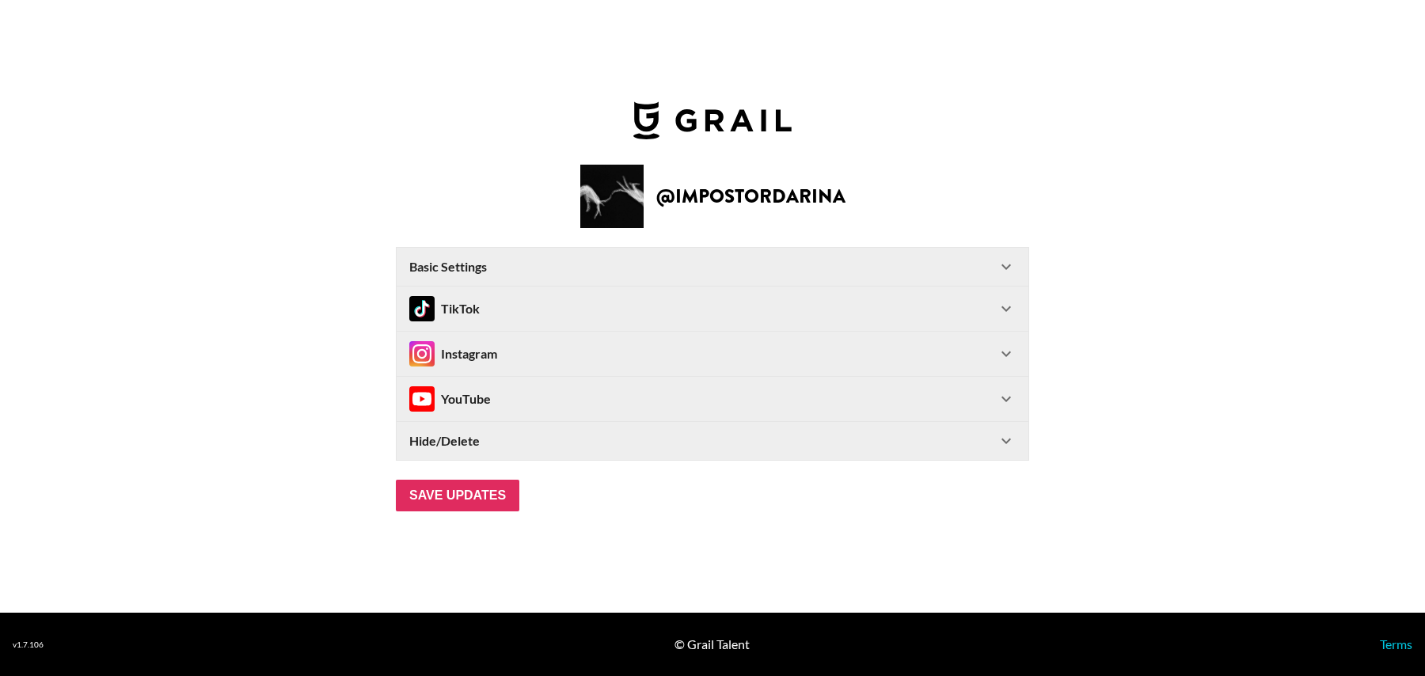
click at [488, 347] on div "Instagram" at bounding box center [453, 353] width 88 height 25
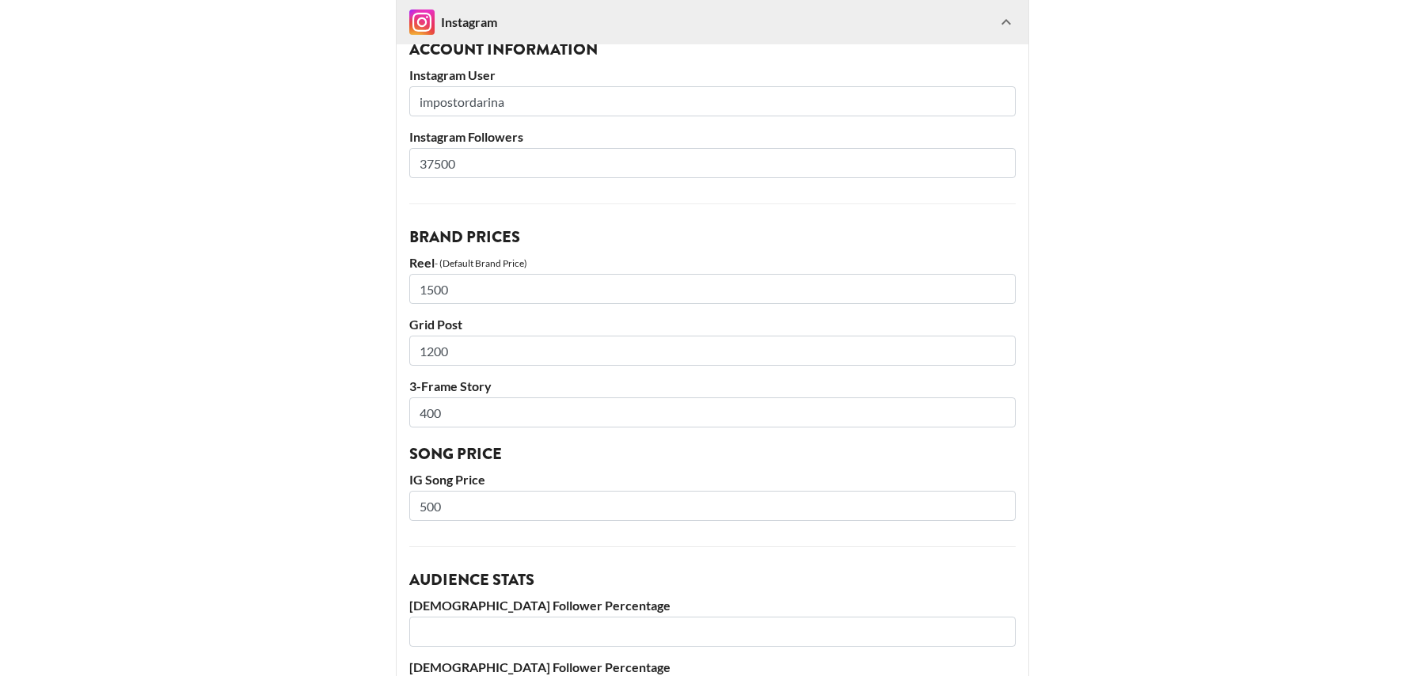
scroll to position [17, 0]
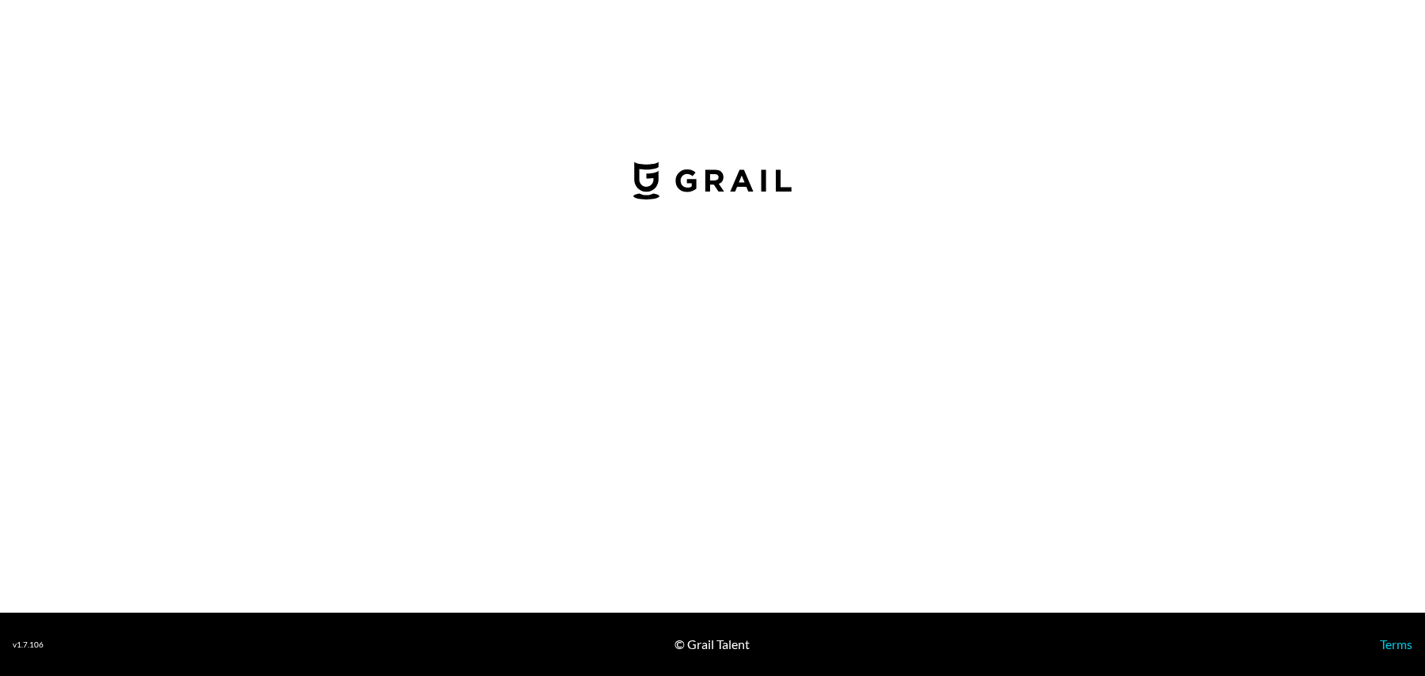
select select "USD"
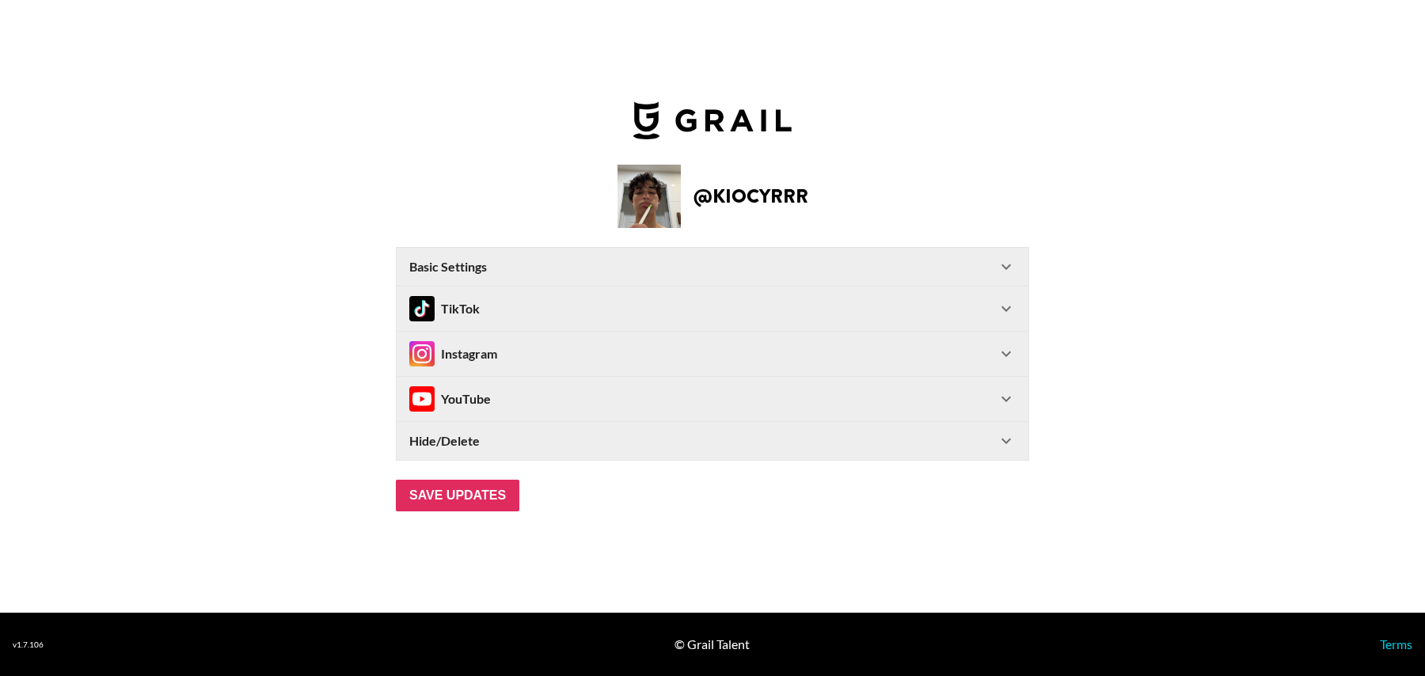
click at [465, 355] on div "Instagram" at bounding box center [453, 353] width 88 height 25
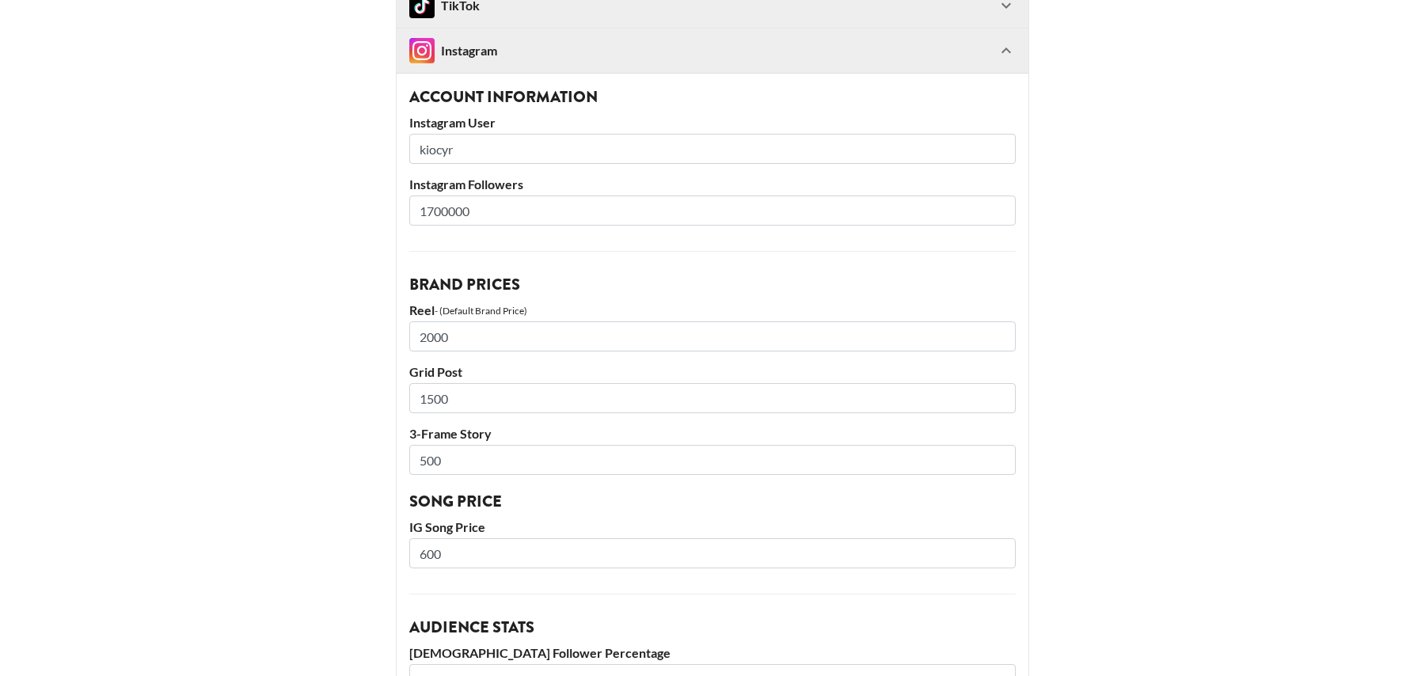
scroll to position [230, 0]
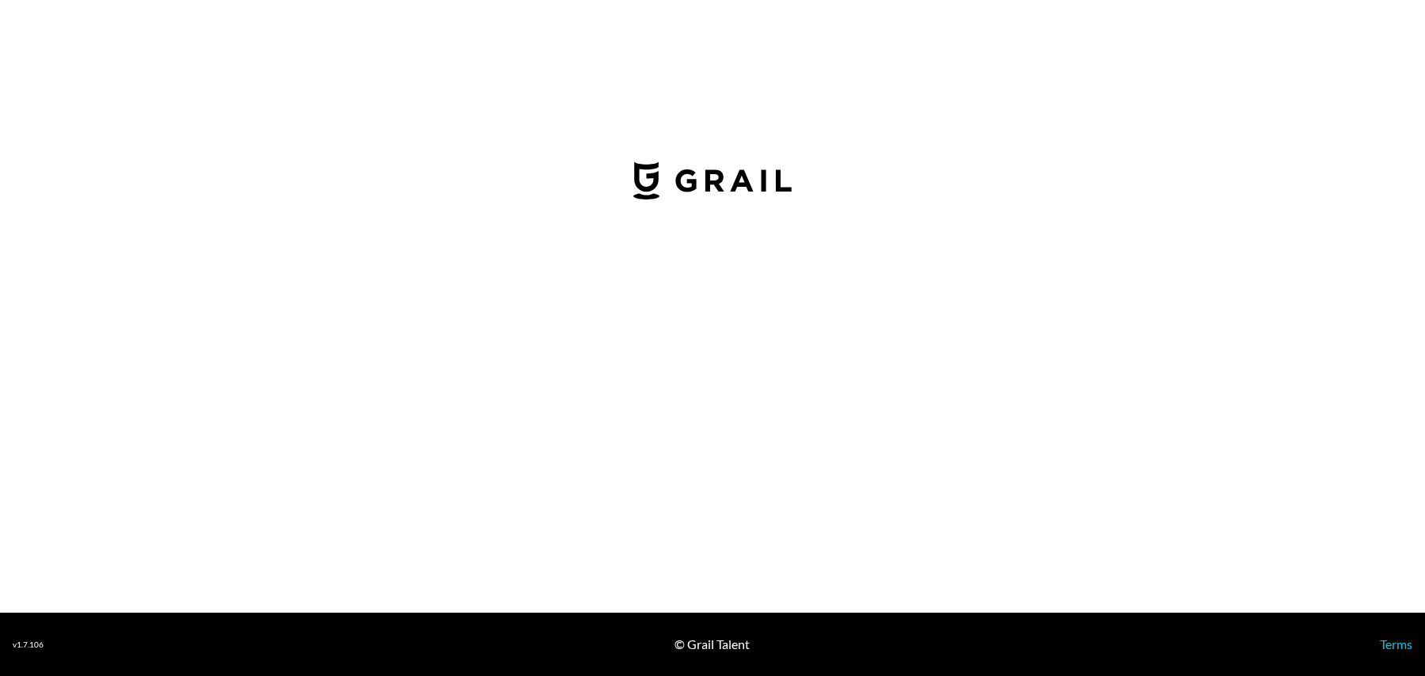
select select "USD"
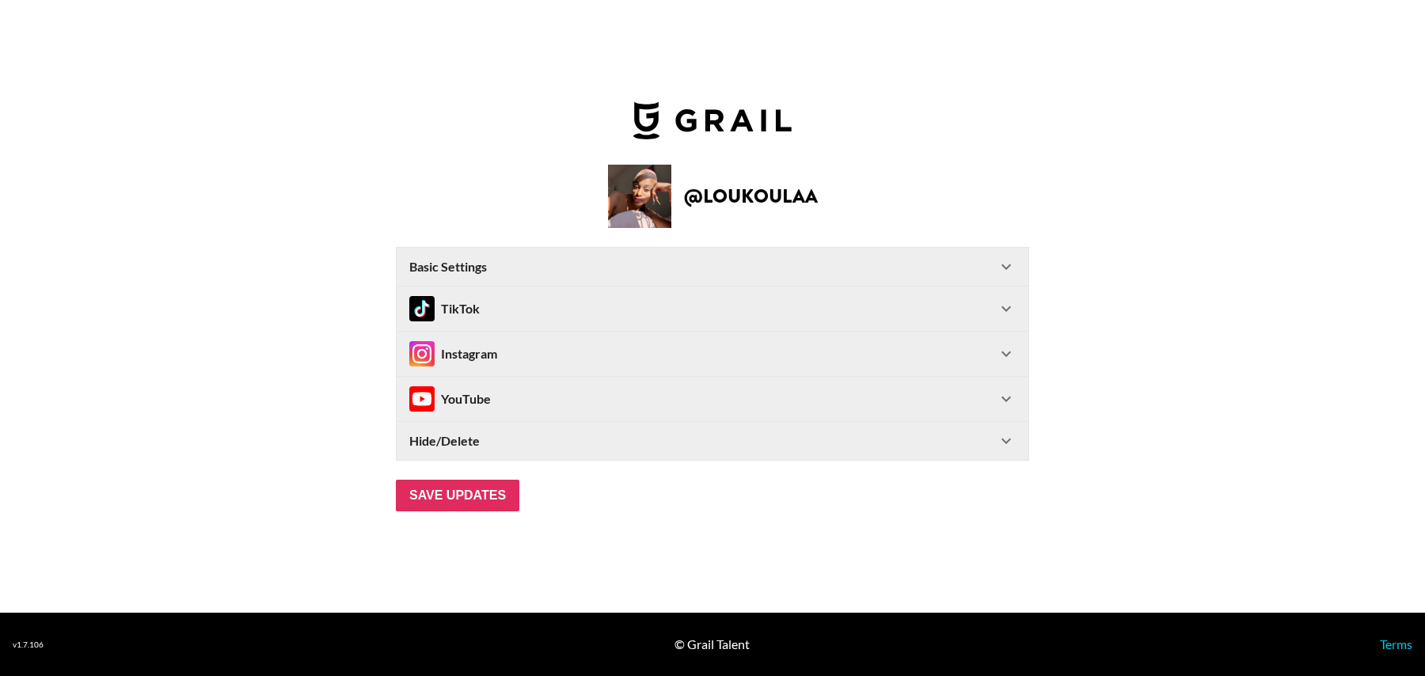
click at [538, 366] on div "Instagram" at bounding box center [713, 354] width 632 height 44
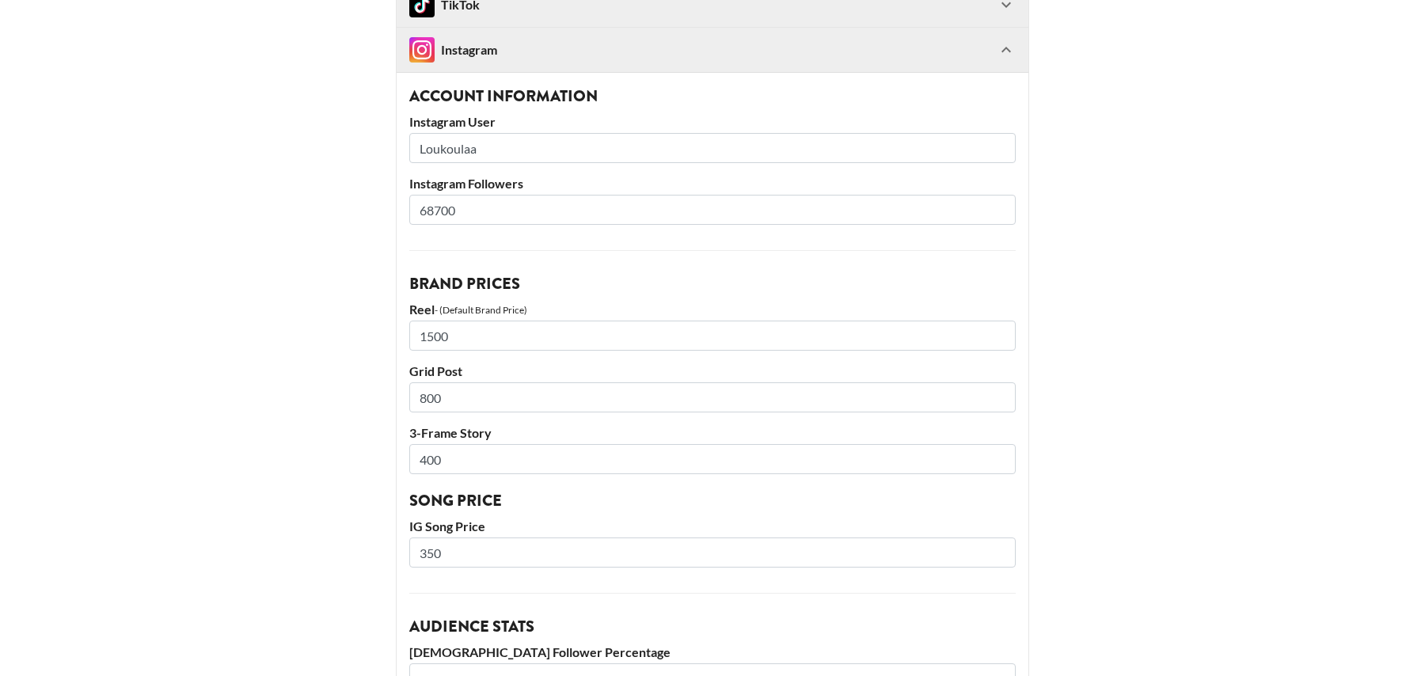
scroll to position [155, 0]
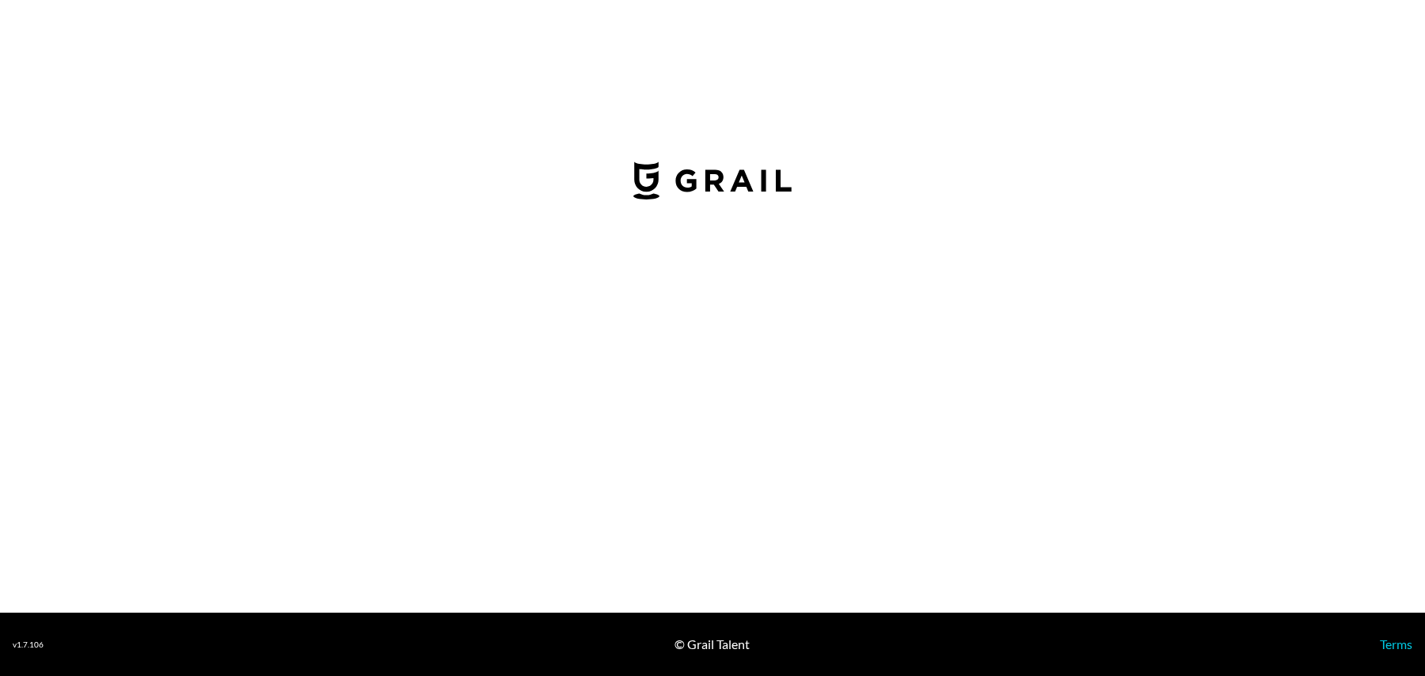
select select "USD"
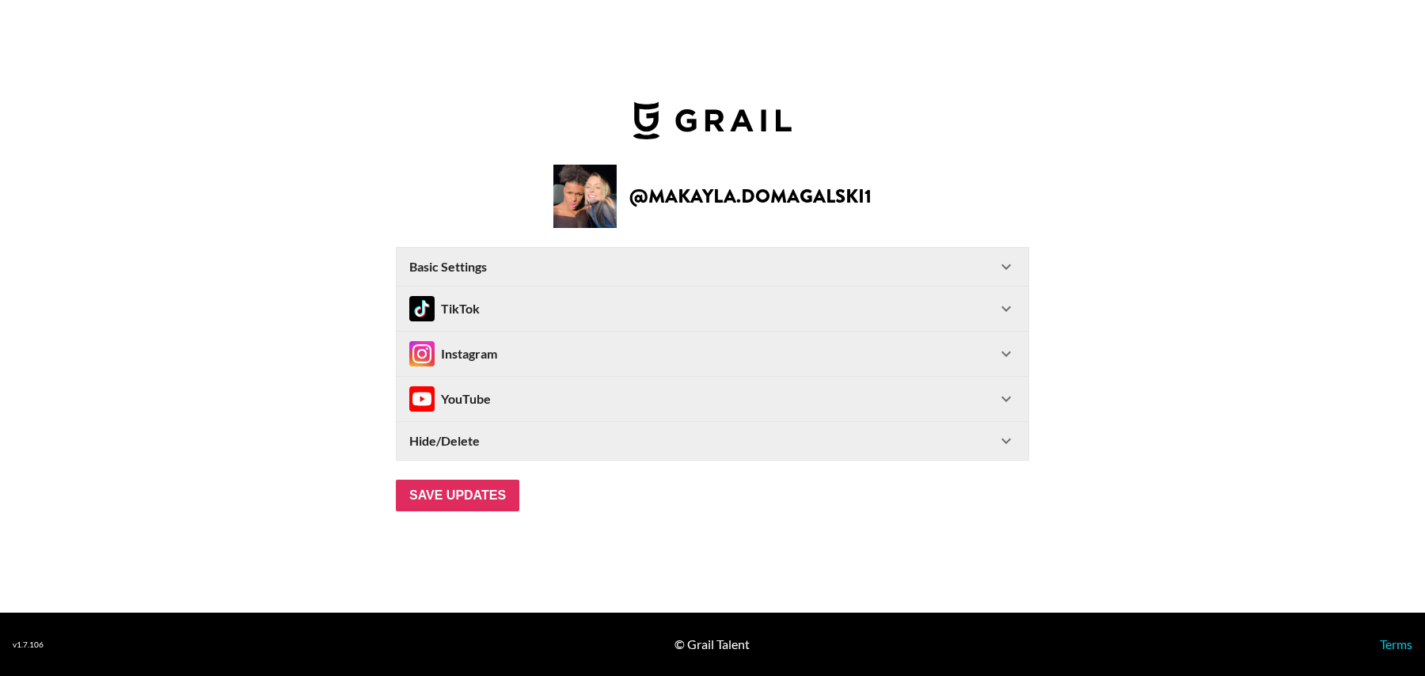
click at [522, 355] on div "Instagram" at bounding box center [702, 353] width 587 height 25
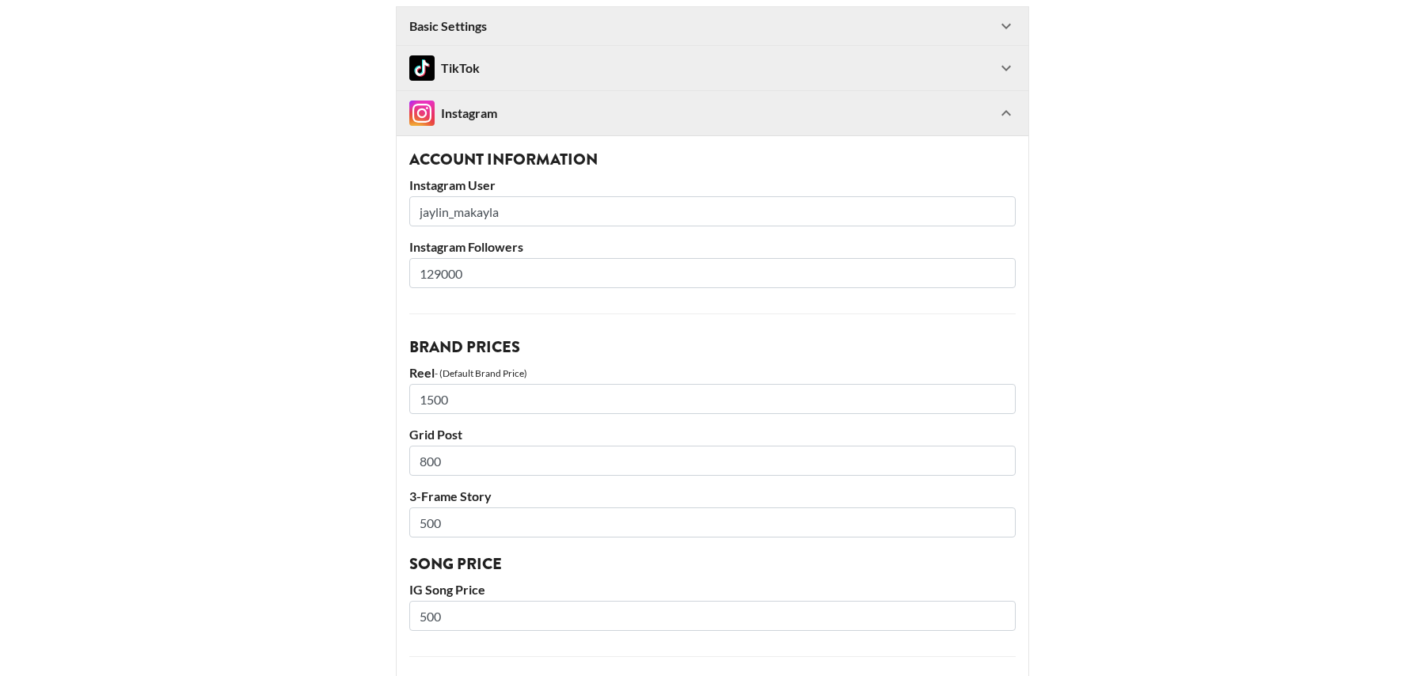
scroll to position [230, 0]
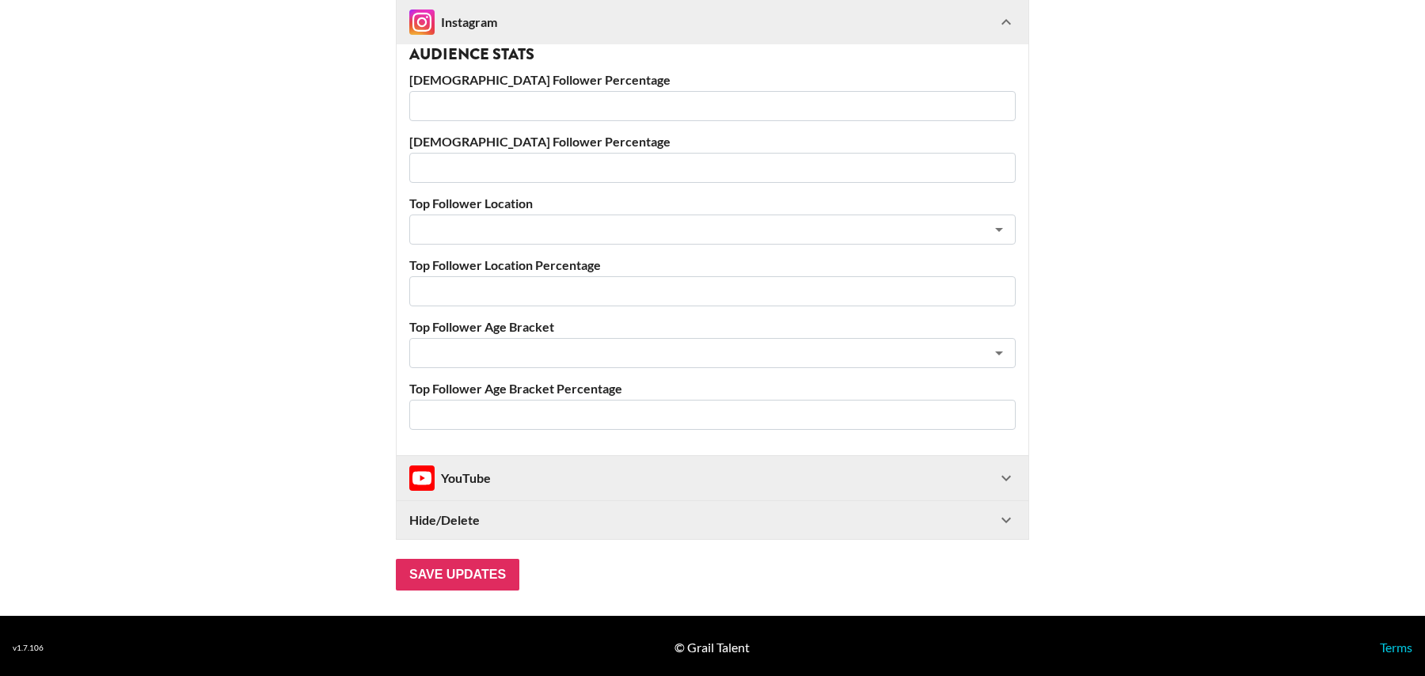
click at [531, 478] on div "YouTube" at bounding box center [702, 477] width 587 height 25
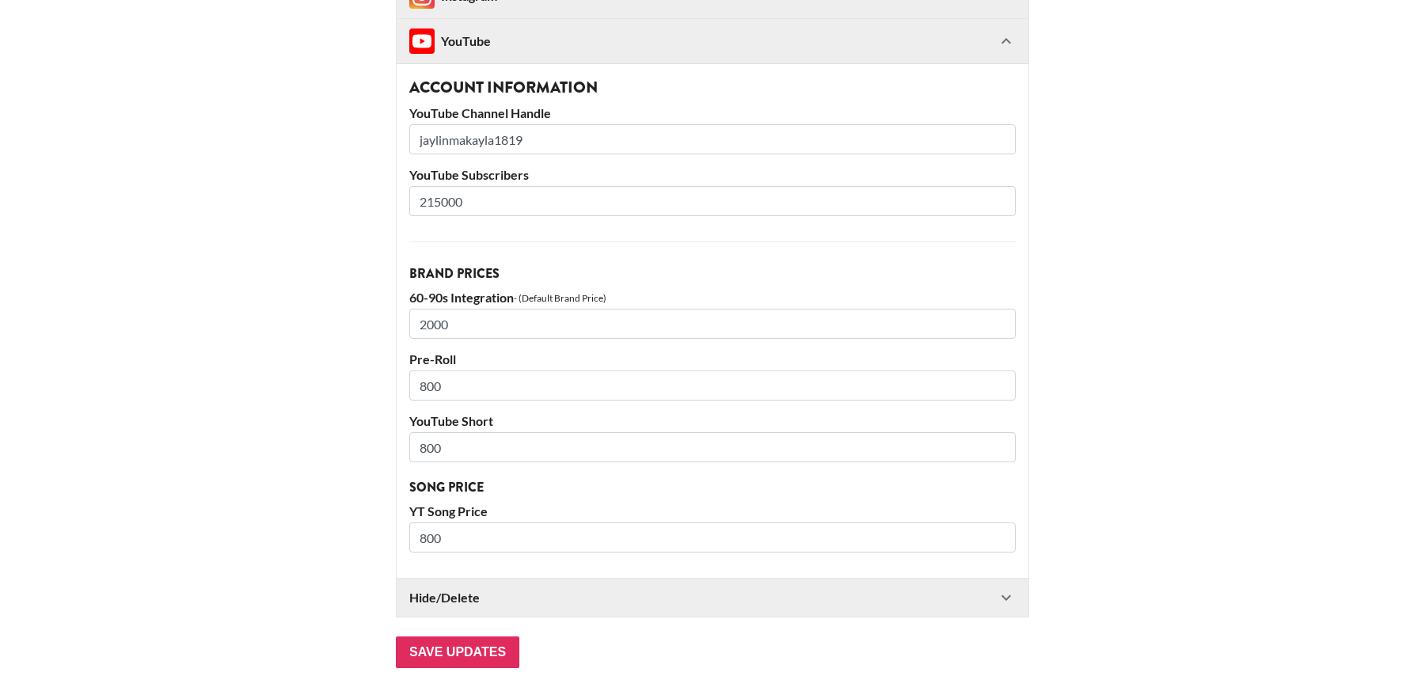
scroll to position [1231, 0]
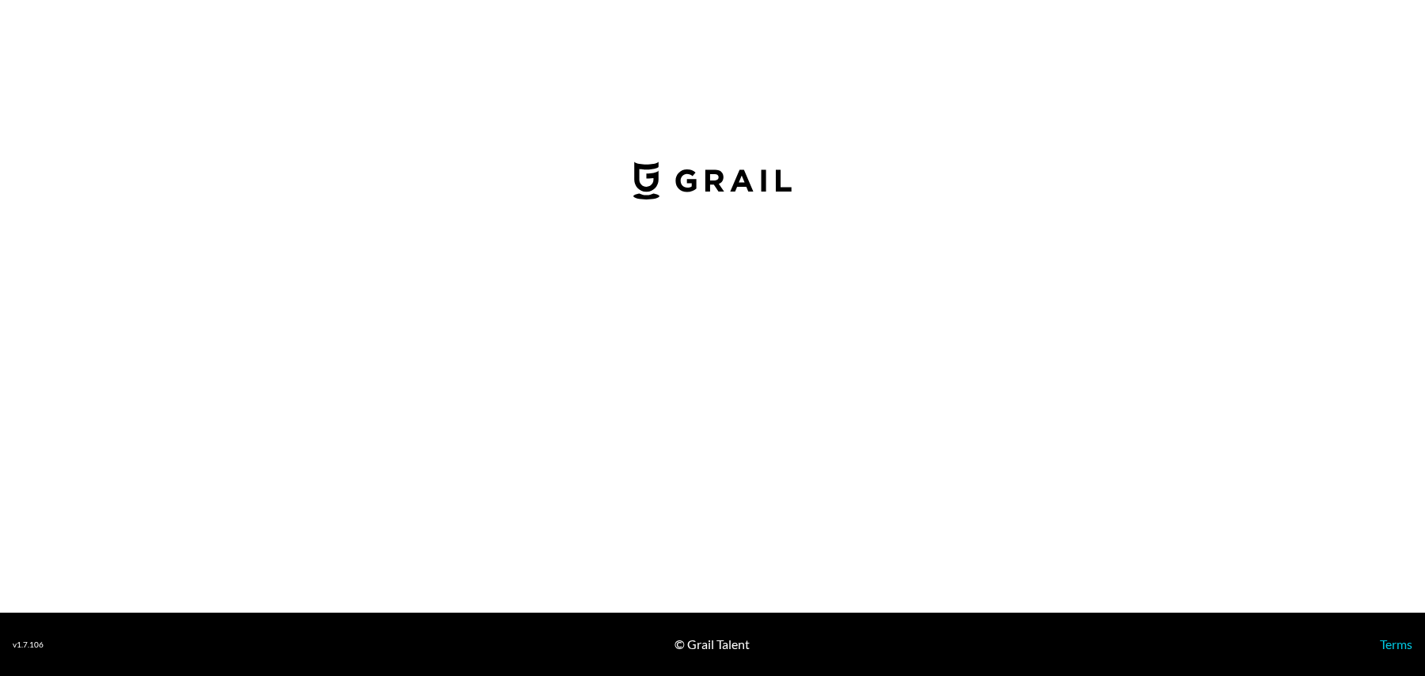
select select "USD"
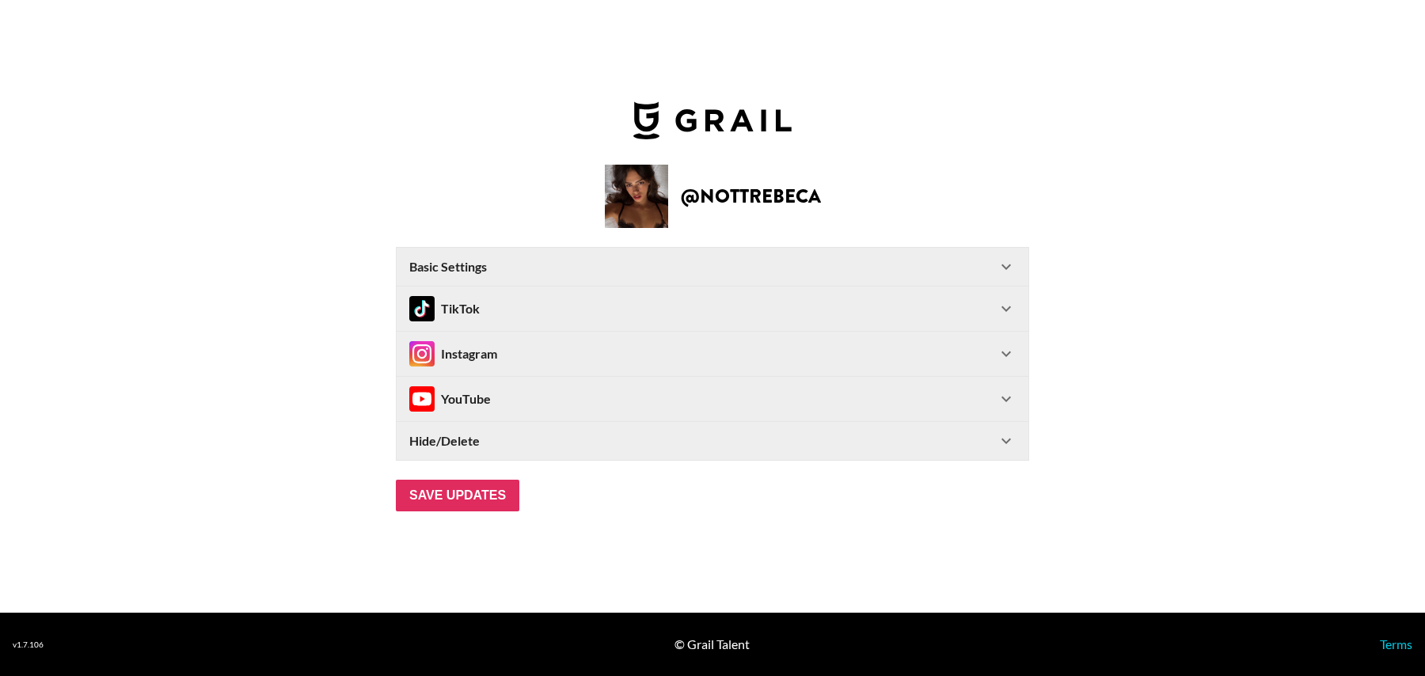
click at [589, 355] on div "Instagram" at bounding box center [702, 353] width 587 height 25
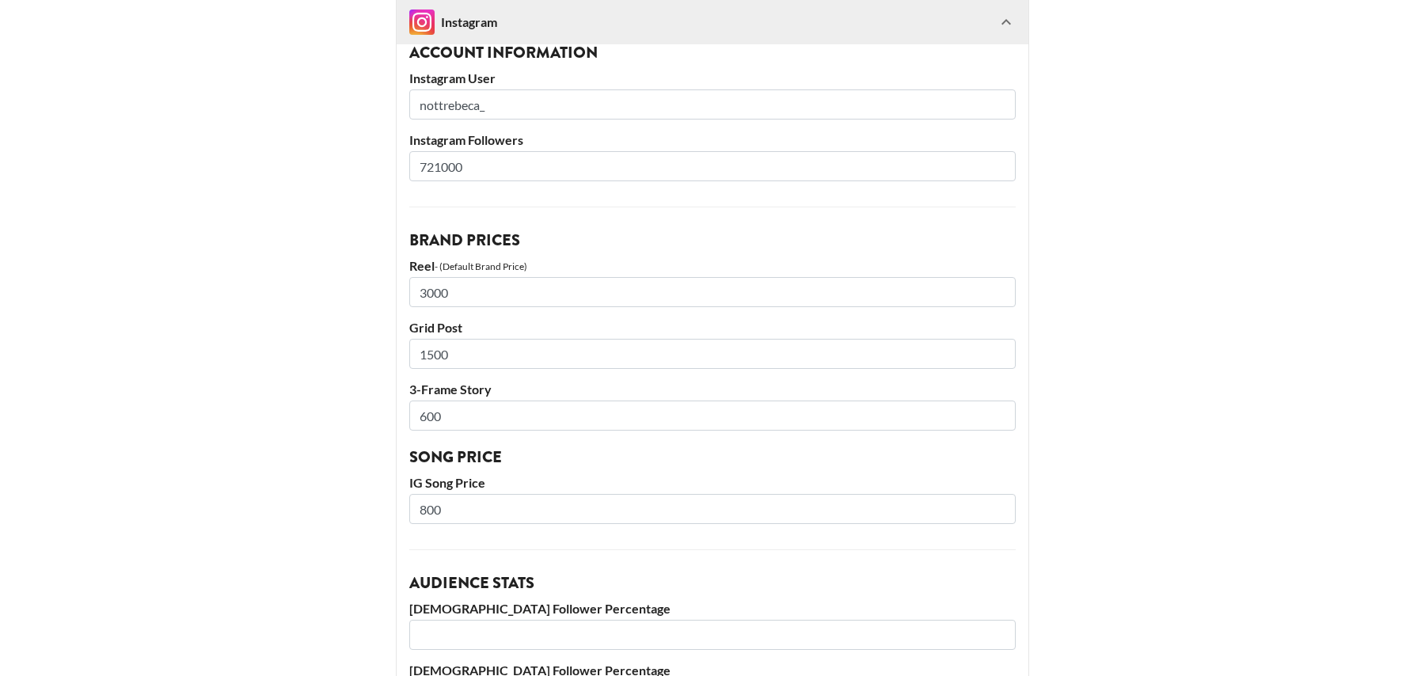
scroll to position [283, 0]
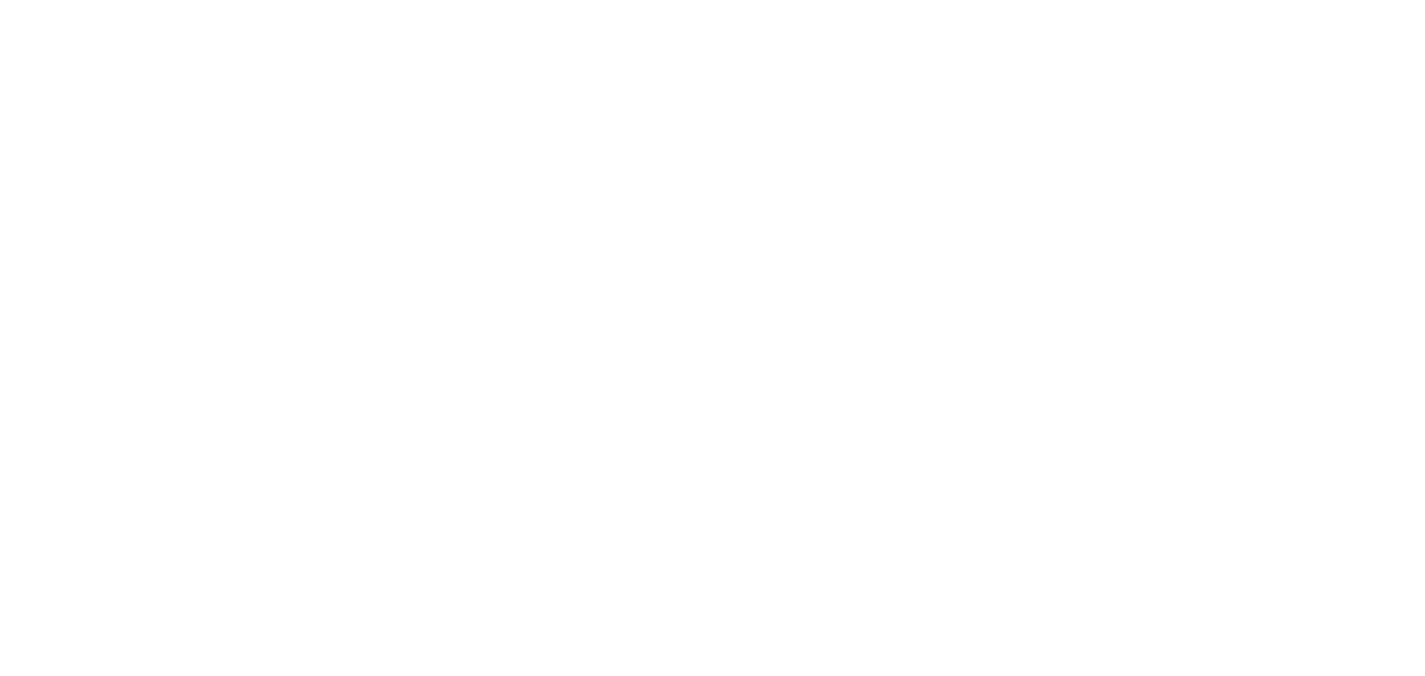
select select "USD"
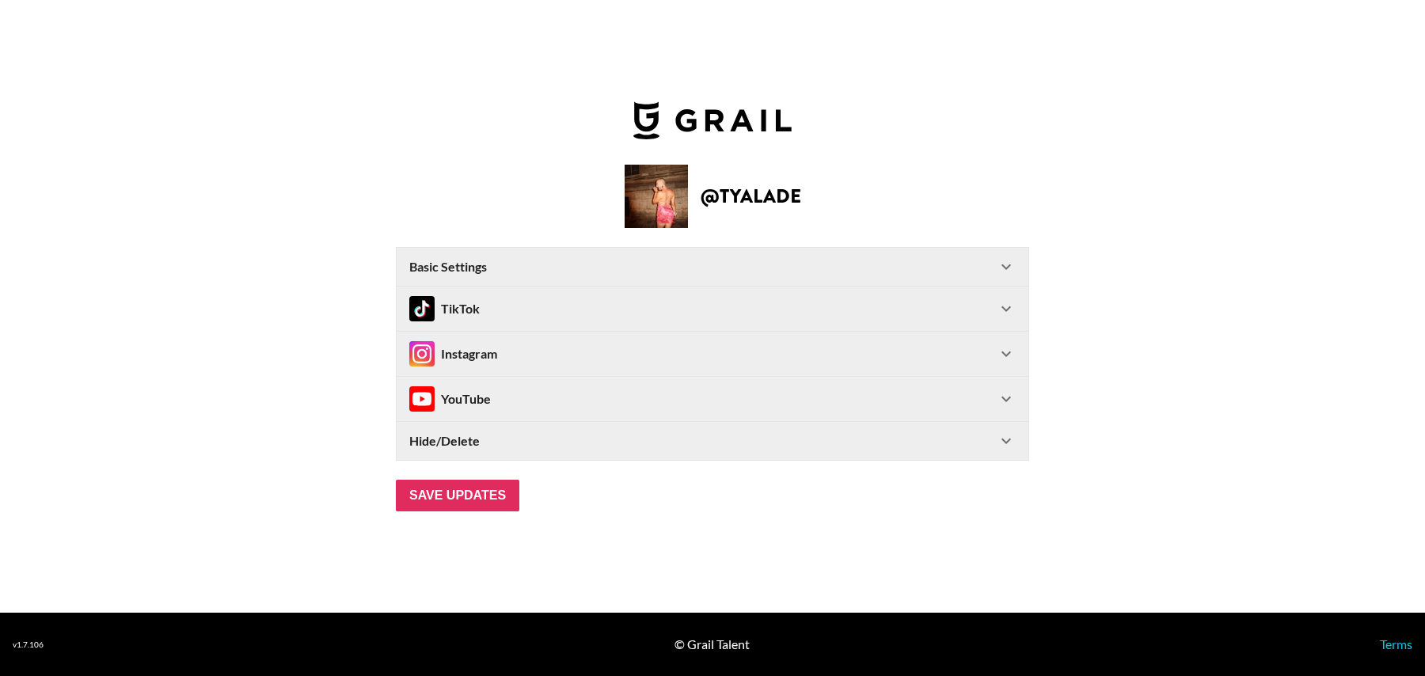
click at [492, 342] on div "Instagram" at bounding box center [453, 353] width 88 height 25
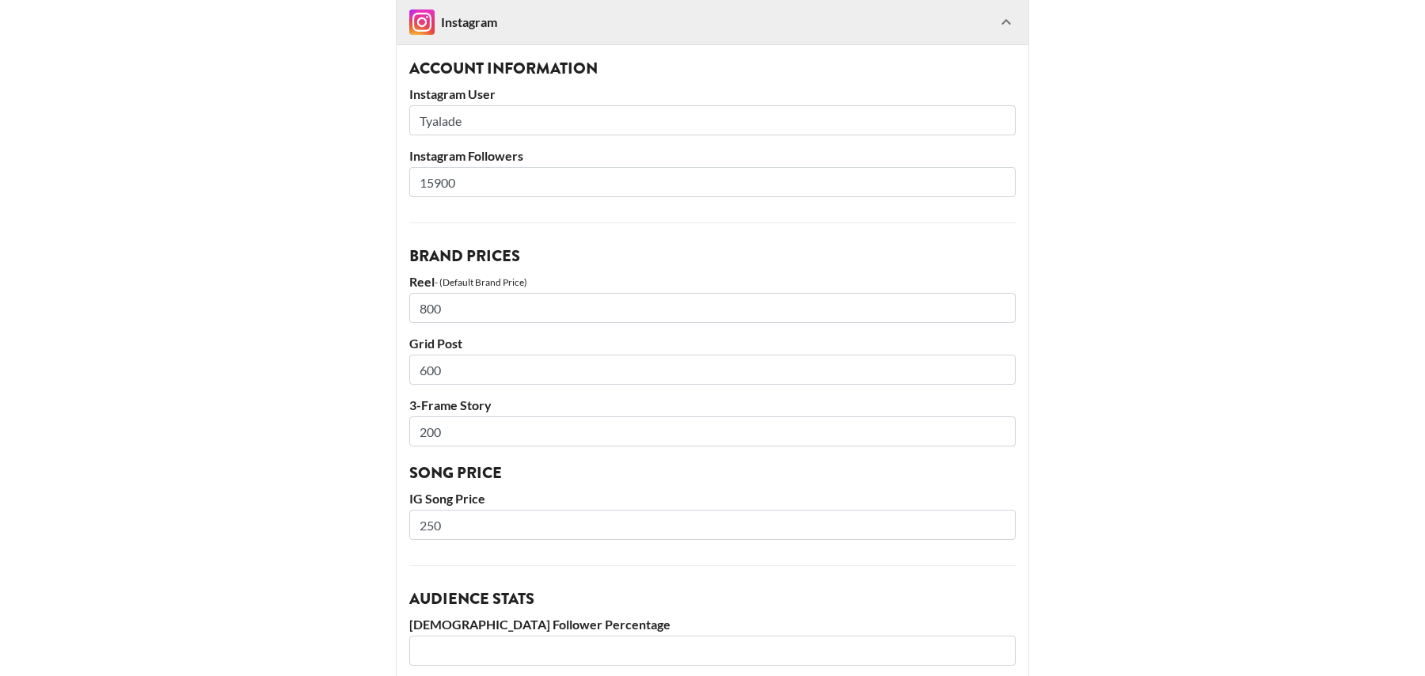
scroll to position [255, 0]
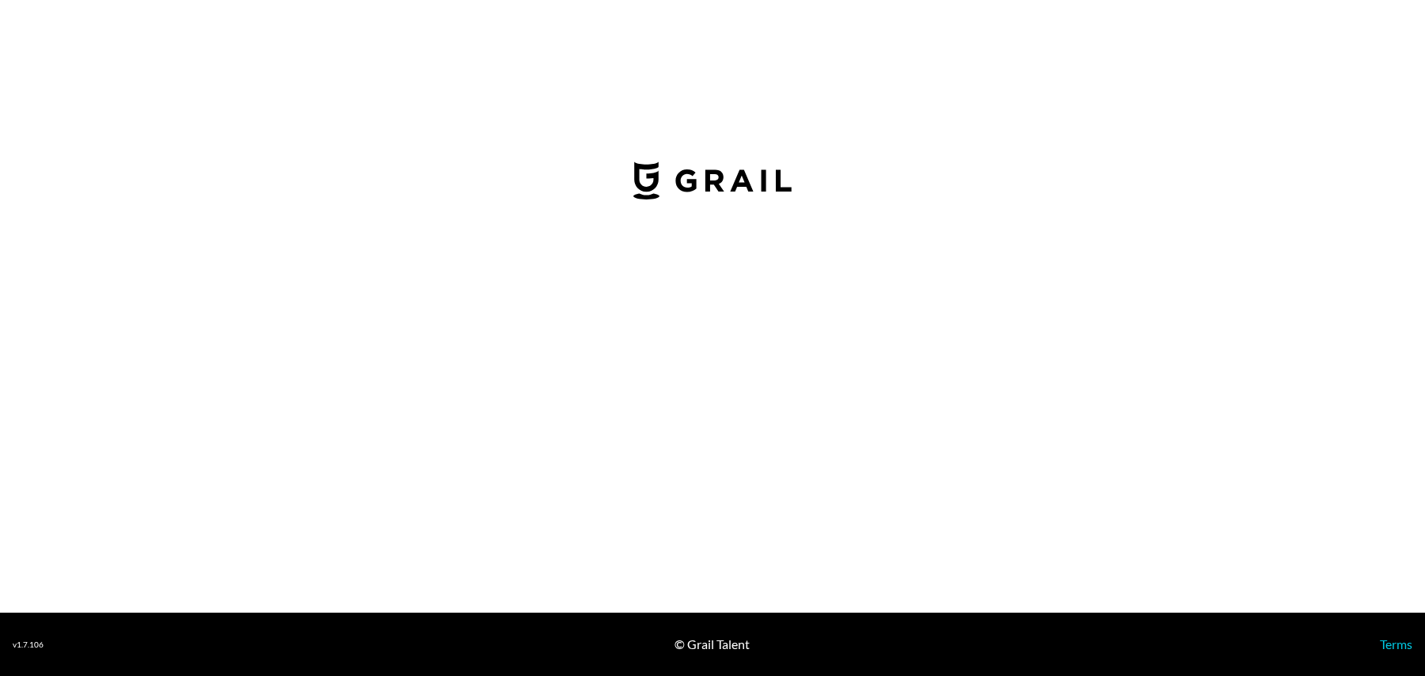
select select "USD"
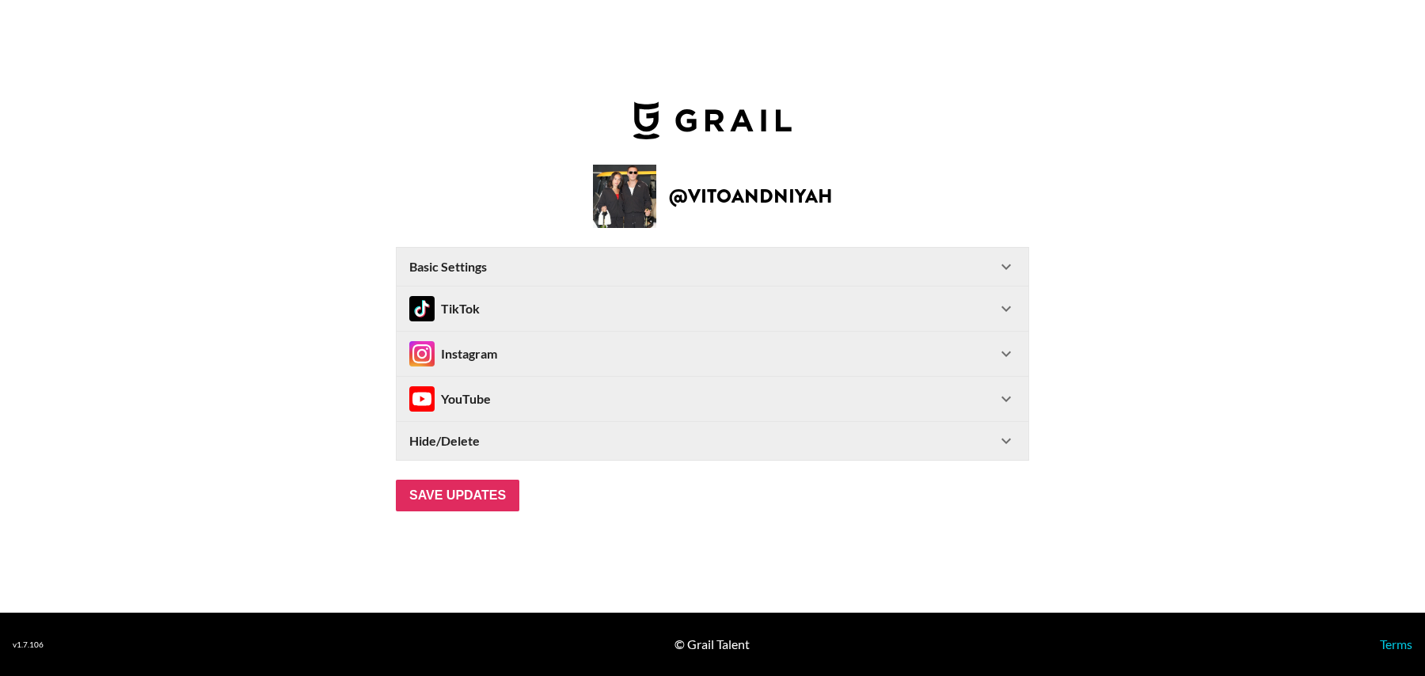
click at [552, 347] on div "Instagram" at bounding box center [702, 353] width 587 height 25
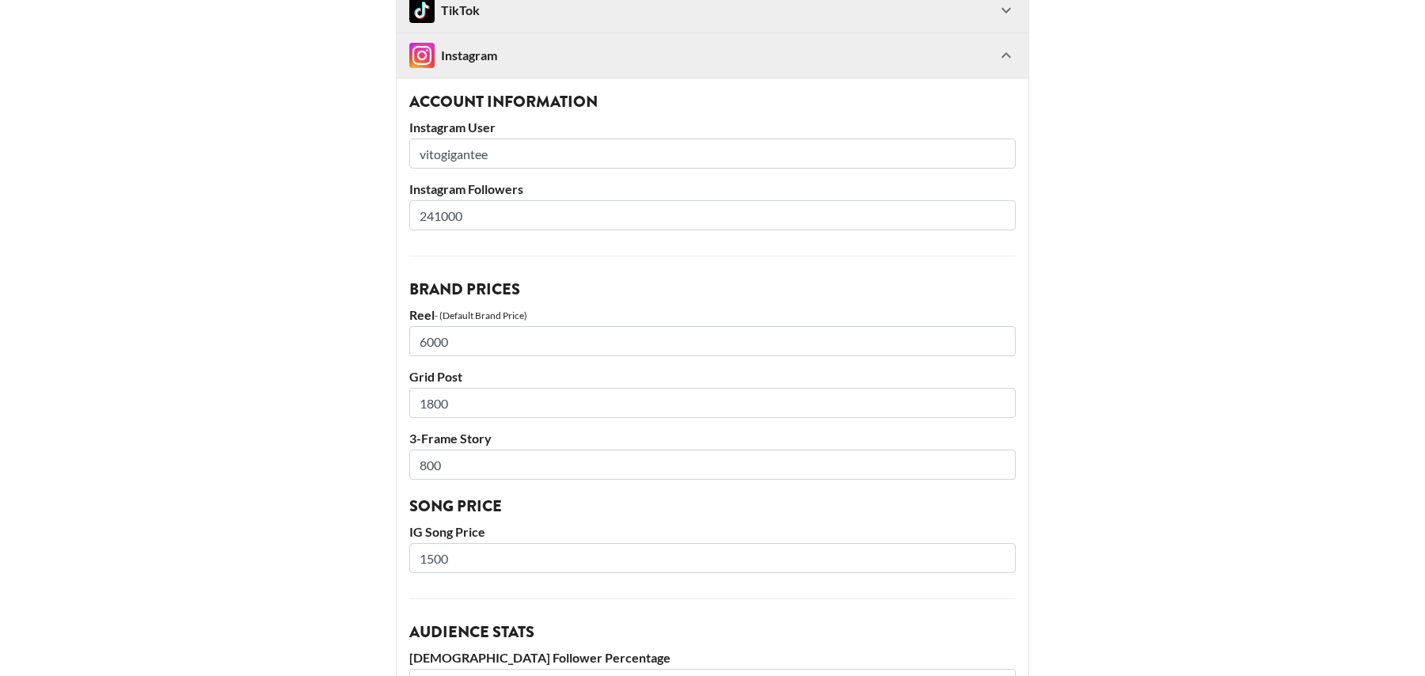
scroll to position [226, 0]
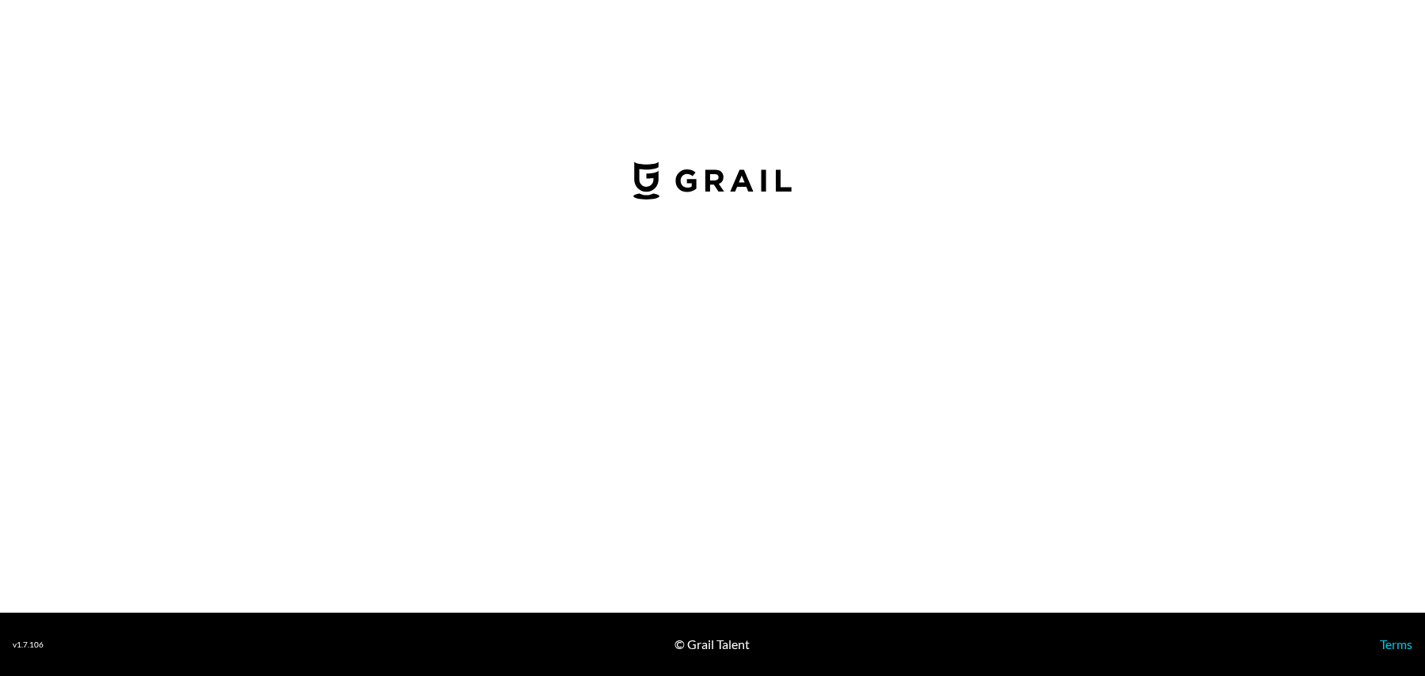
select select "USD"
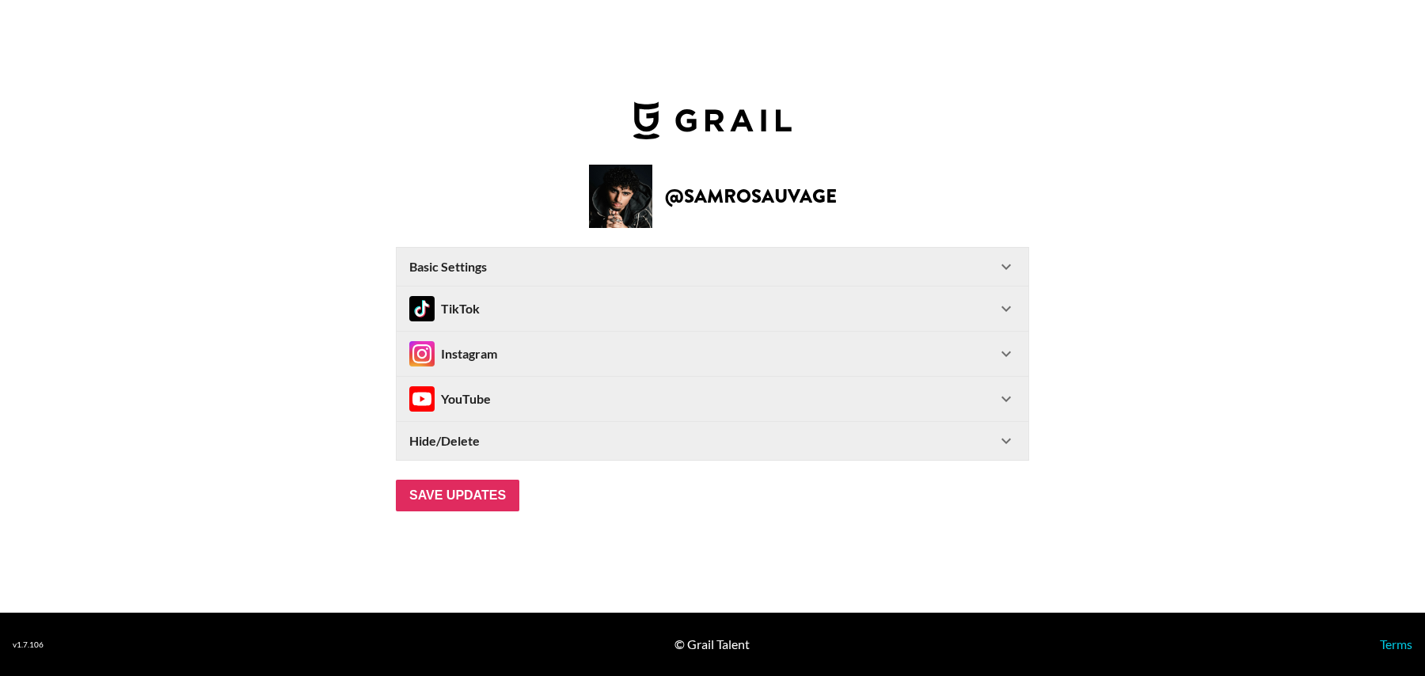
click at [490, 361] on div "Instagram" at bounding box center [453, 353] width 88 height 25
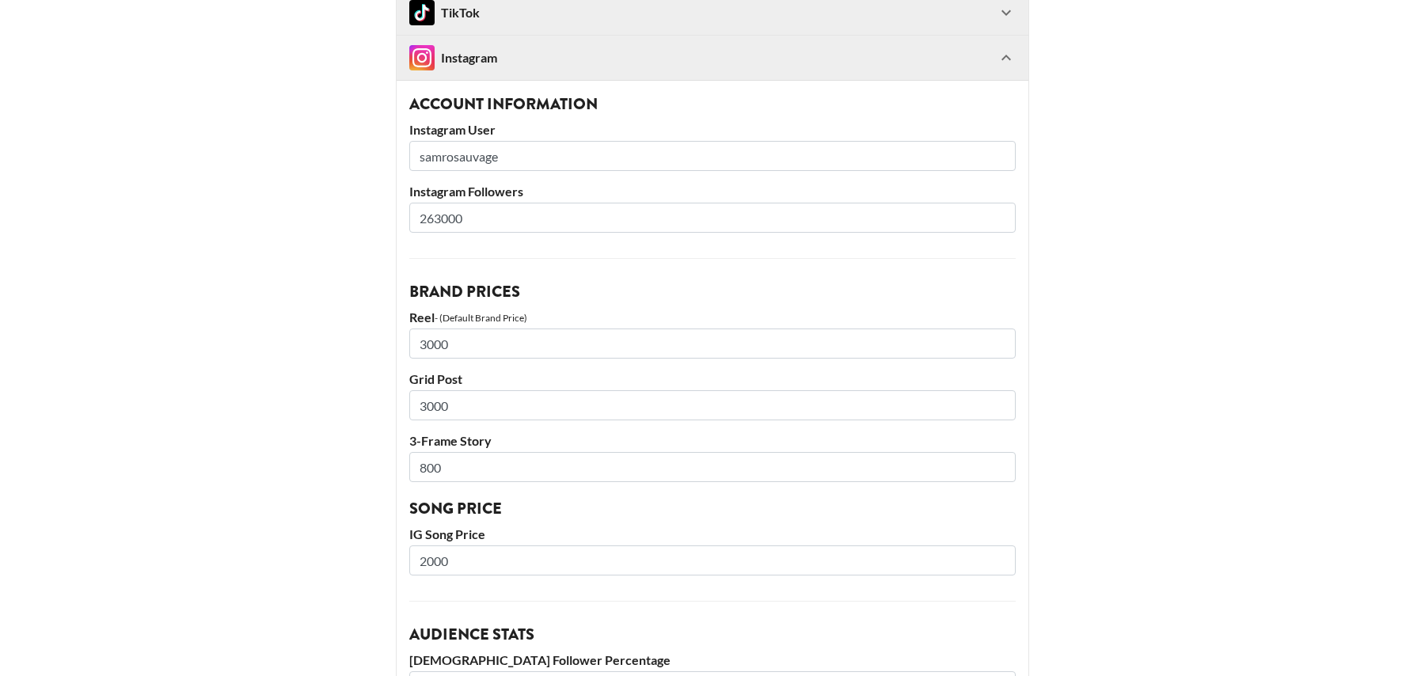
scroll to position [179, 0]
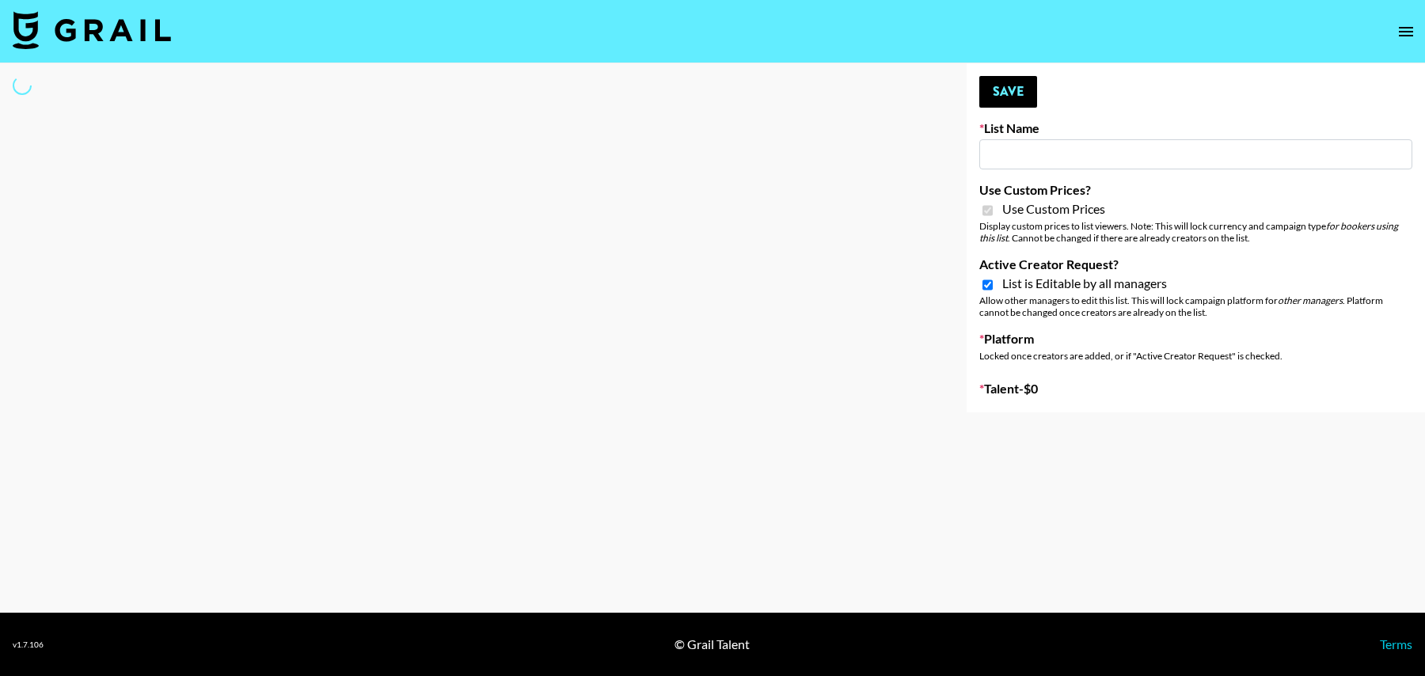
type input "ZENOWELL AI"
checkbox input "true"
select select "Brand"
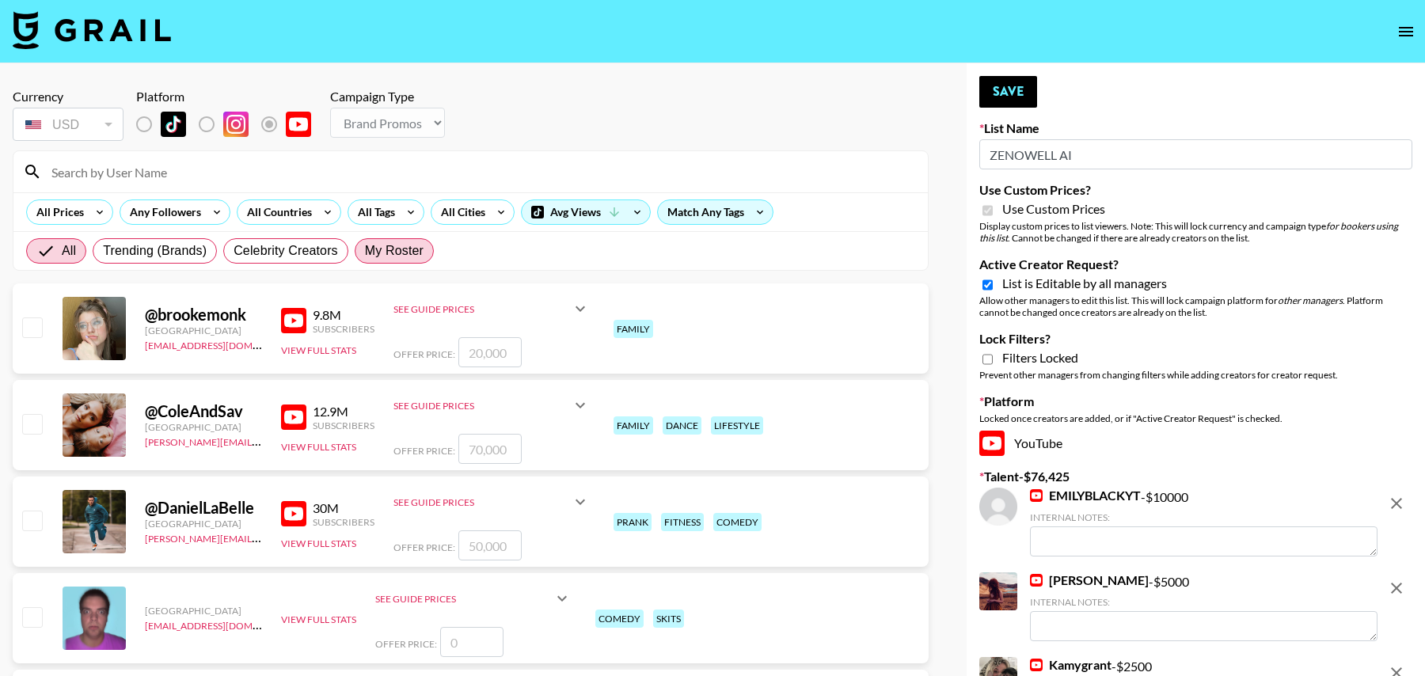
click at [387, 245] on span "My Roster" at bounding box center [394, 250] width 59 height 19
click at [365, 251] on input "My Roster" at bounding box center [365, 251] width 0 height 0
radio input "true"
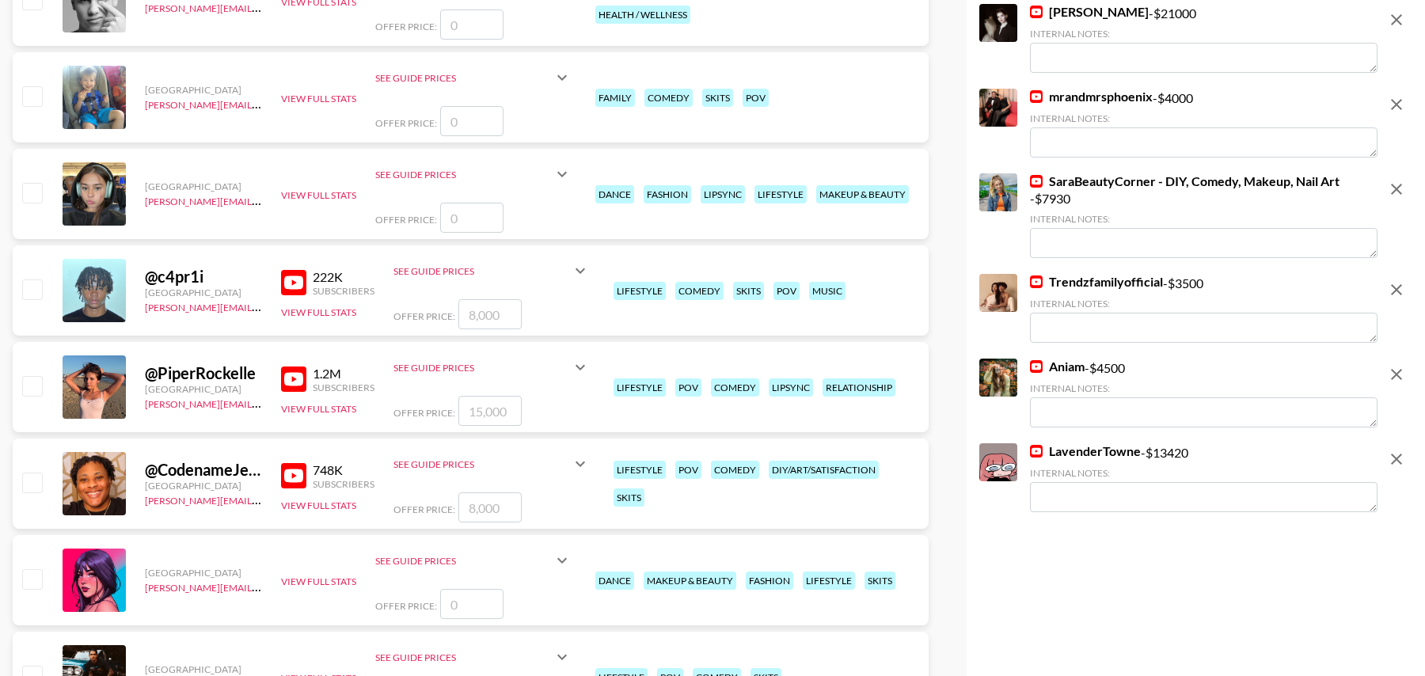
scroll to position [121, 0]
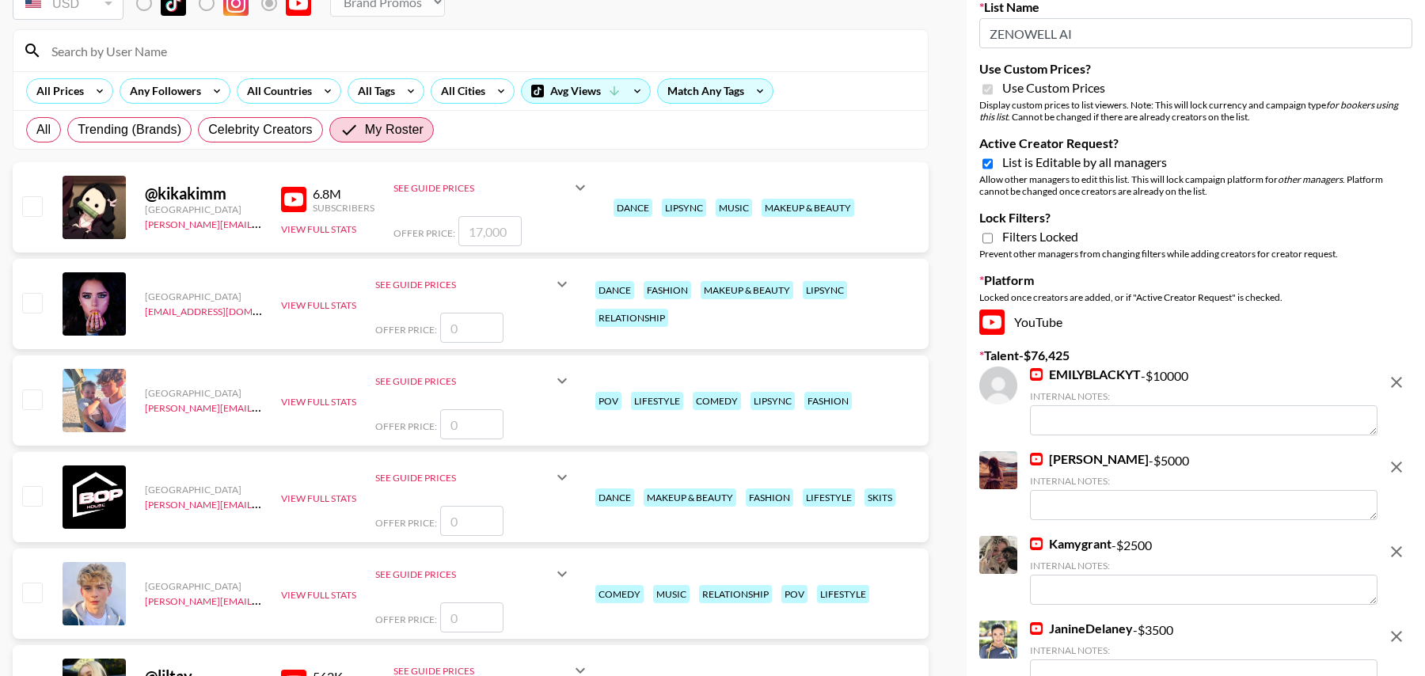
click at [180, 64] on div at bounding box center [470, 50] width 914 height 41
click at [180, 55] on input at bounding box center [480, 50] width 876 height 25
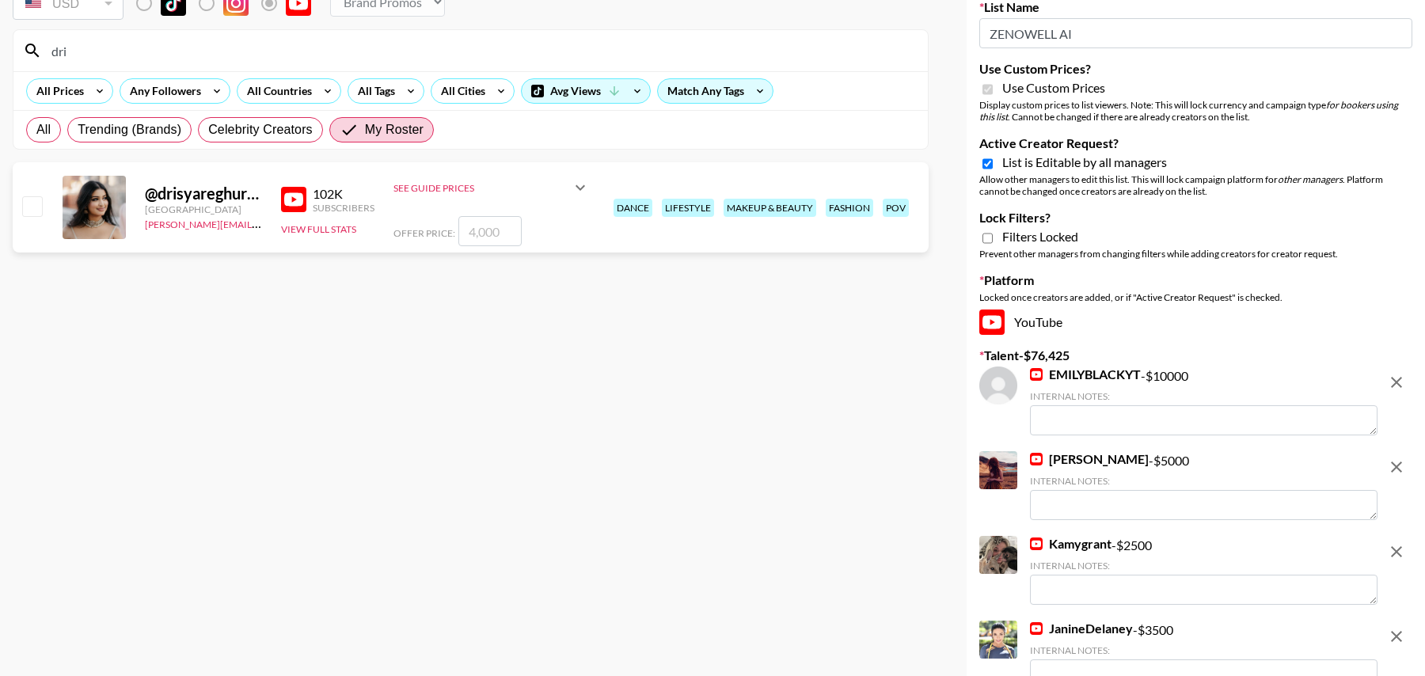
type input "dri"
click at [38, 205] on input "checkbox" at bounding box center [31, 205] width 19 height 19
checkbox input "true"
drag, startPoint x: 498, startPoint y: 223, endPoint x: 445, endPoint y: 223, distance: 53.0
click at [445, 223] on div "Offer Price: 4000" at bounding box center [491, 231] width 196 height 30
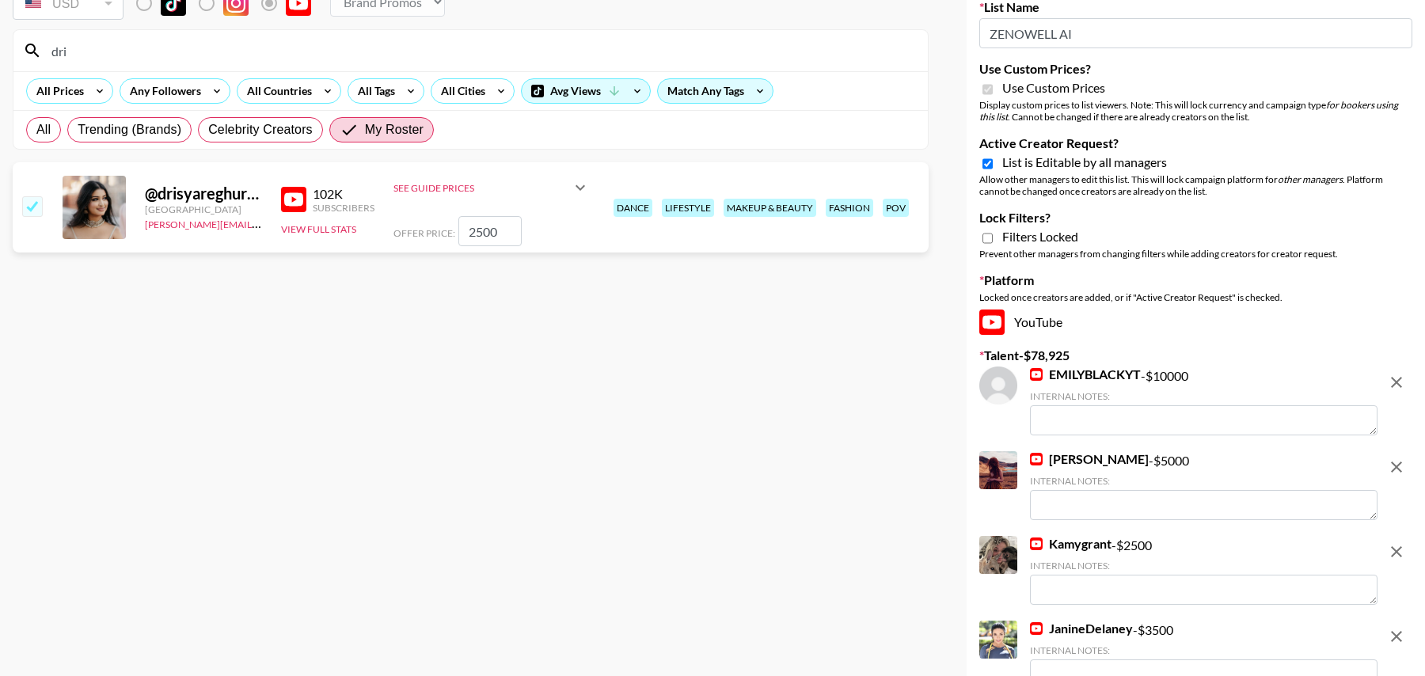
type input "2500"
click at [507, 278] on section "Currency USD USD ​ Platform Campaign Type Choose Type... Song Promos Brand Prom…" at bounding box center [471, 229] width 916 height 549
click at [239, 58] on input "dri" at bounding box center [480, 50] width 876 height 25
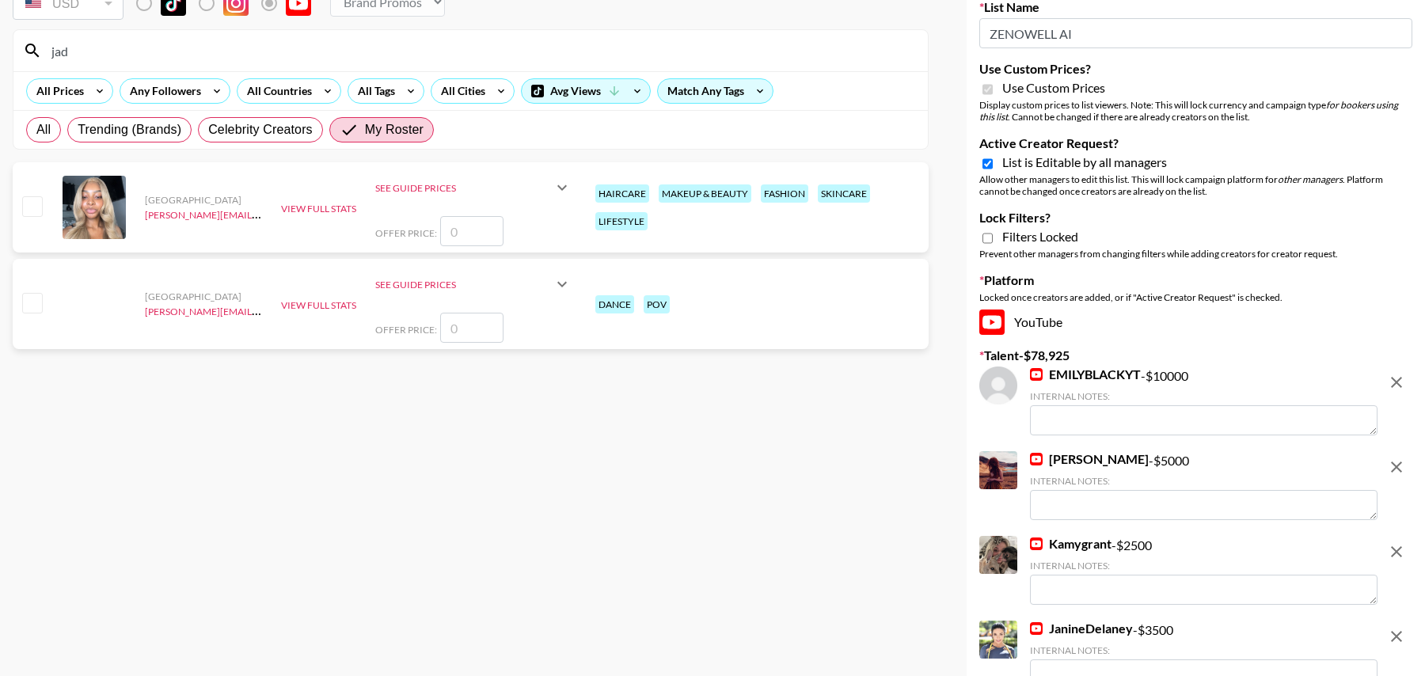
type input "[PERSON_NAME]"
drag, startPoint x: 108, startPoint y: 55, endPoint x: 15, endPoint y: 53, distance: 93.4
click at [15, 53] on div "[PERSON_NAME]" at bounding box center [470, 50] width 914 height 41
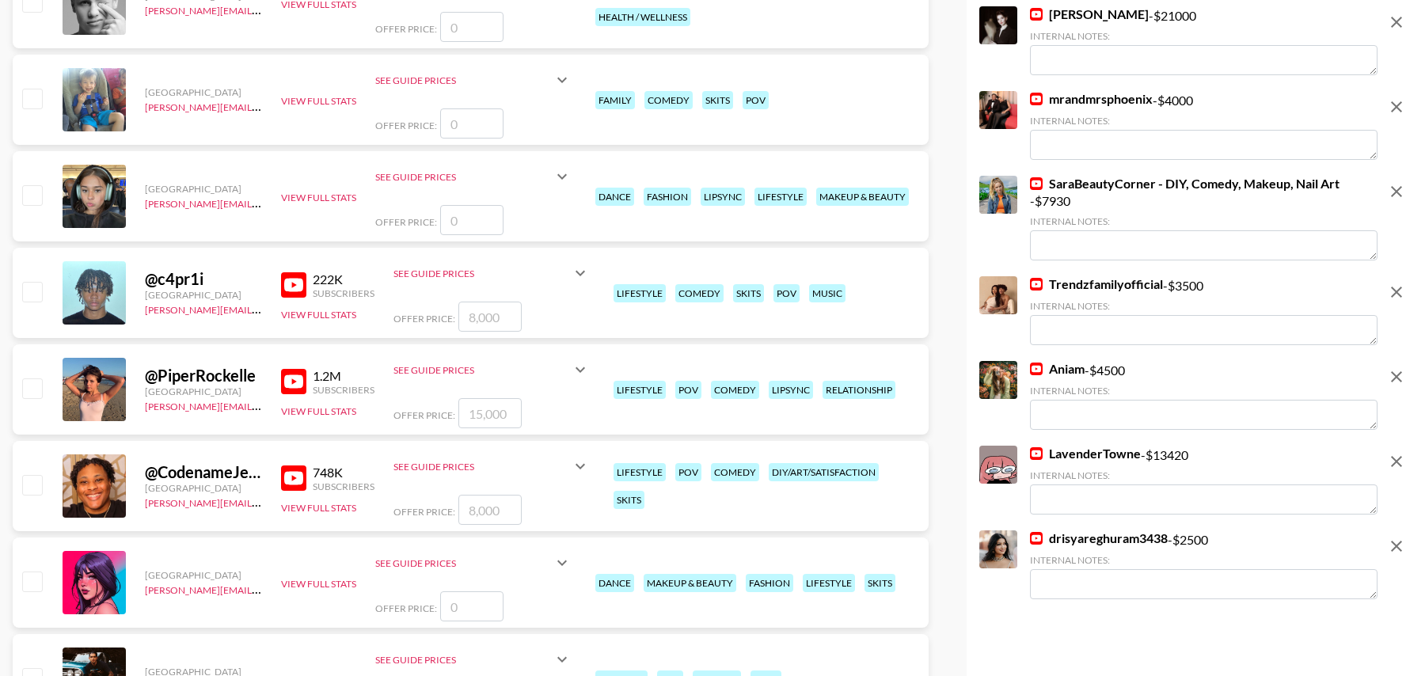
scroll to position [891, 0]
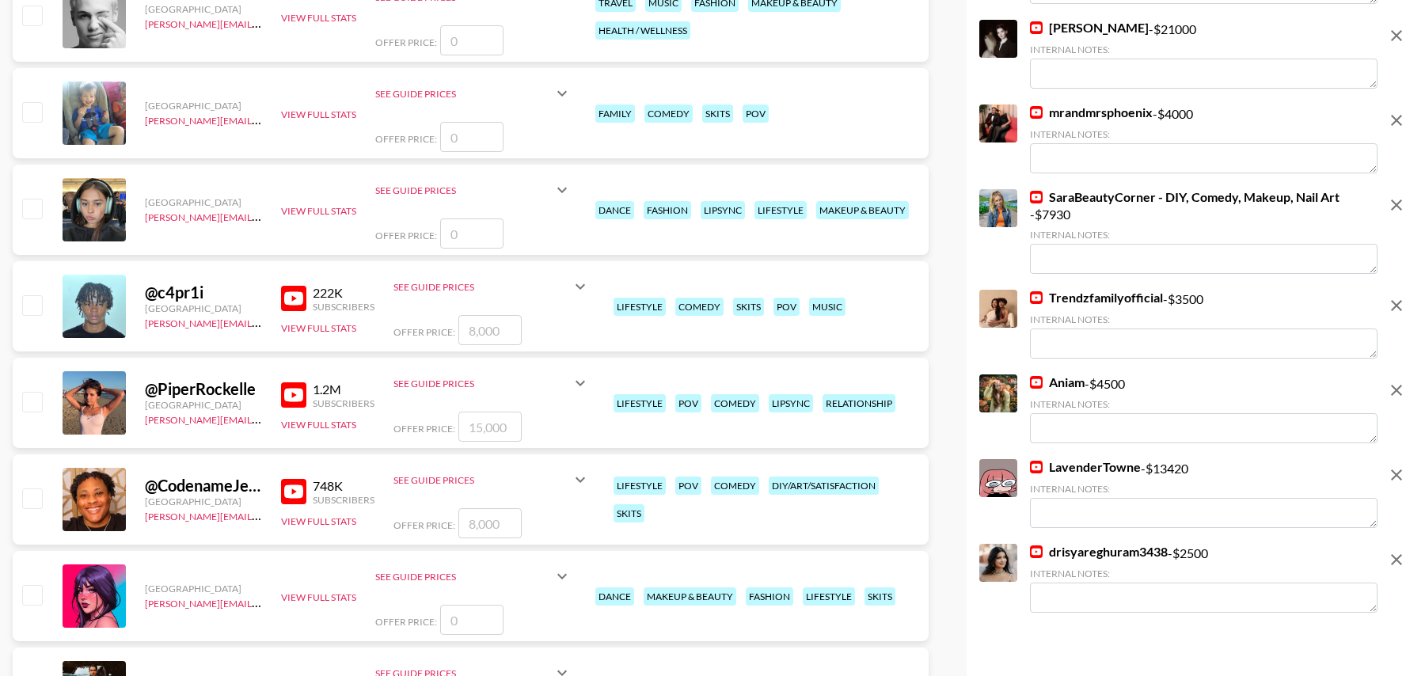
click at [25, 404] on input "checkbox" at bounding box center [31, 401] width 19 height 19
checkbox input "true"
type input "15000"
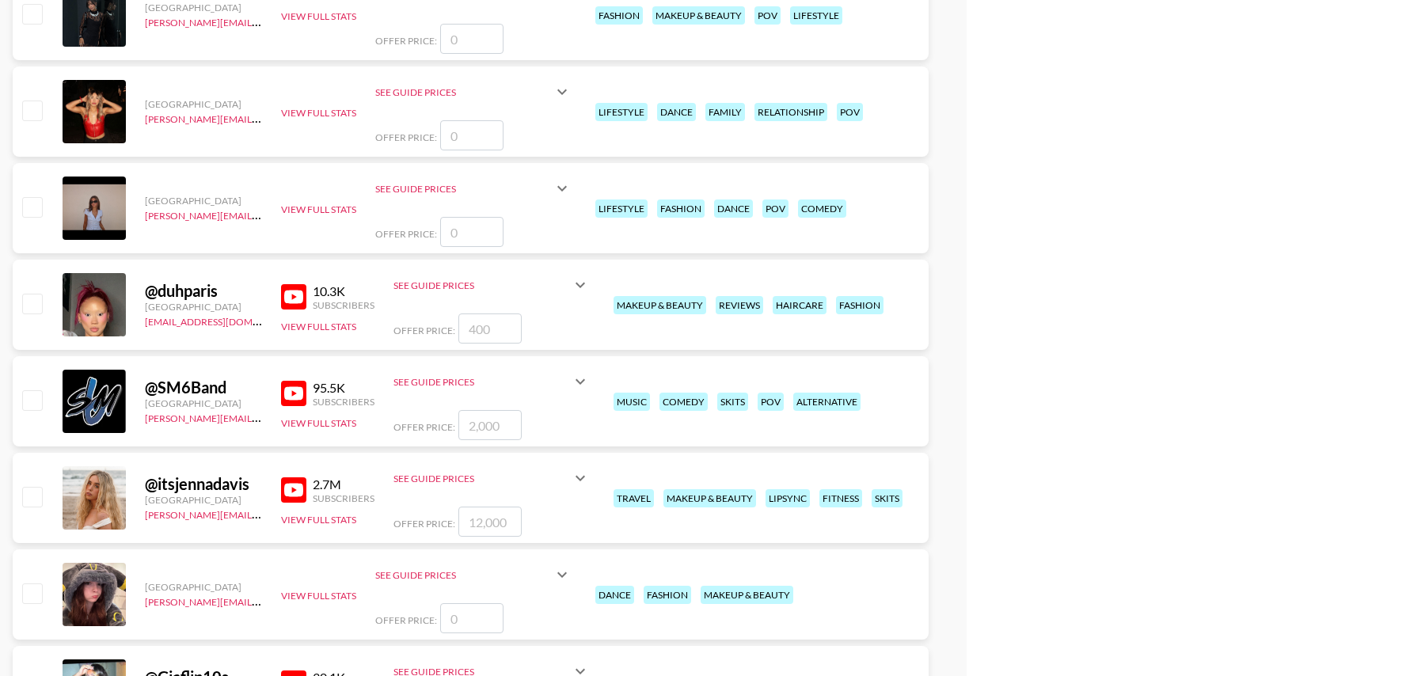
scroll to position [3971, 0]
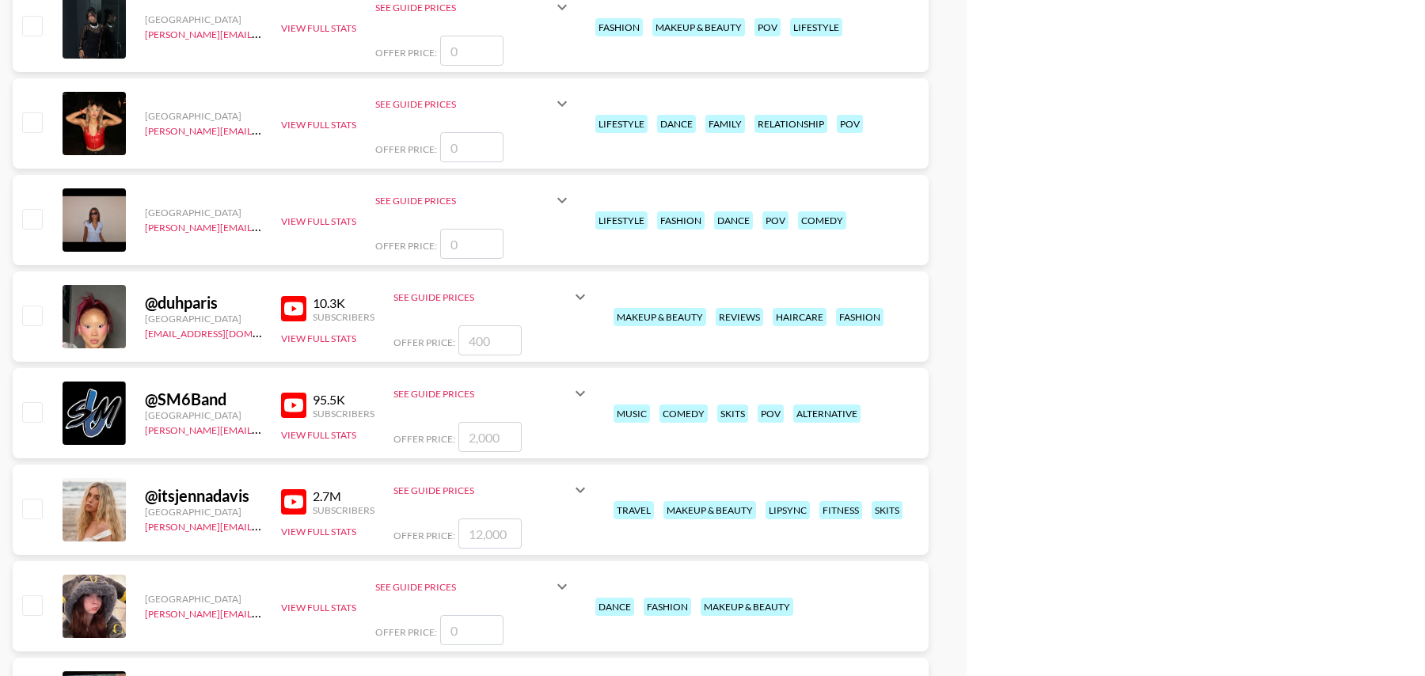
drag, startPoint x: 32, startPoint y: 308, endPoint x: 55, endPoint y: 317, distance: 24.5
click at [32, 308] on input "checkbox" at bounding box center [31, 314] width 19 height 19
checkbox input "true"
type input "400"
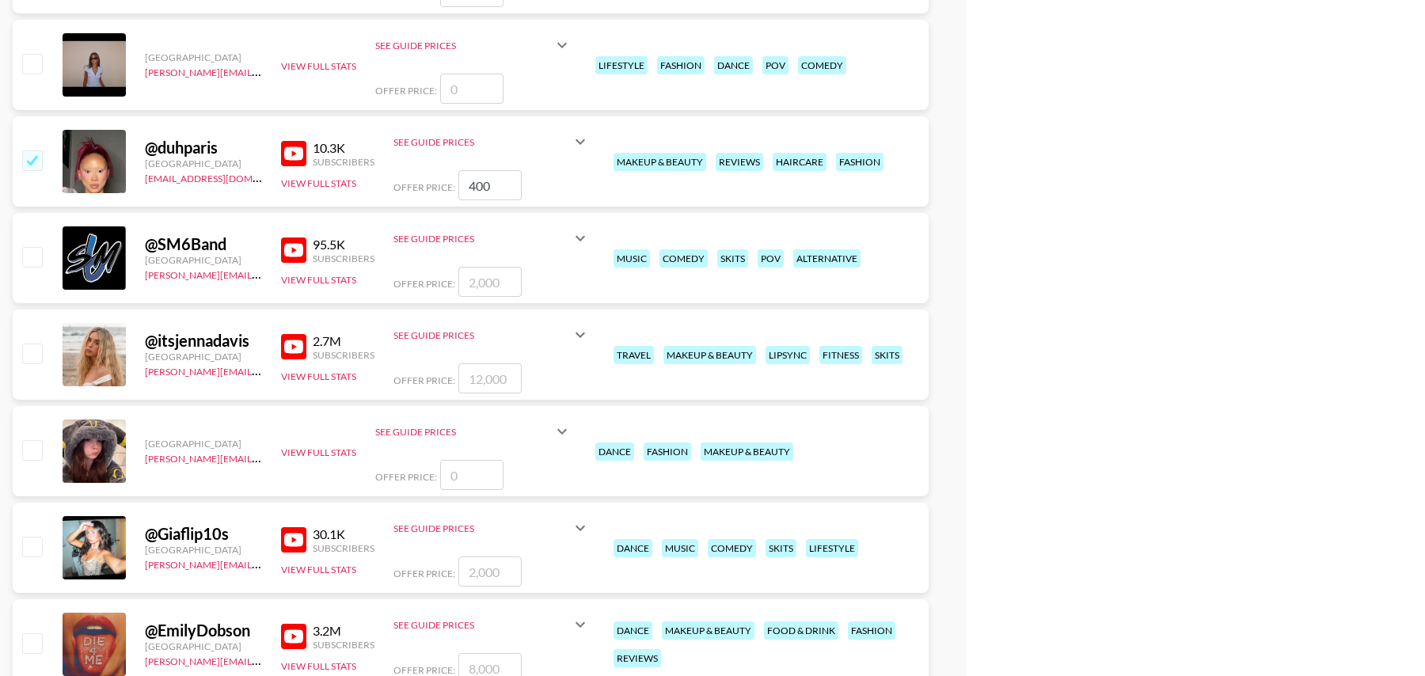
scroll to position [4165, 0]
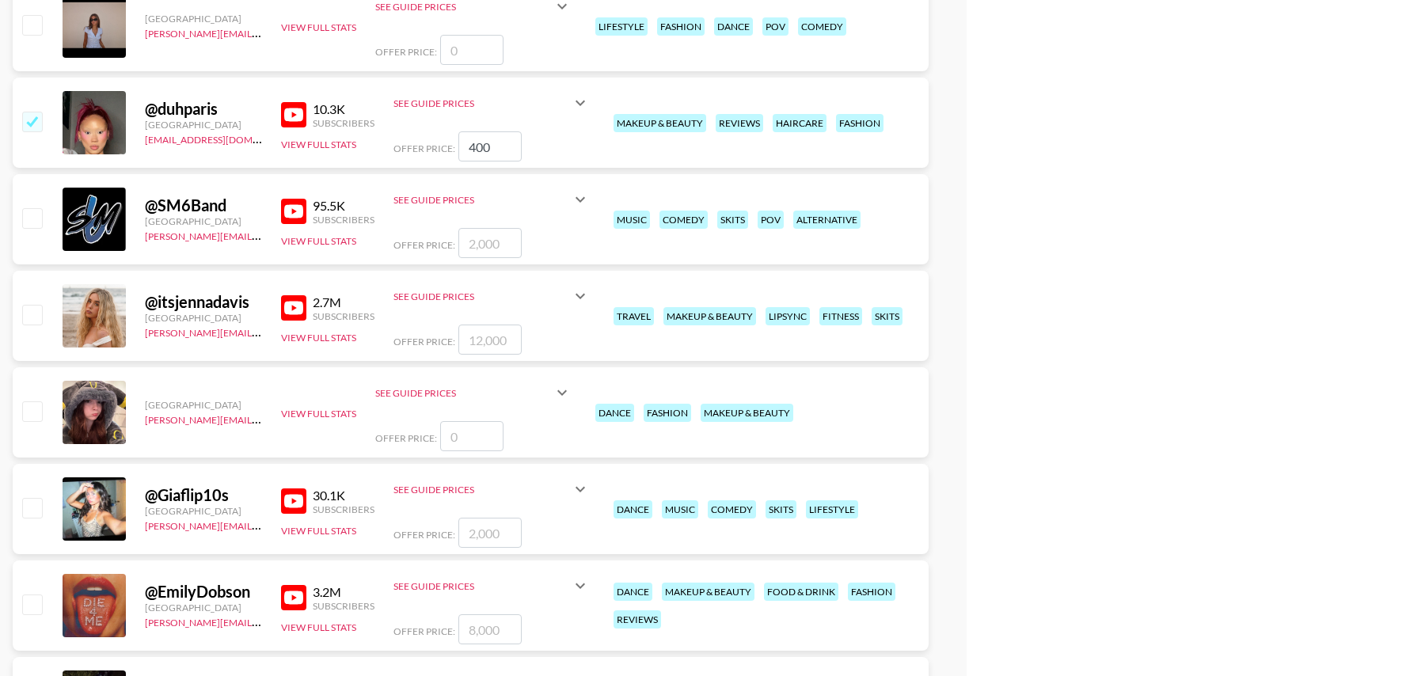
click at [36, 315] on input "checkbox" at bounding box center [31, 314] width 19 height 19
checkbox input "true"
type input "12000"
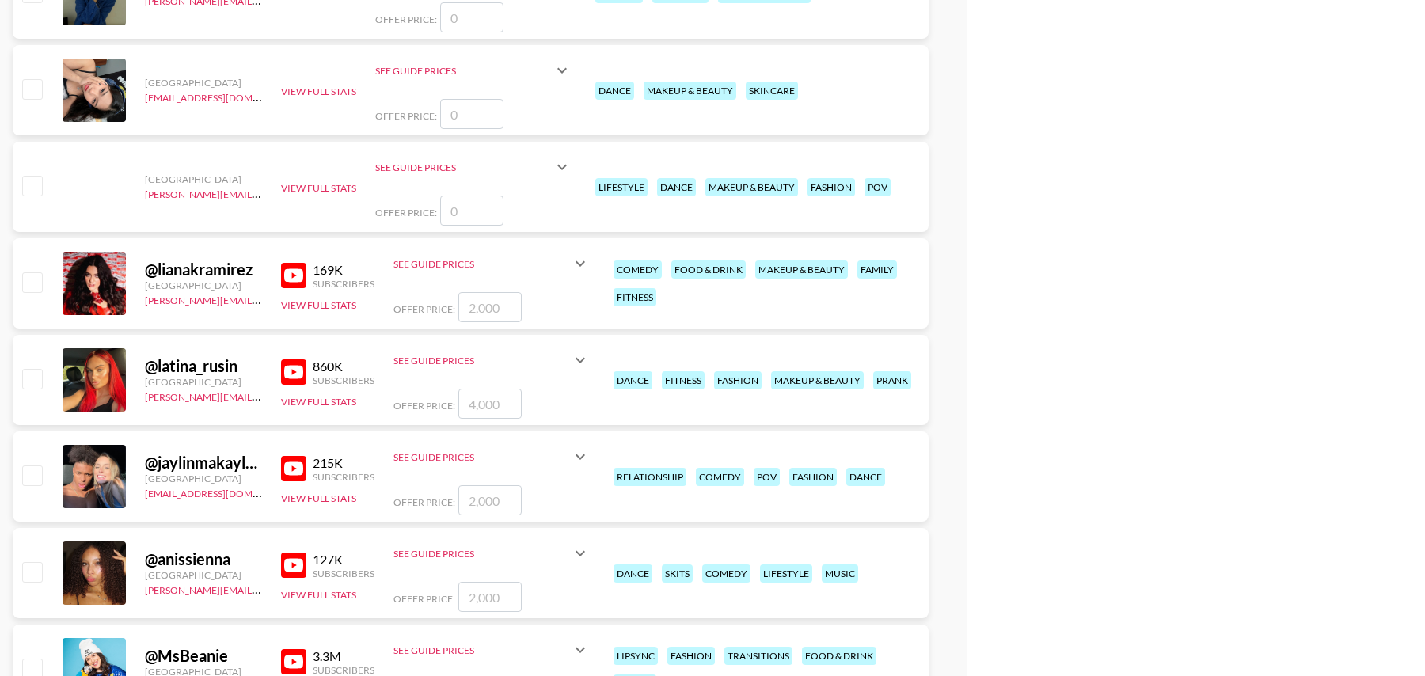
scroll to position [12039, 0]
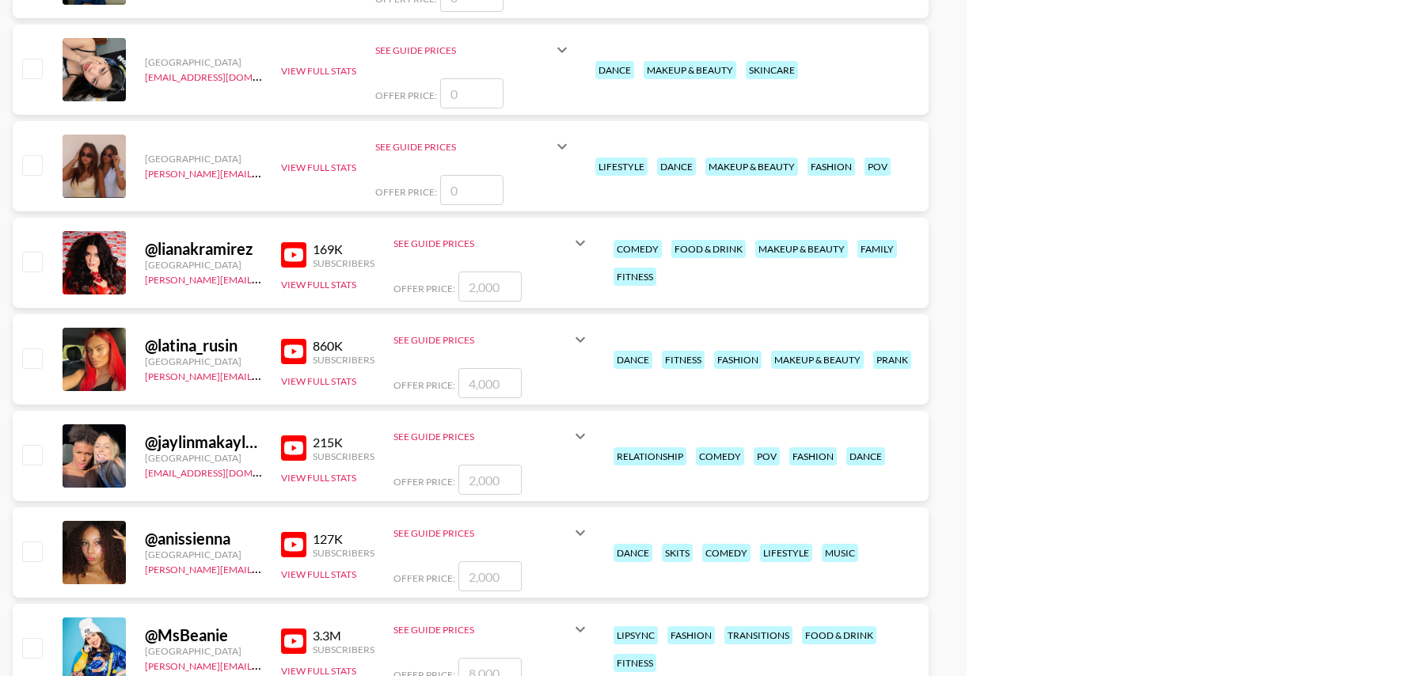
click at [36, 260] on input "checkbox" at bounding box center [31, 261] width 19 height 19
checkbox input "true"
type input "2000"
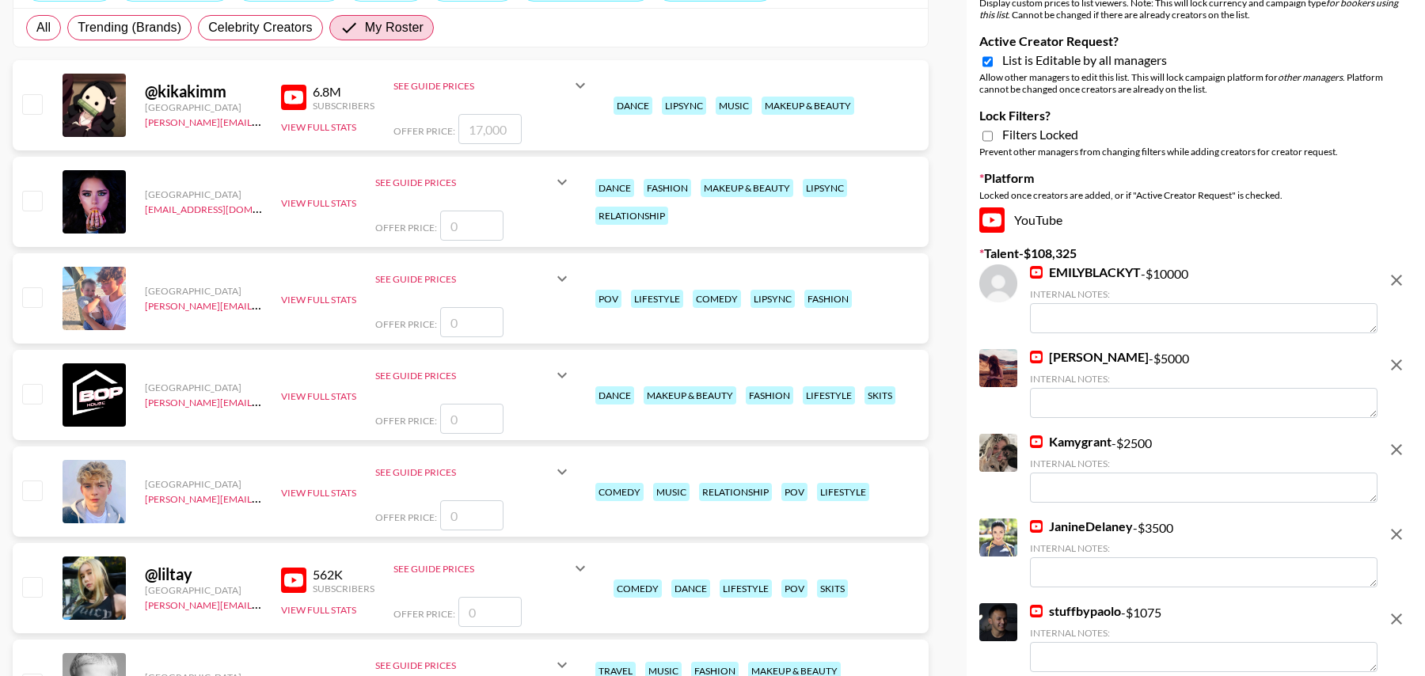
scroll to position [0, 0]
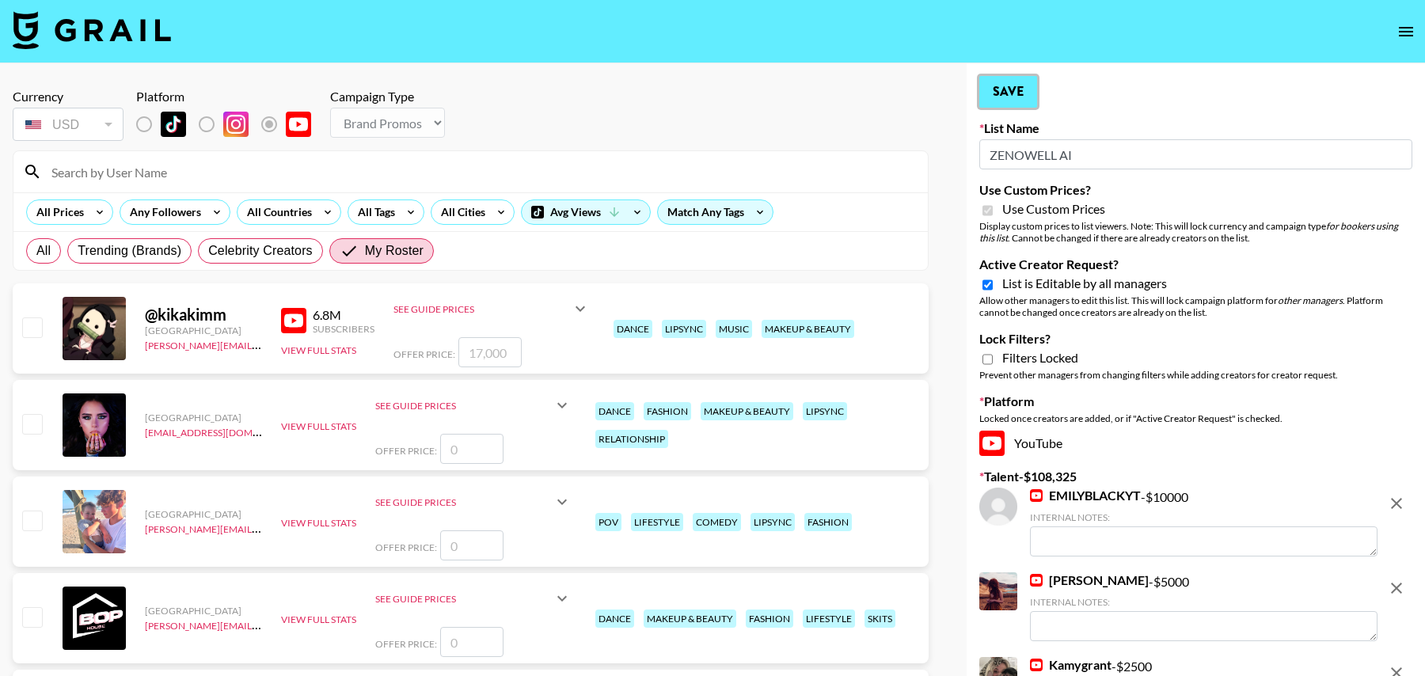
click at [985, 89] on button "Save" at bounding box center [1008, 92] width 58 height 32
click at [1025, 86] on button "Save" at bounding box center [1008, 92] width 58 height 32
